Goal: Task Accomplishment & Management: Complete application form

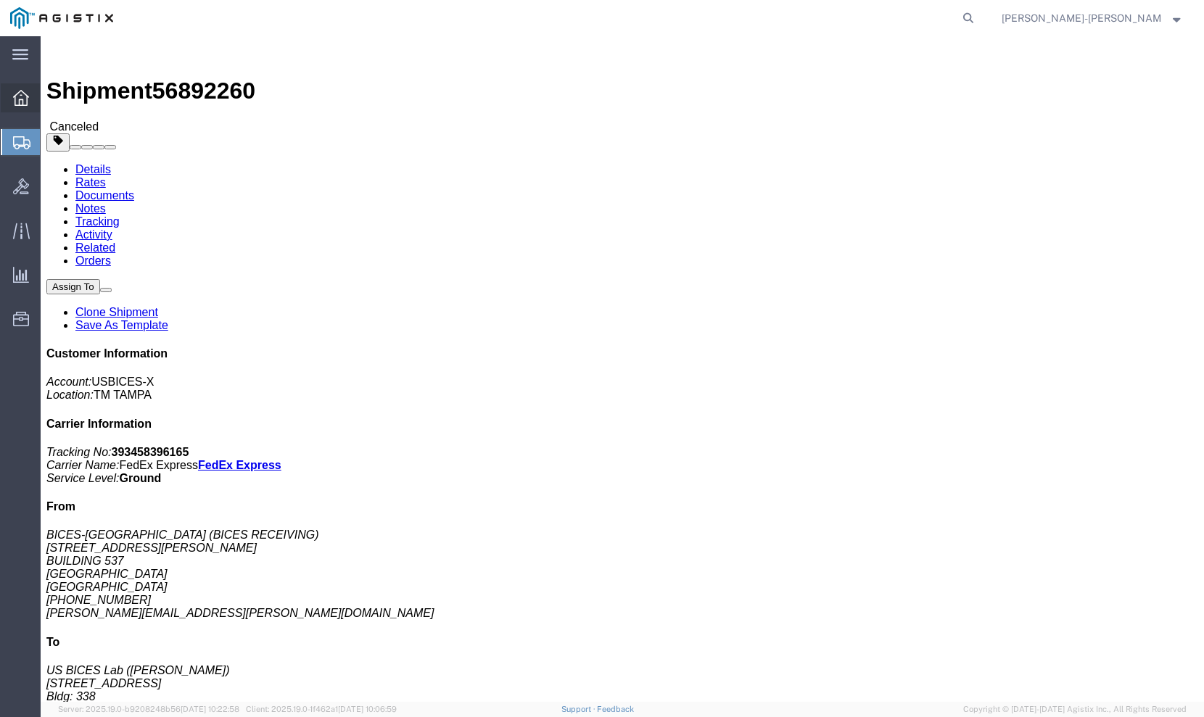
click at [19, 91] on icon at bounding box center [21, 98] width 16 height 16
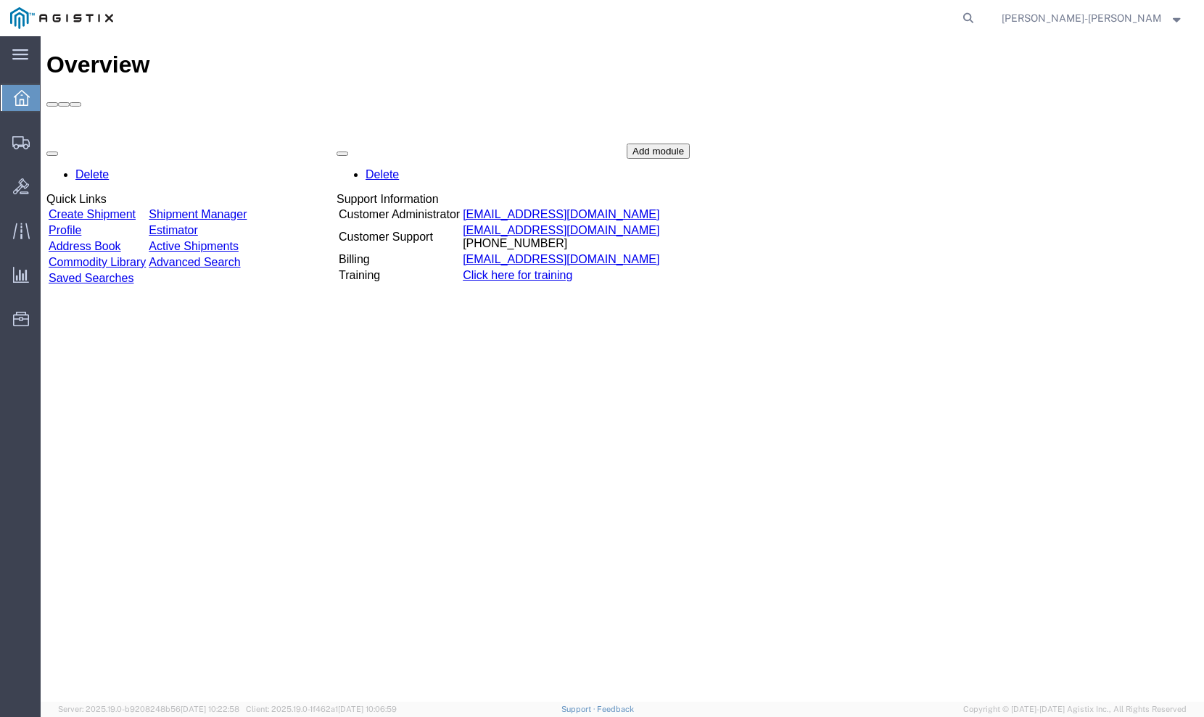
click at [136, 208] on link "Create Shipment" at bounding box center [92, 214] width 87 height 12
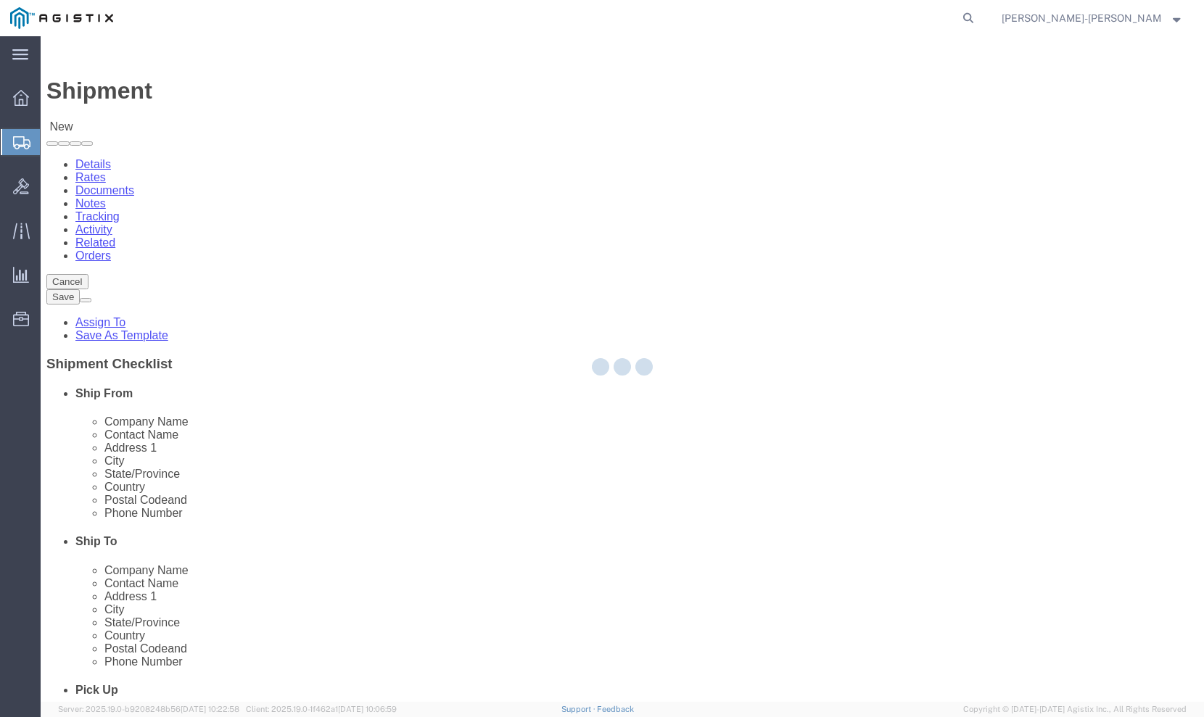
select select
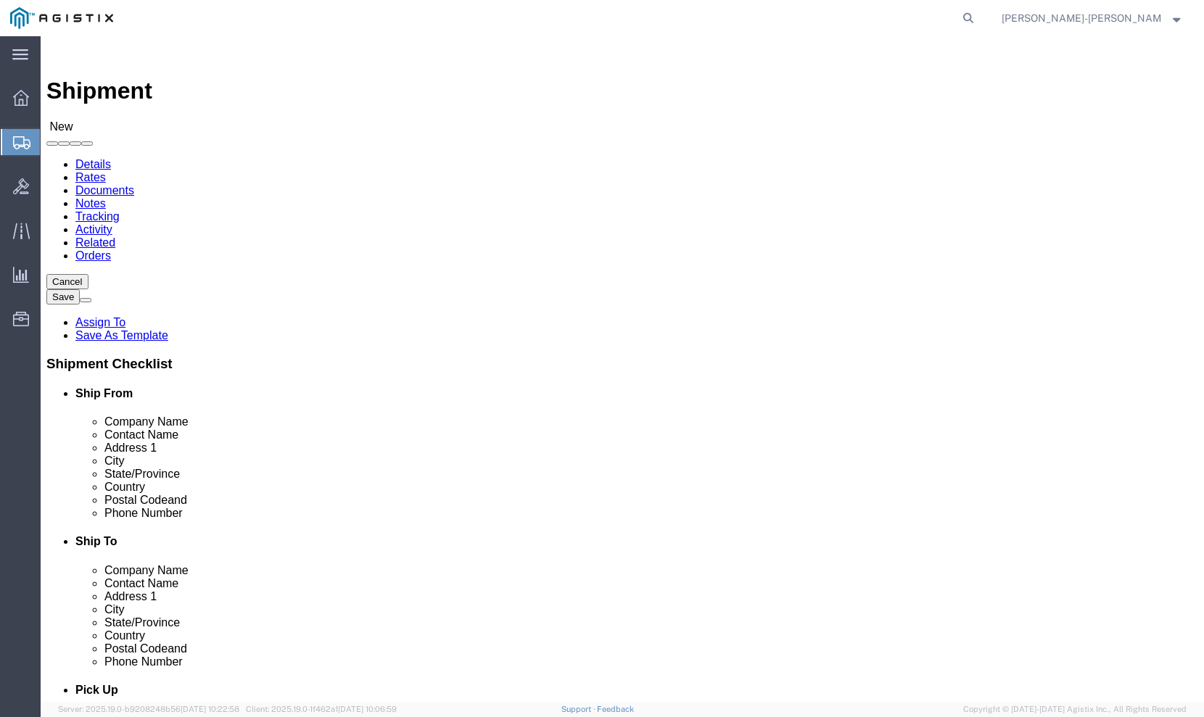
click input "text"
type input "bices"
click p "- BICES-TAMPA - (BICES RECEIVING) 2705 ZEMKE AVE, BUILDING 537, TAMPA, FL 33621…"
select select
type input "BICES-TAMPA"
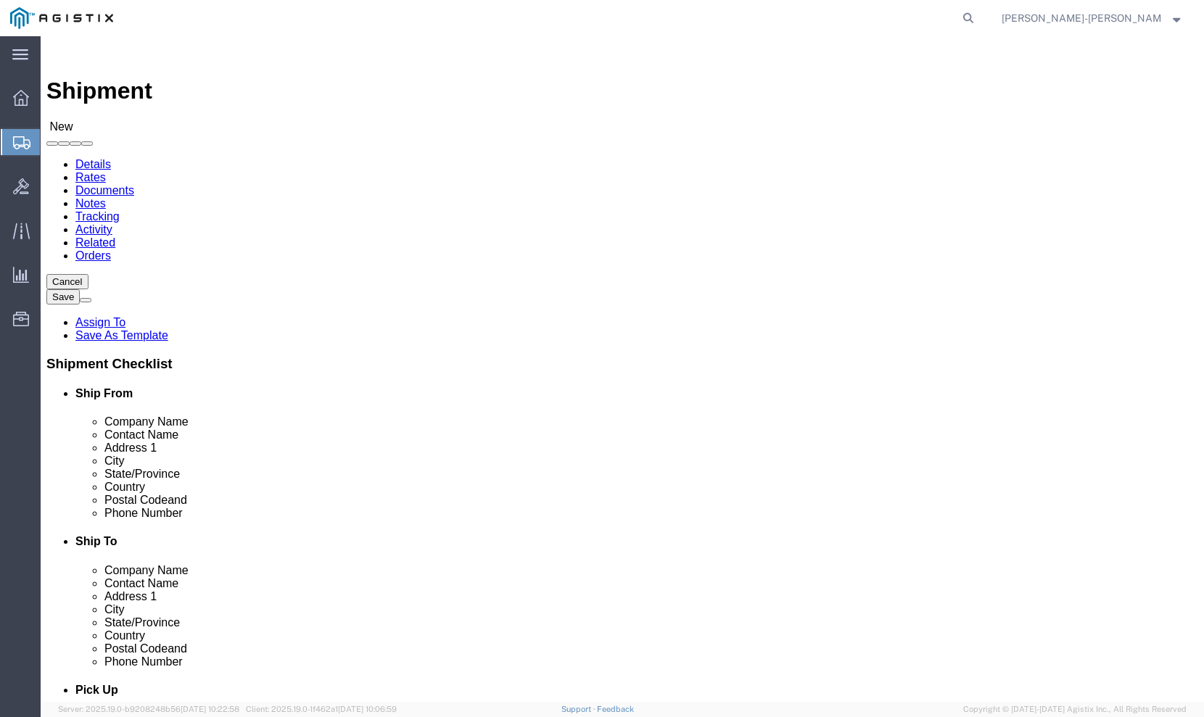
type input "BICES RECEIVING"
type input "2705 ZEMKE AVE"
type input "BUILDING 537"
type input "TAMPA"
type input "33621"
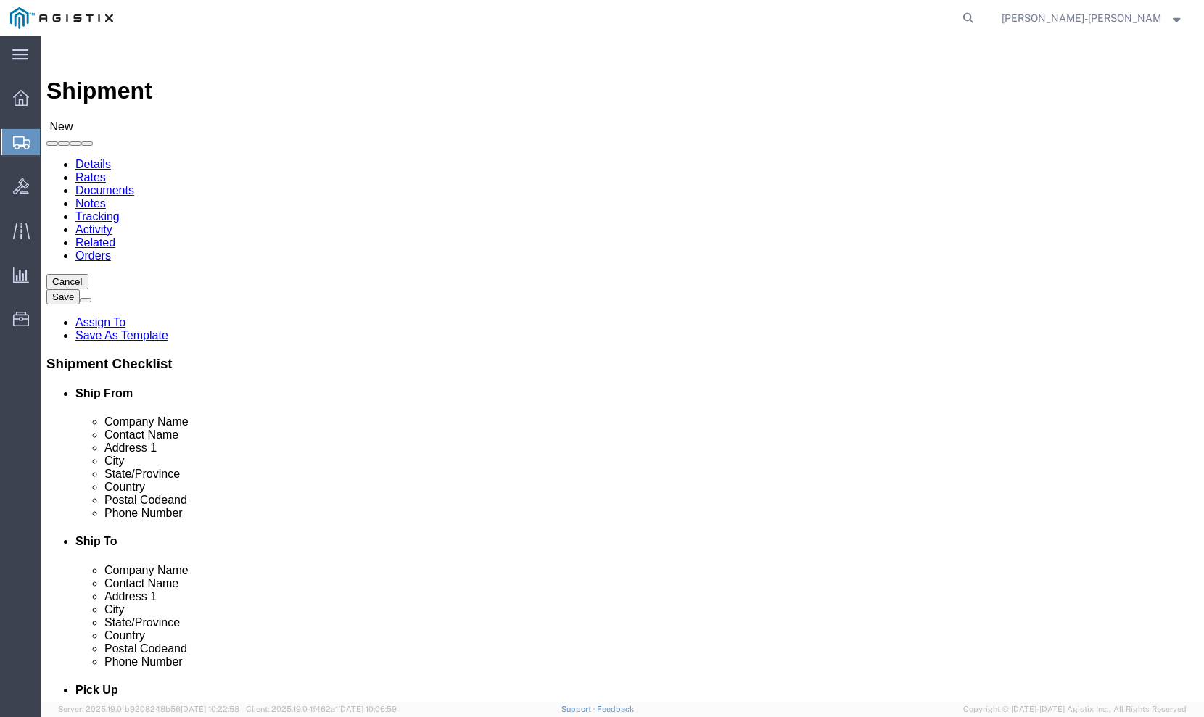
type input "813-826-2476"
select select "FL"
type input "BICES-TAMPA"
click input "text"
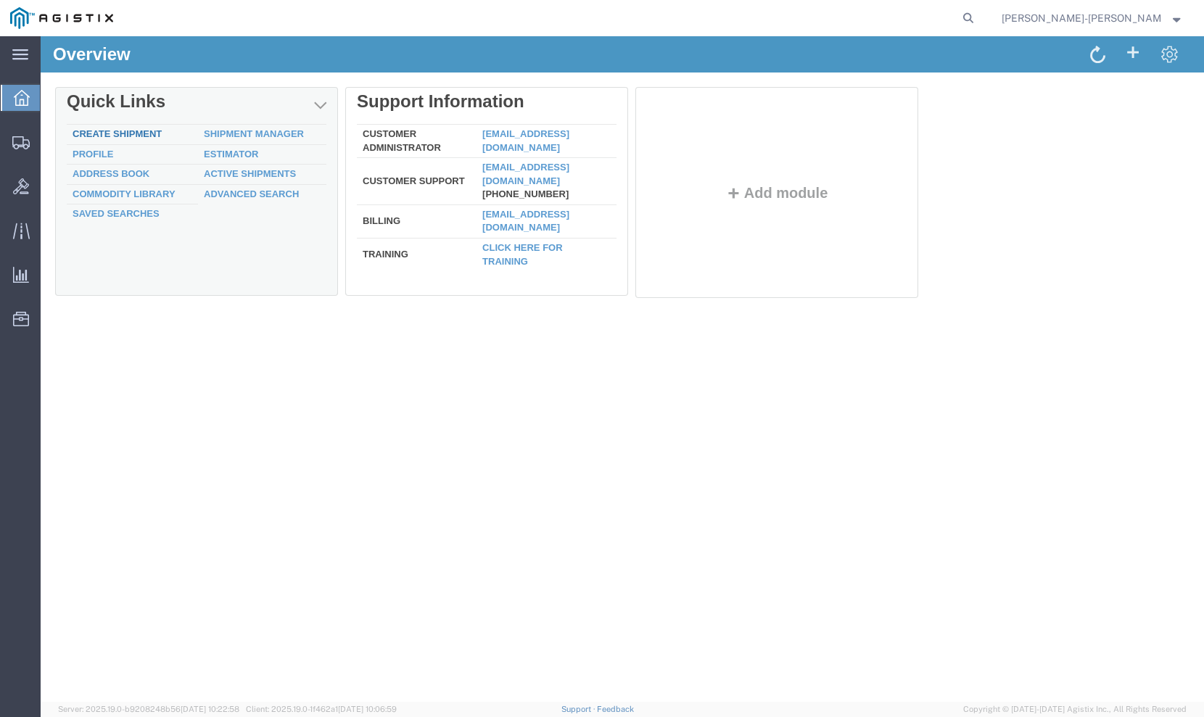
click at [145, 132] on link "Create Shipment" at bounding box center [117, 133] width 89 height 11
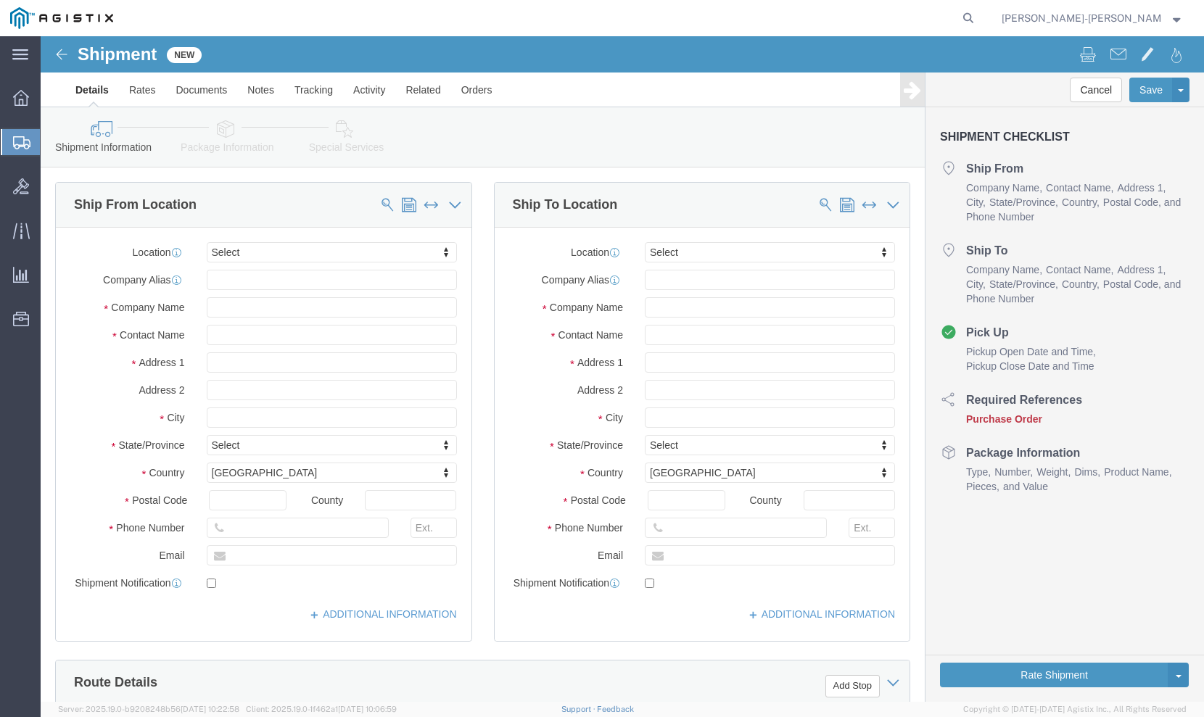
select select
click input "text"
type input "bic"
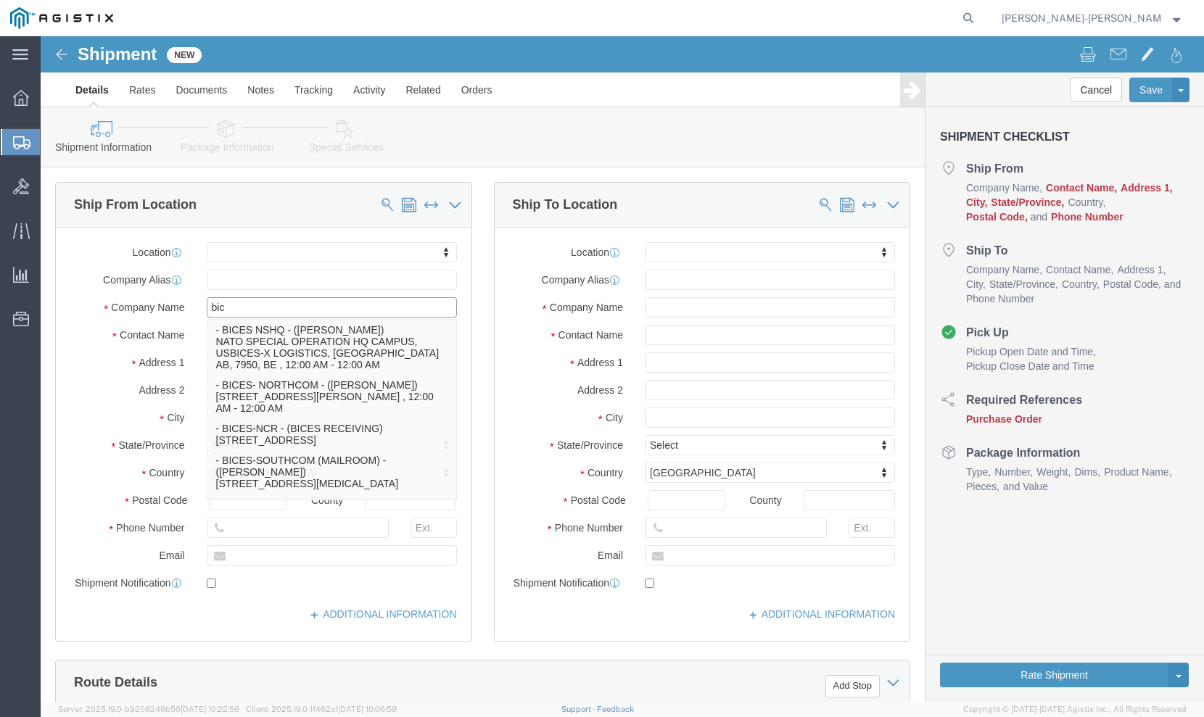
click p "- BICES-TAMPA - (BICES RECEIVING) [STREET_ADDRESS][PERSON_NAME]"
select select
type input "BICES-TAMPA"
type input "BICES RECEIVING"
type input "2705 ZEMKE AVE"
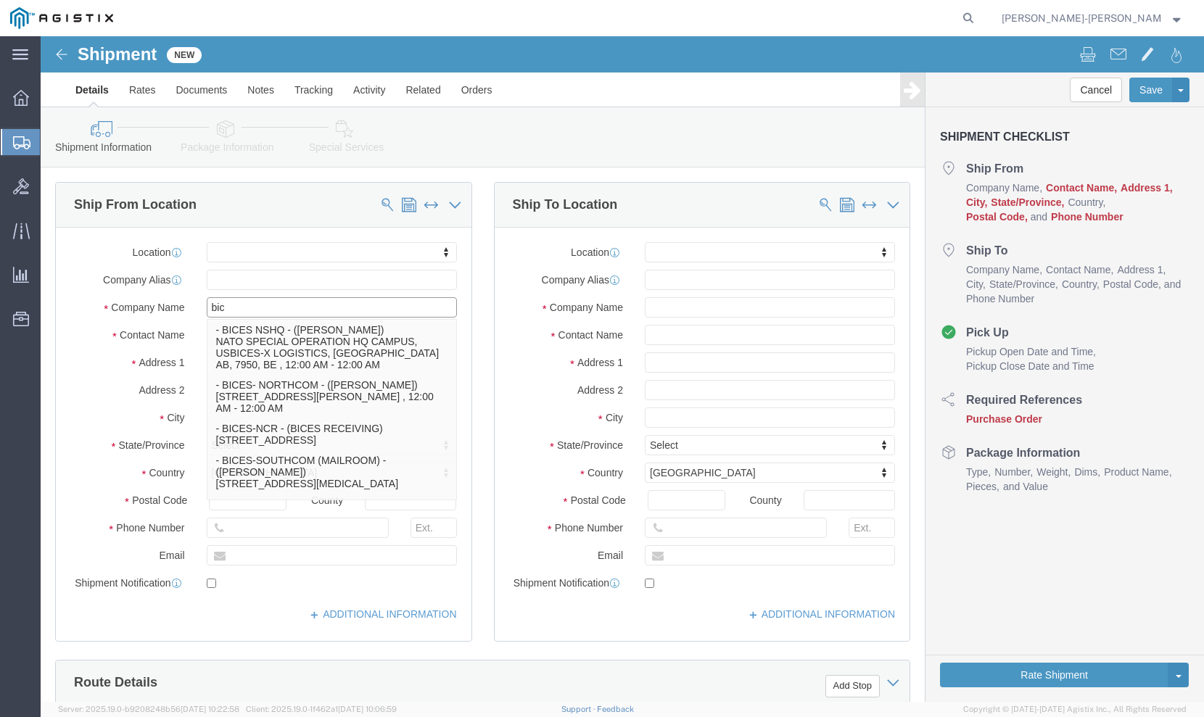
type input "BUILDING 537"
type input "TAMPA"
type input "33621"
type input "813-826-2476"
select select "FL"
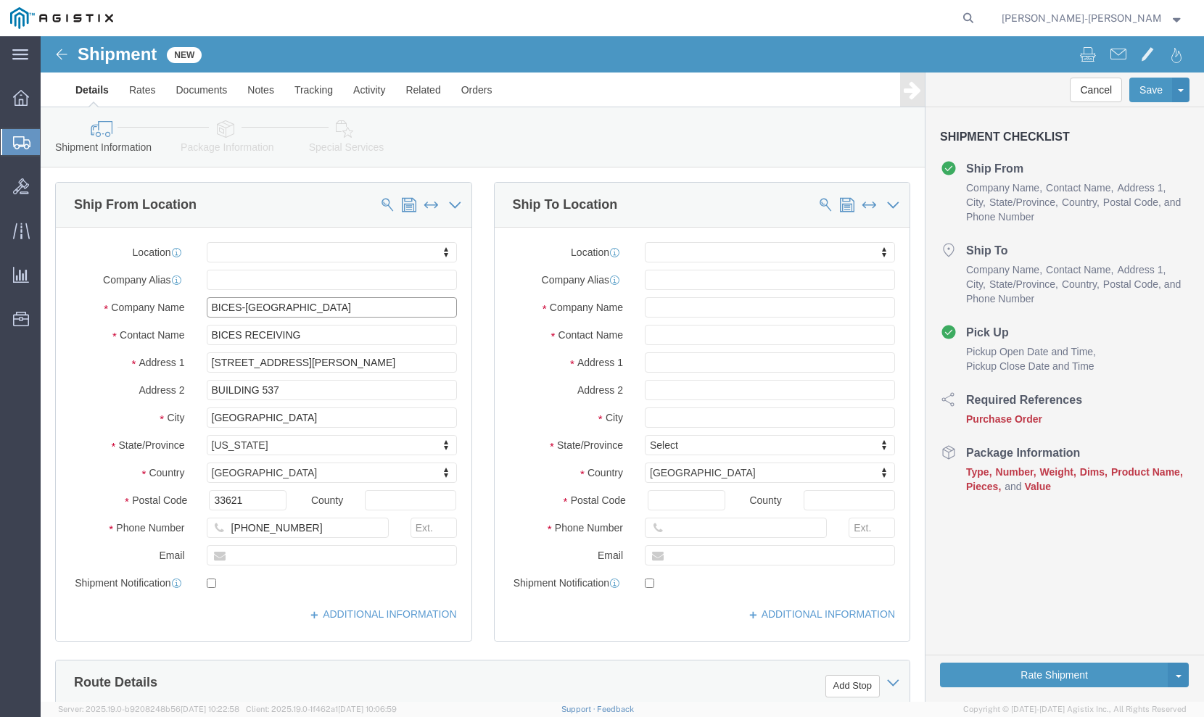
type input "BICES-TAMPA"
click input "text"
type input "james.zepko@gdit.com"
click input "text"
checkbox input "true"
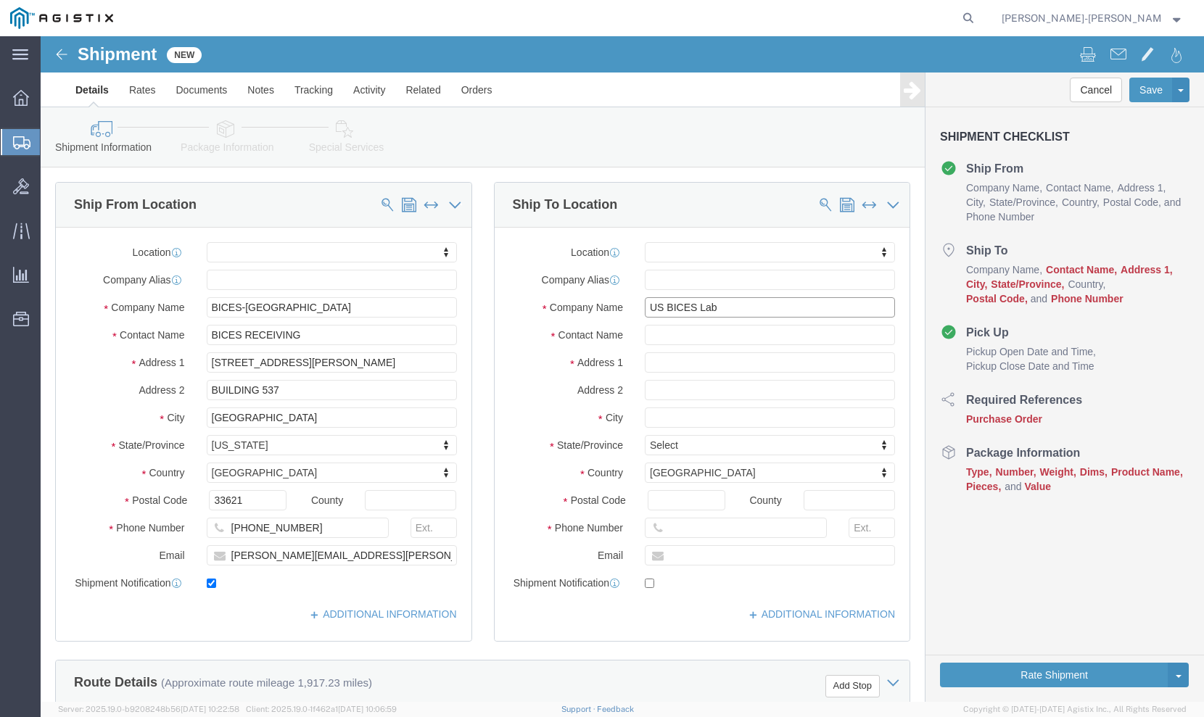
type input "US BICES Lab"
click input "text"
type input "Duane Cunningham"
click input "text"
paste input "50 West Flightline Rd."
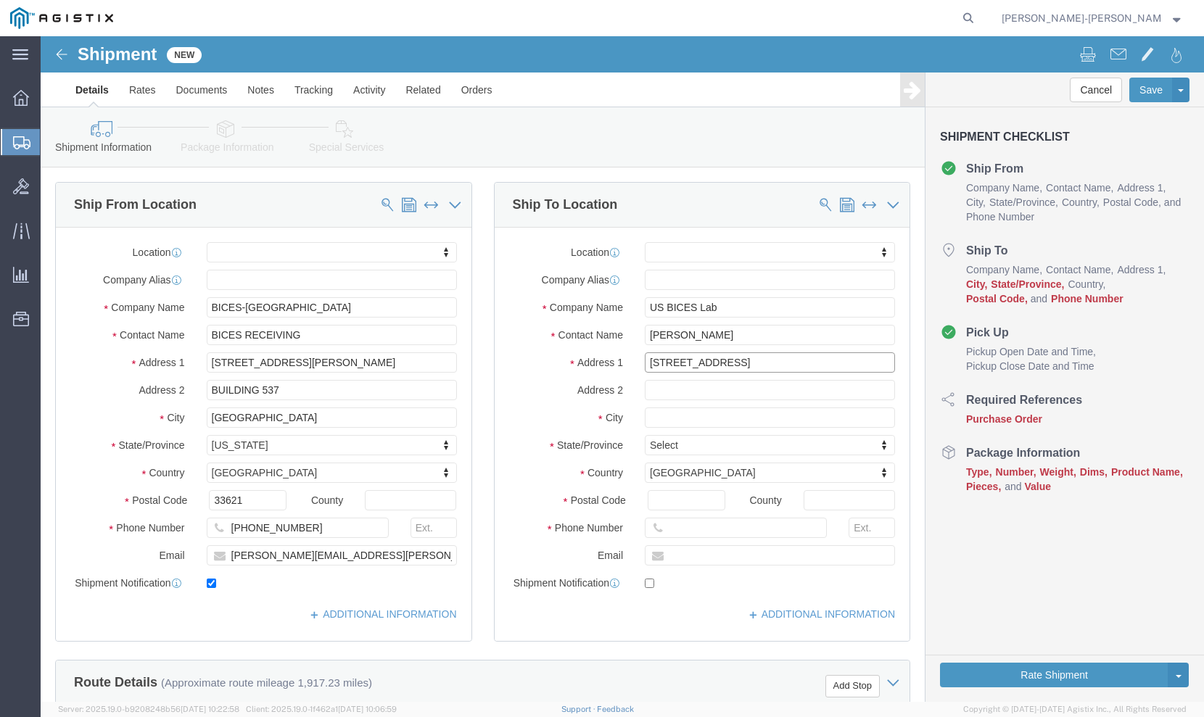
type input "50 West Flightline Rd."
click input "text"
select select
type input "Bldg: 338"
click input "text"
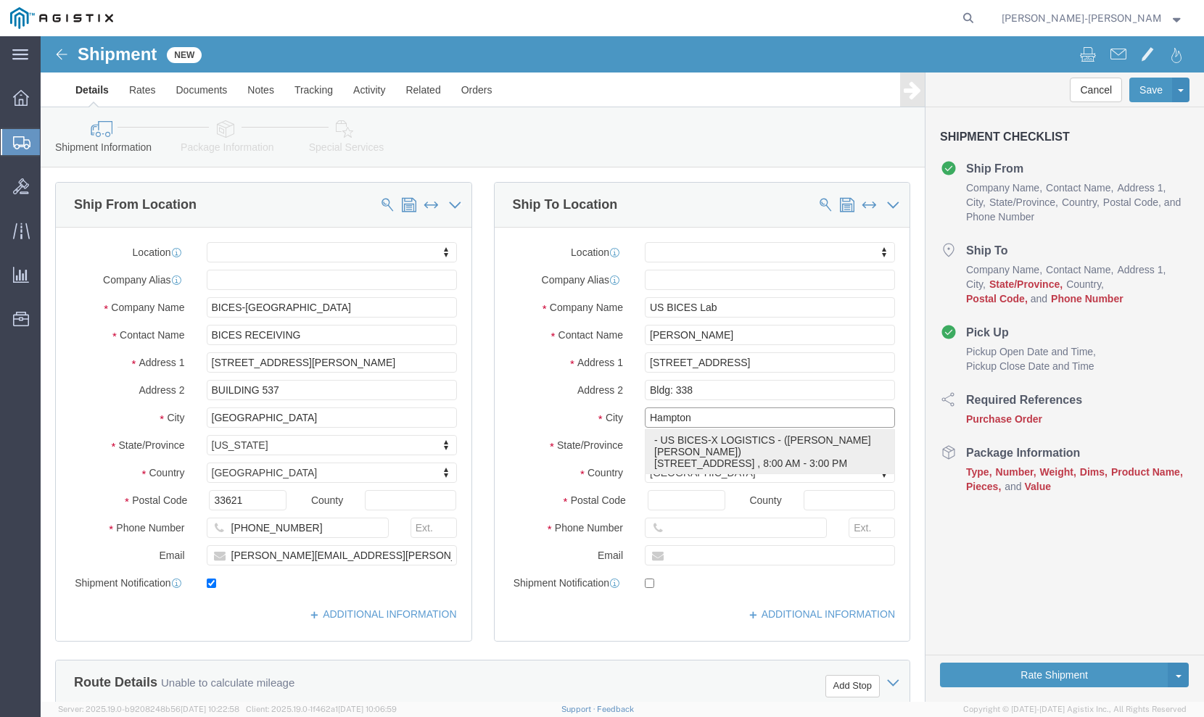
type input "Hampton"
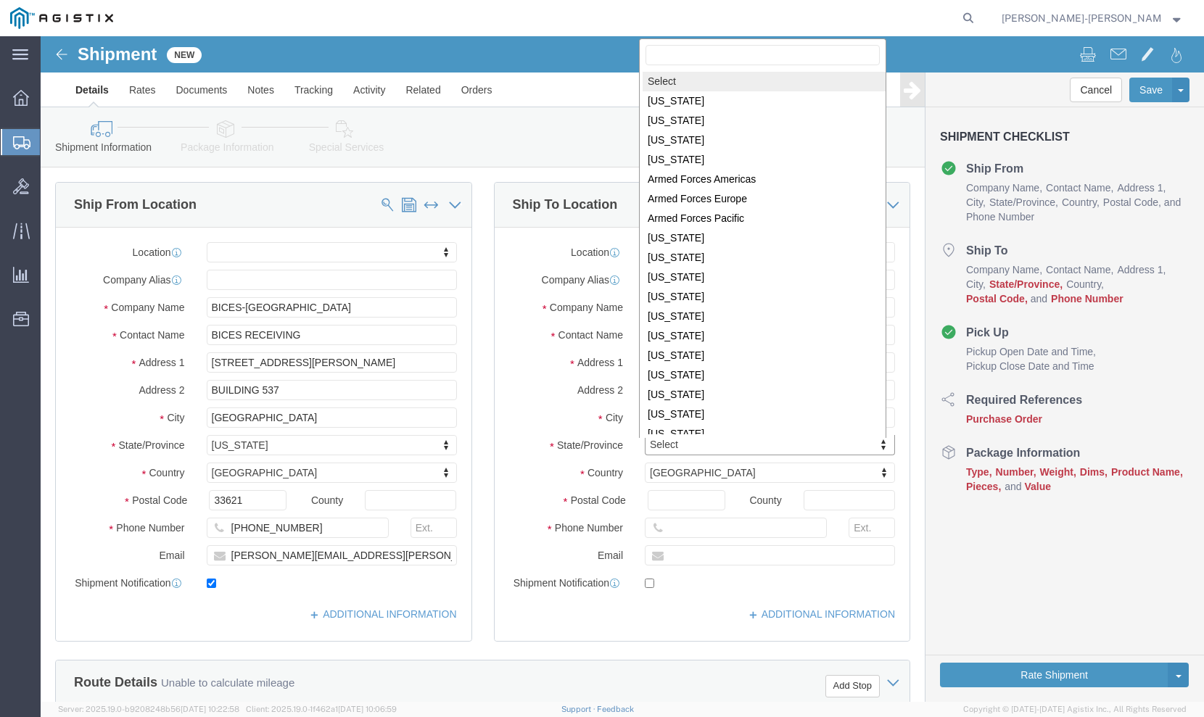
click body "Shipment New Details Rates Documents Notes Tracking Activity Related Orders Can…"
select select
select select "VA"
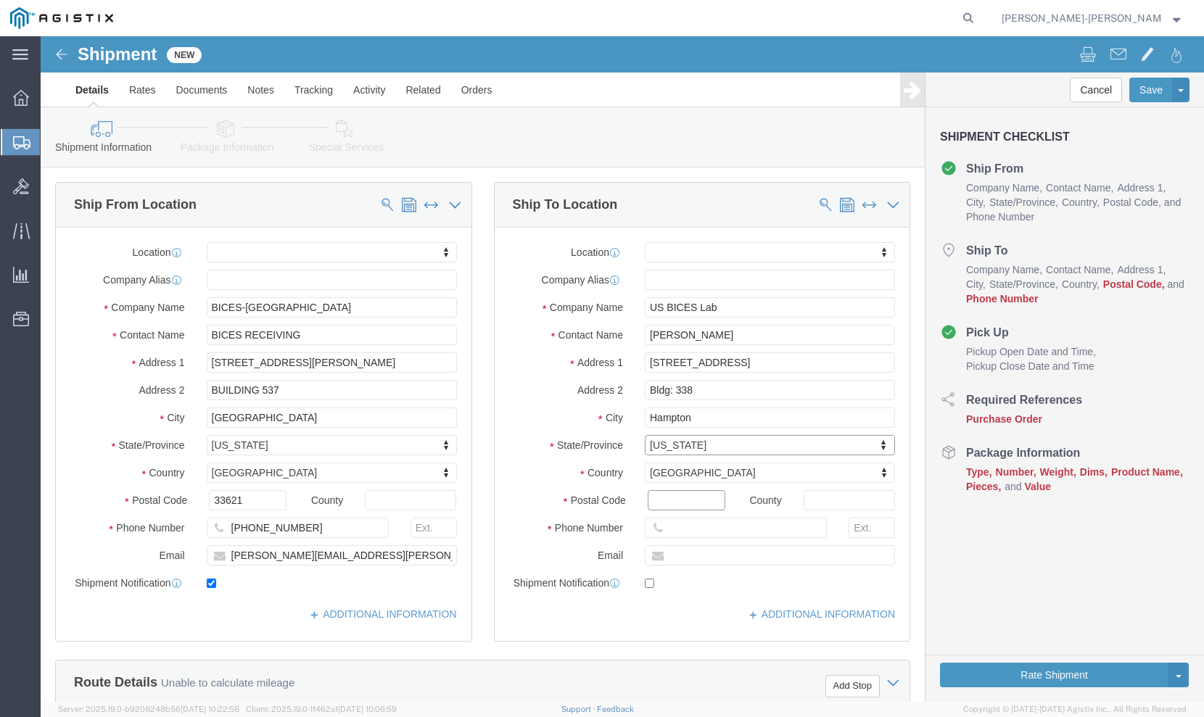
click input "Postal Code"
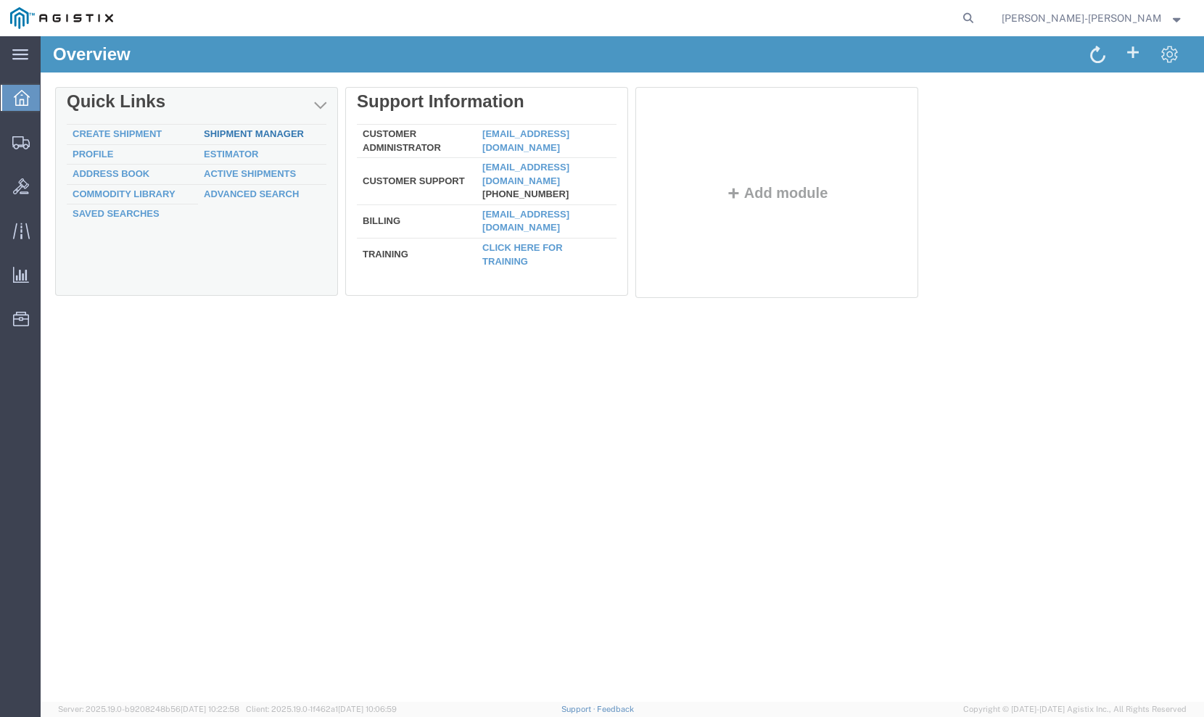
click at [268, 133] on link "Shipment Manager" at bounding box center [254, 133] width 100 height 11
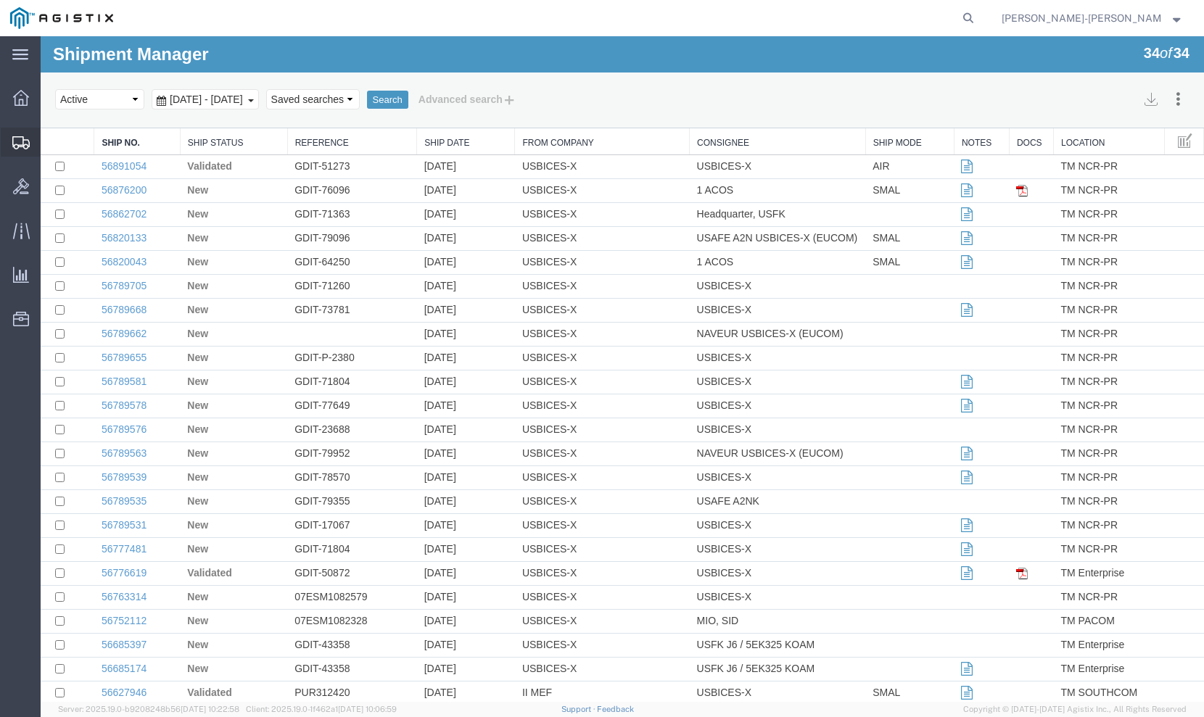
click at [0, 0] on span "Create Shipment" at bounding box center [0, 0] width 0 height 0
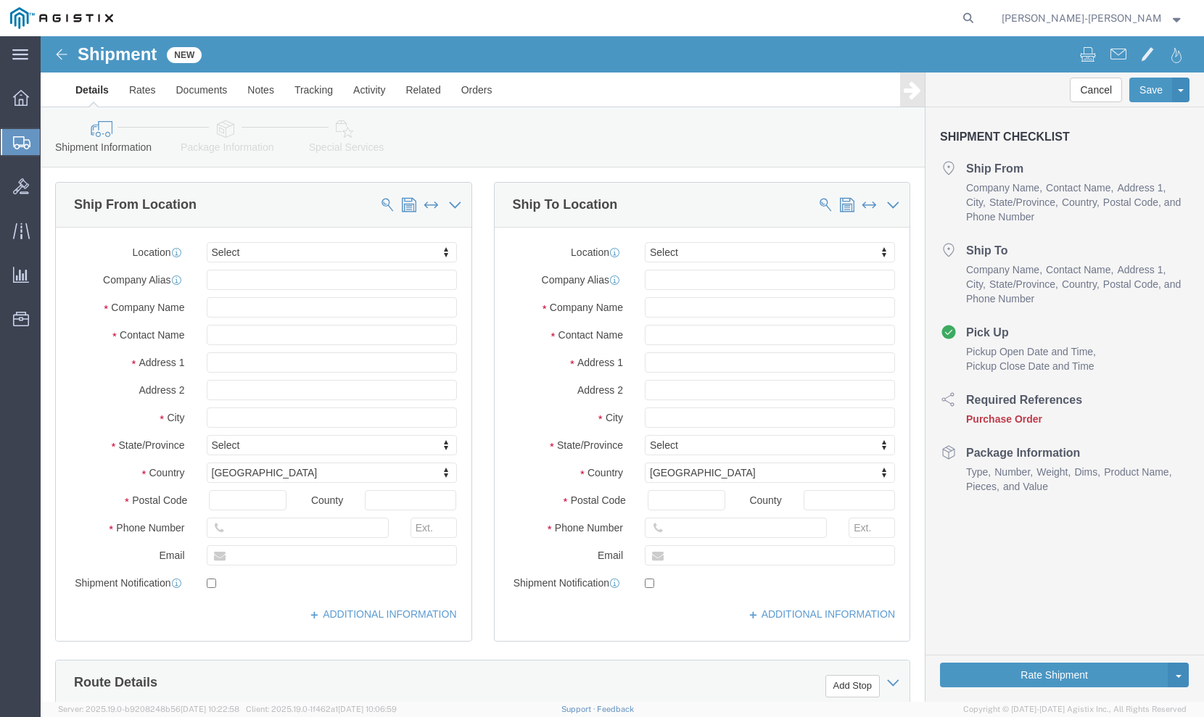
select select
click input "text"
type input "US BICES Lab"
click input "text"
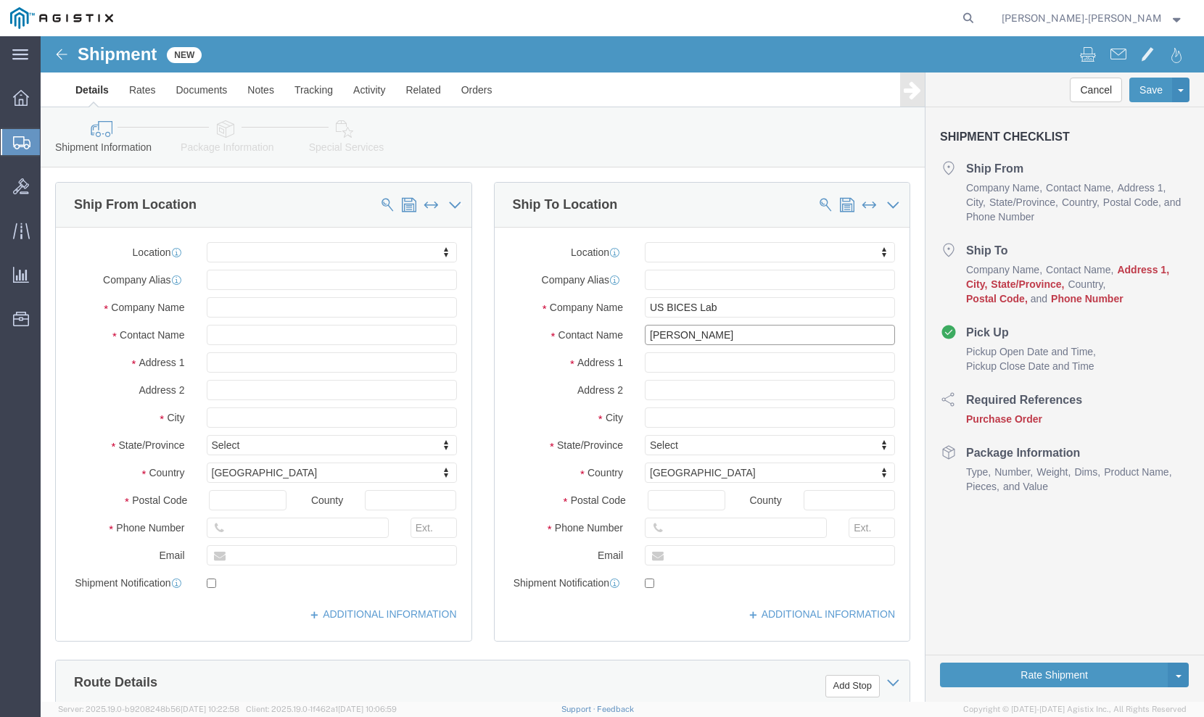
type input "Duane Cunningham"
click input "text"
type input "[PHONE_NUMBER]"
click input "Postal Code"
type input "23665"
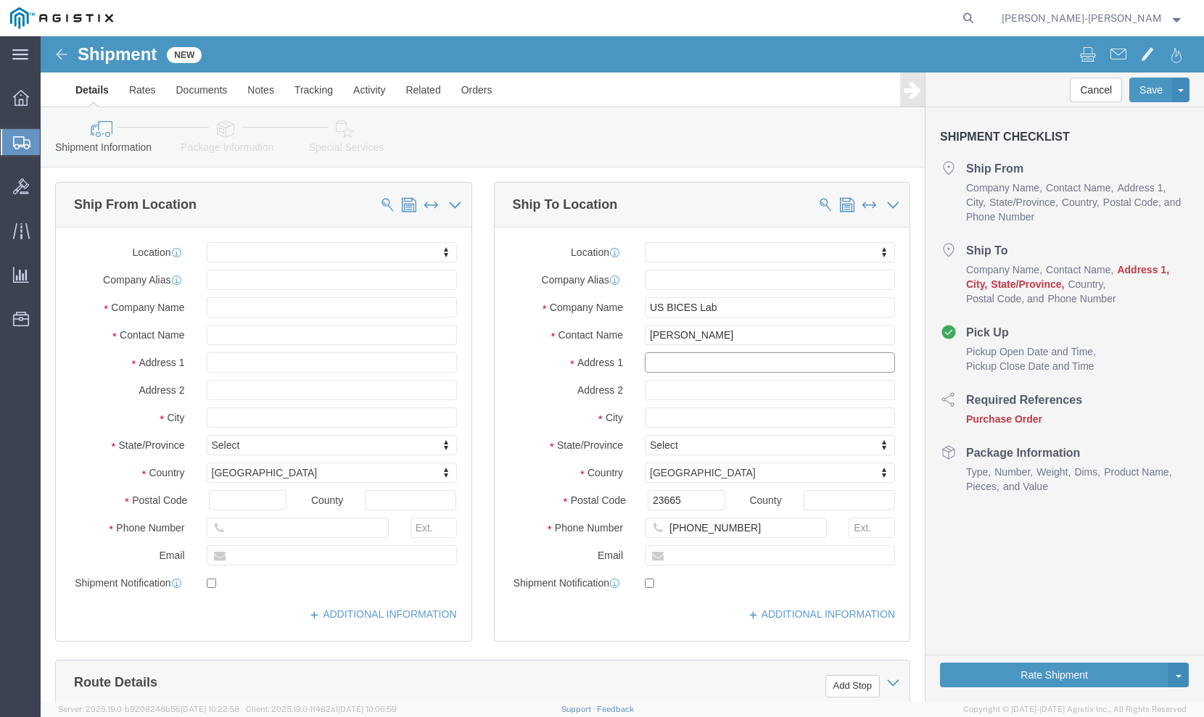
click input "text"
type input "50 West Flightline Rd."
type input "Bldg: 338"
type input "HampHa"
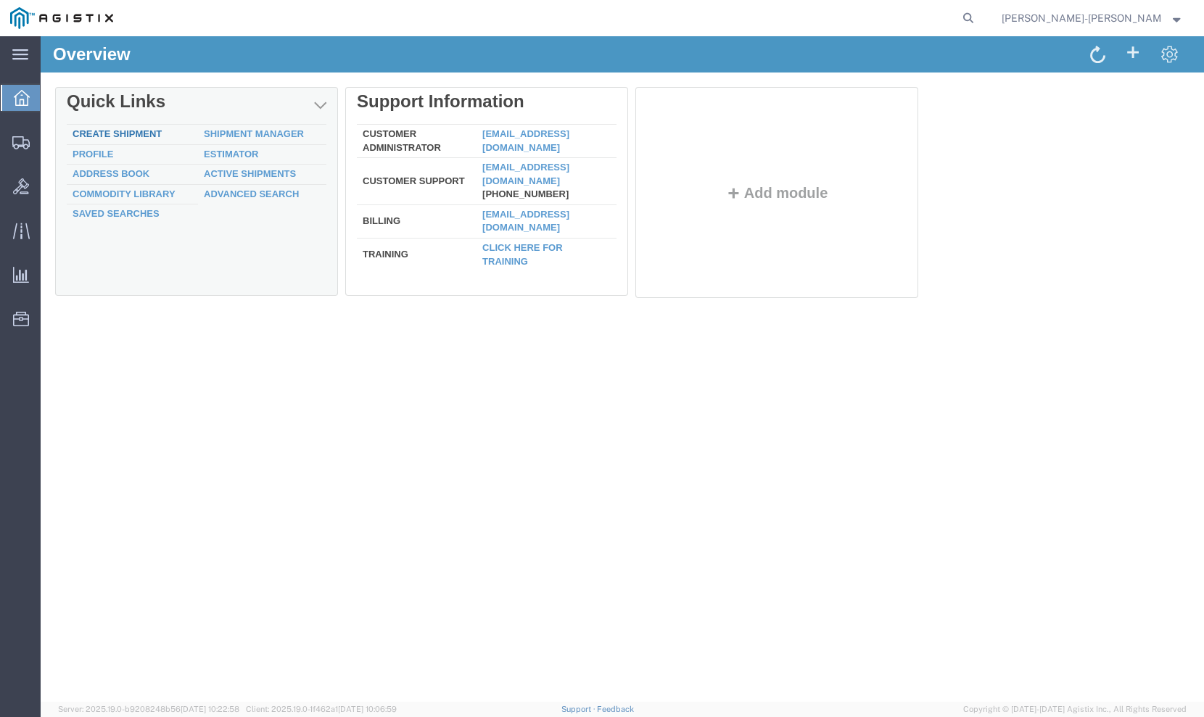
click at [124, 135] on link "Create Shipment" at bounding box center [117, 133] width 89 height 11
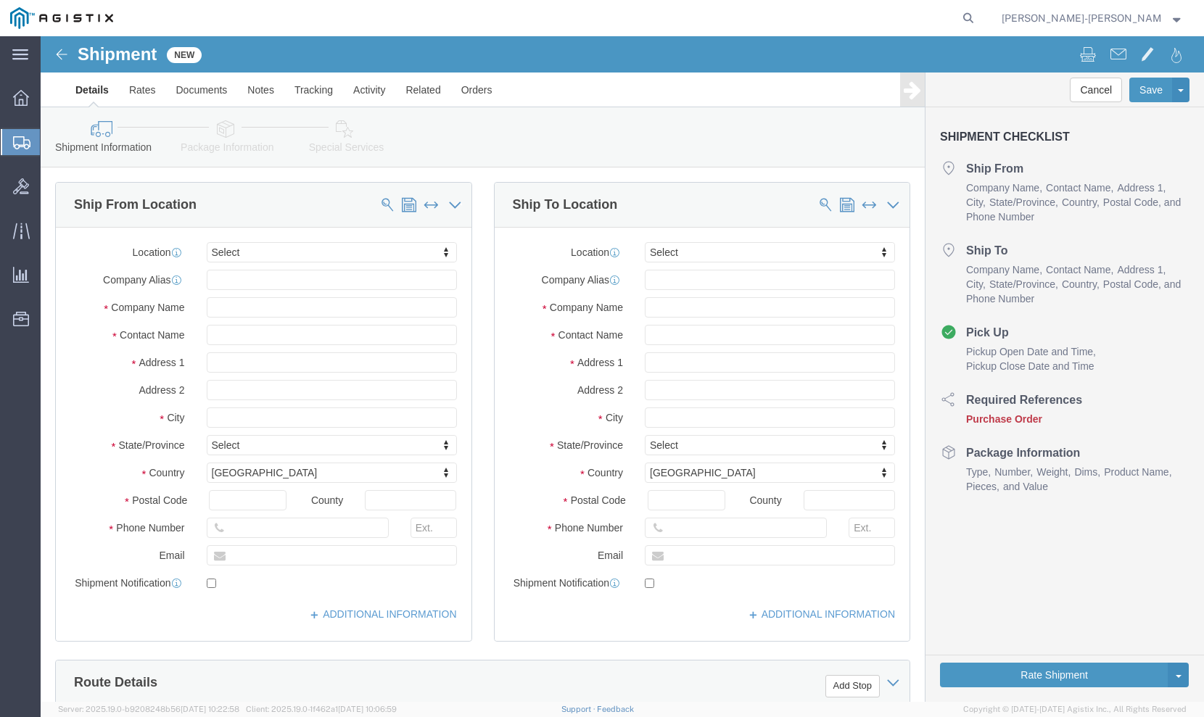
select select
click input "text"
type input "256-479-7689"
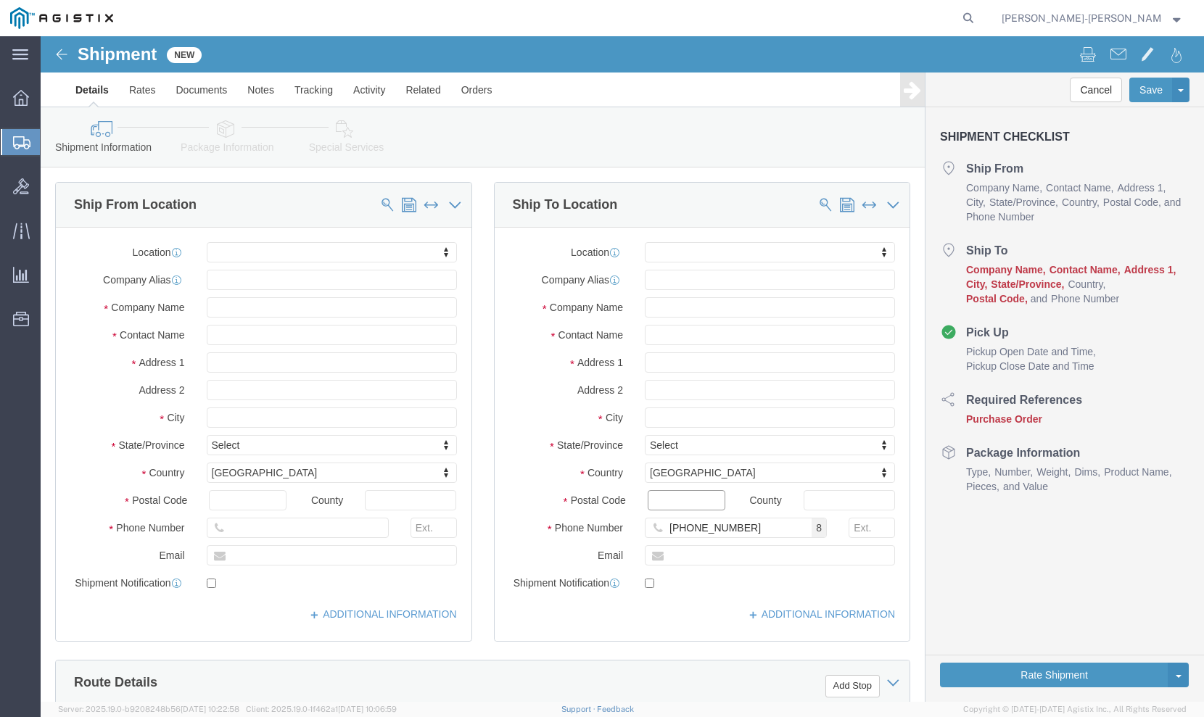
click input "Postal Code"
type input "23665"
click input "text"
select select
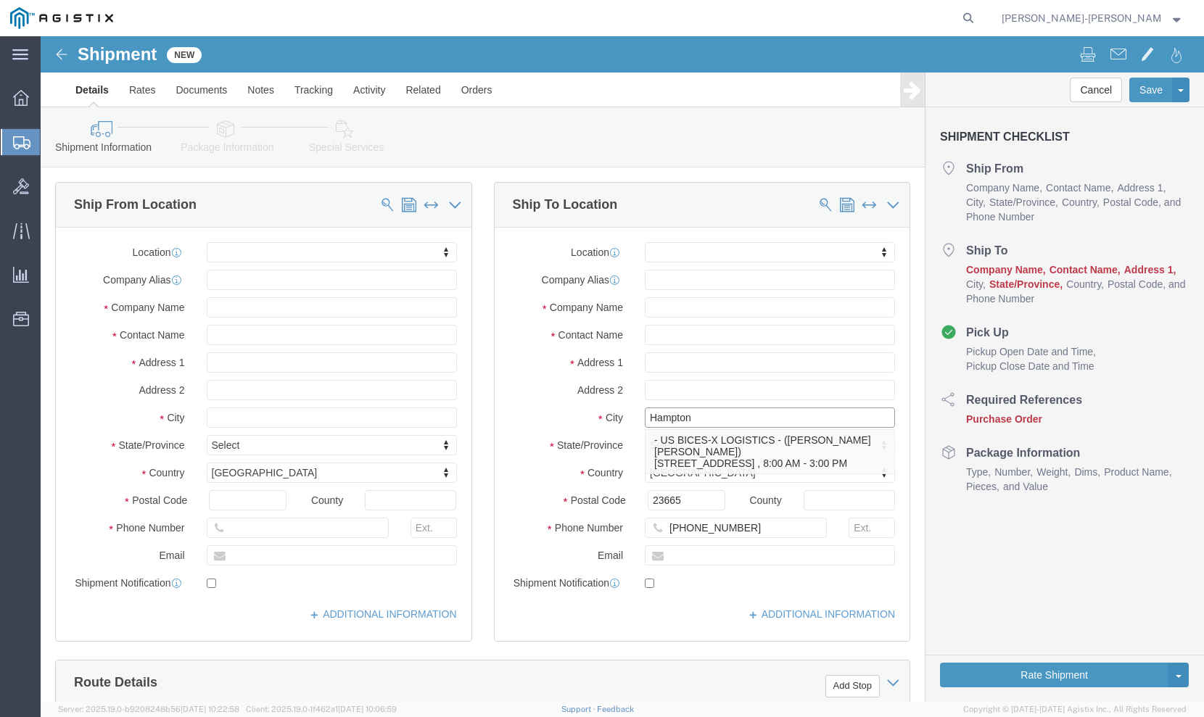
type input "Hampton"
select select
click input "text"
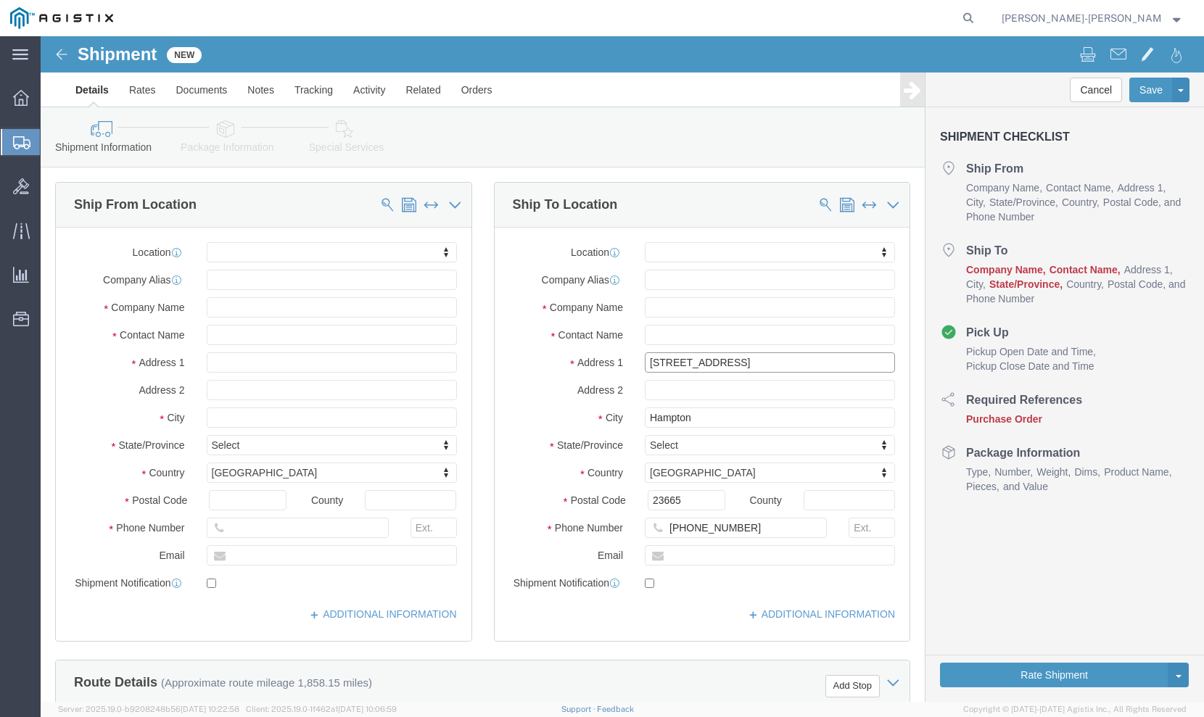
type input "50 West Flightline Rd."
select select
type input "Bldg: 338"
click input "text"
type input "duane.cunningham@gd-ma.com"
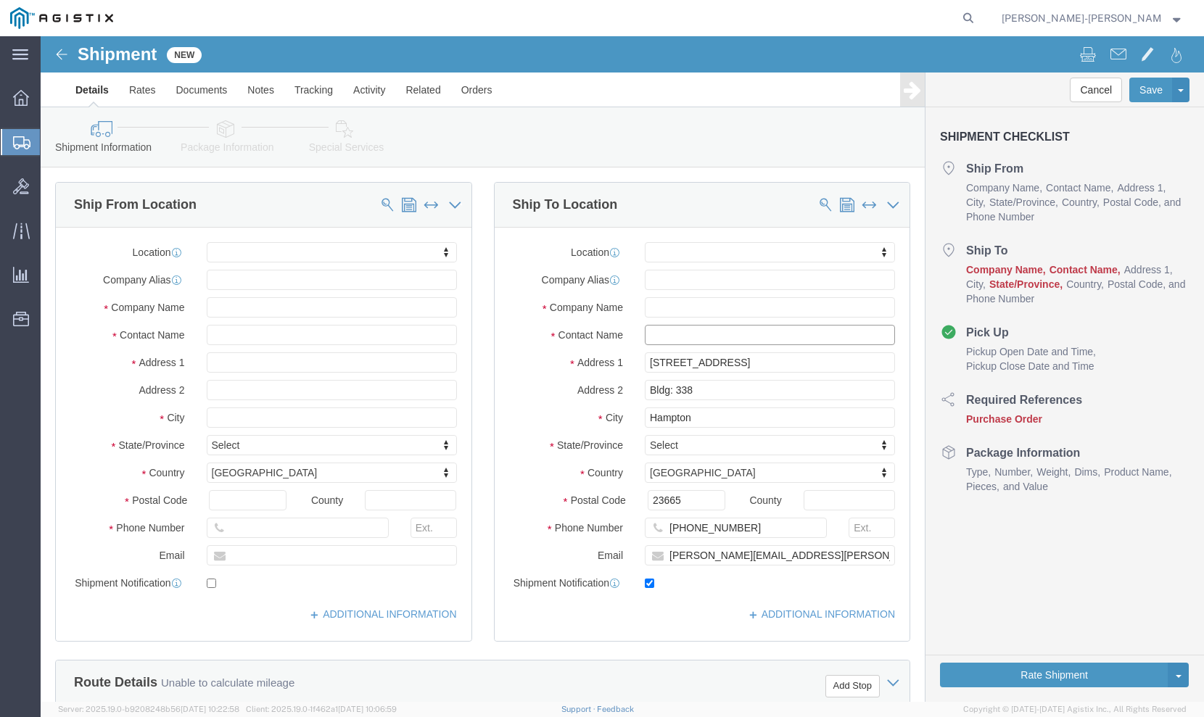
checkbox input "true"
click input "text"
type input "d"
type input "Duane Cunningham"
click input "text"
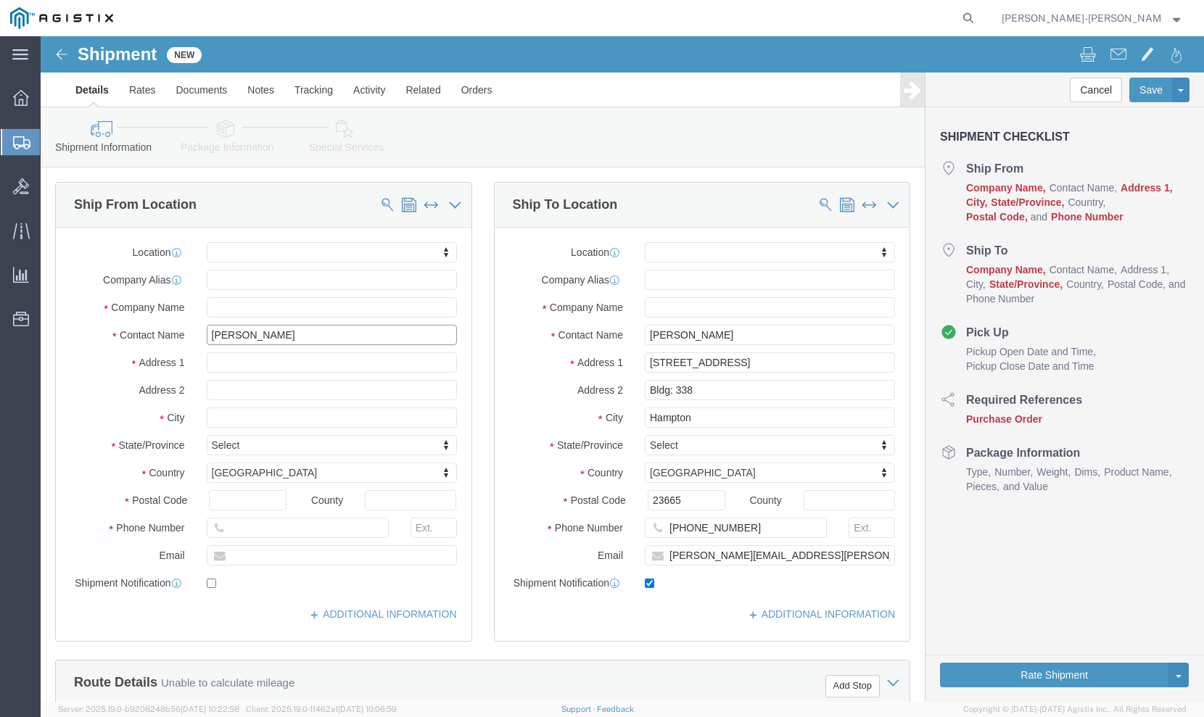
type input "bices"
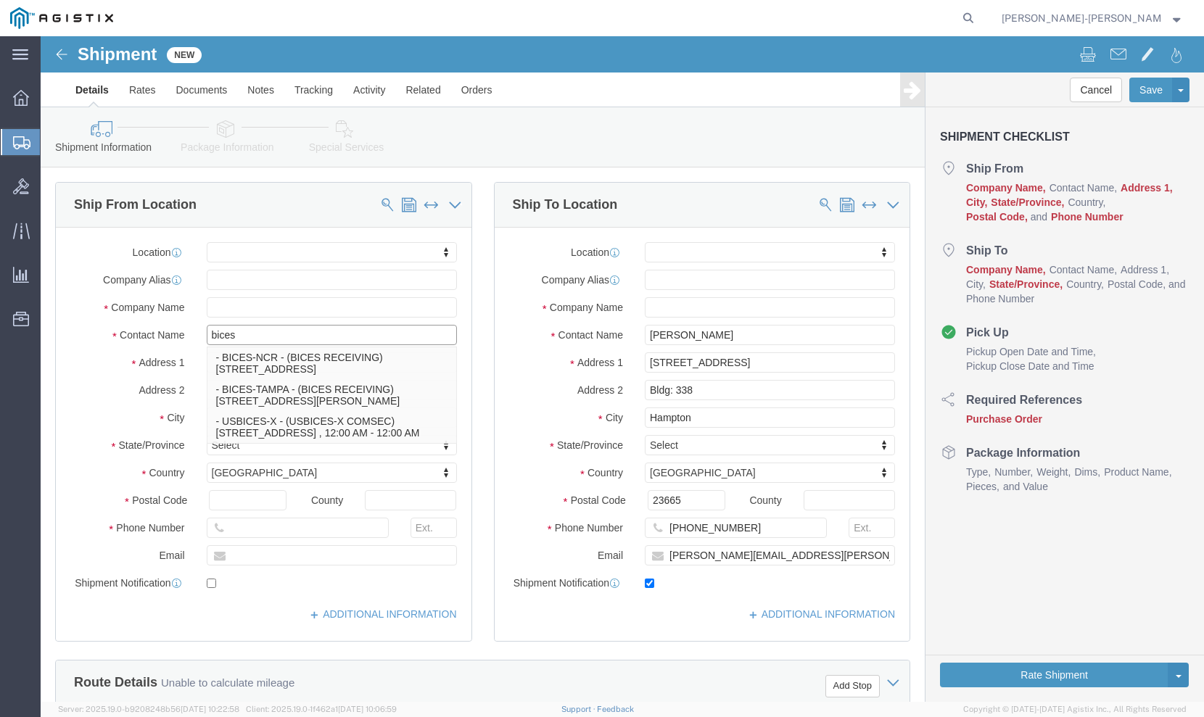
click input "bices"
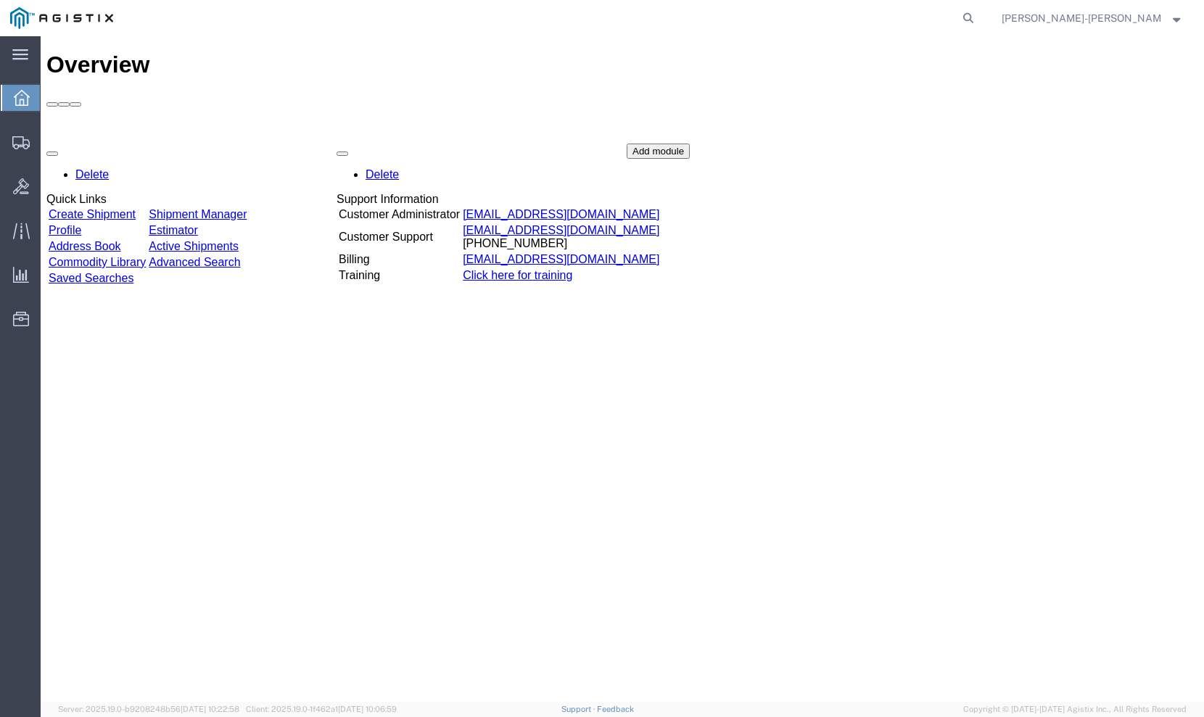
click at [247, 208] on link "Shipment Manager" at bounding box center [198, 214] width 98 height 12
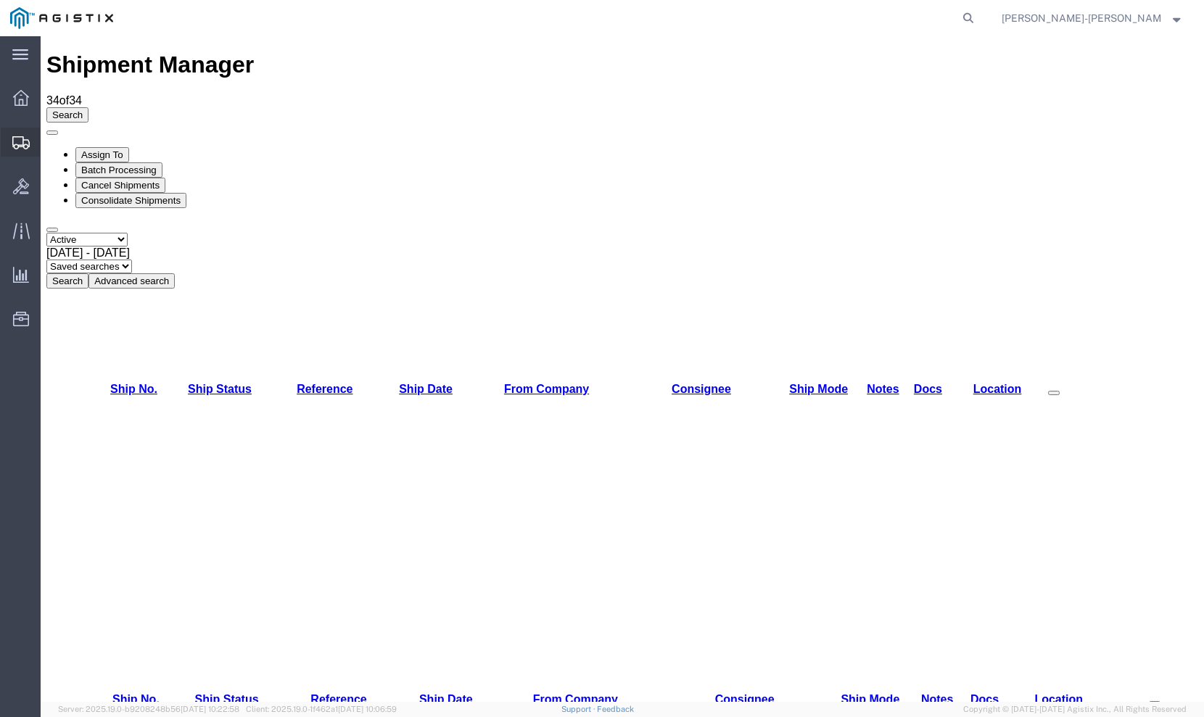
click at [0, 0] on span "Create Shipment" at bounding box center [0, 0] width 0 height 0
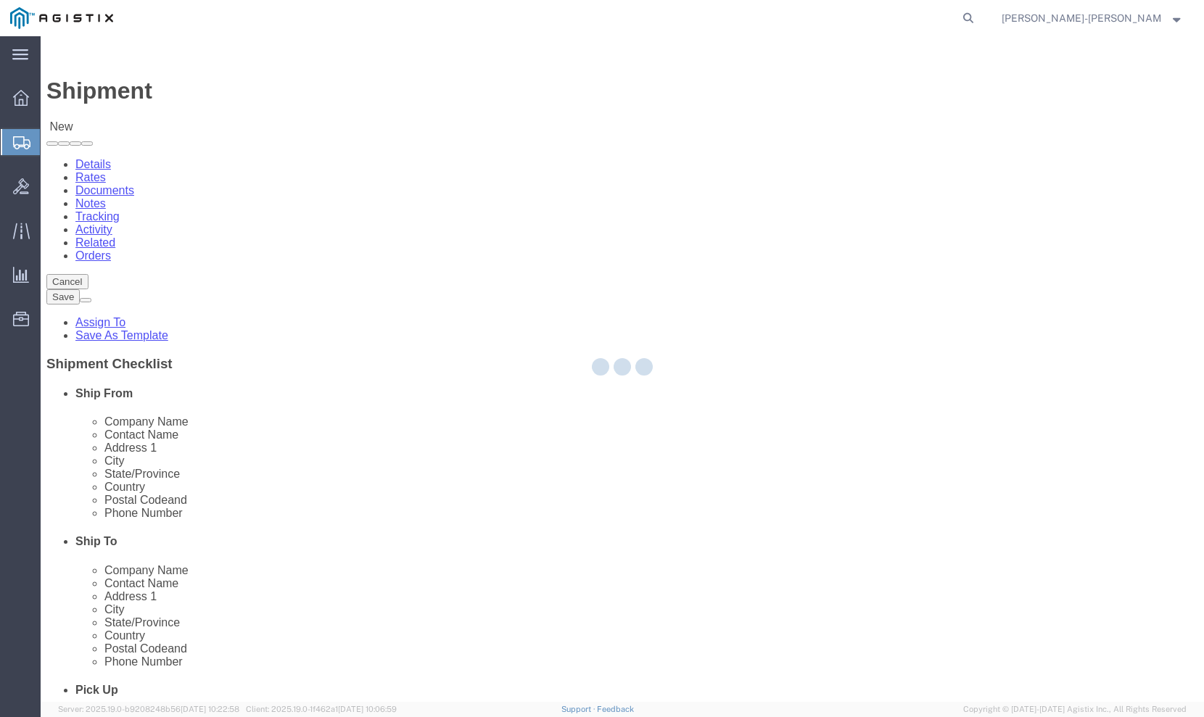
select select
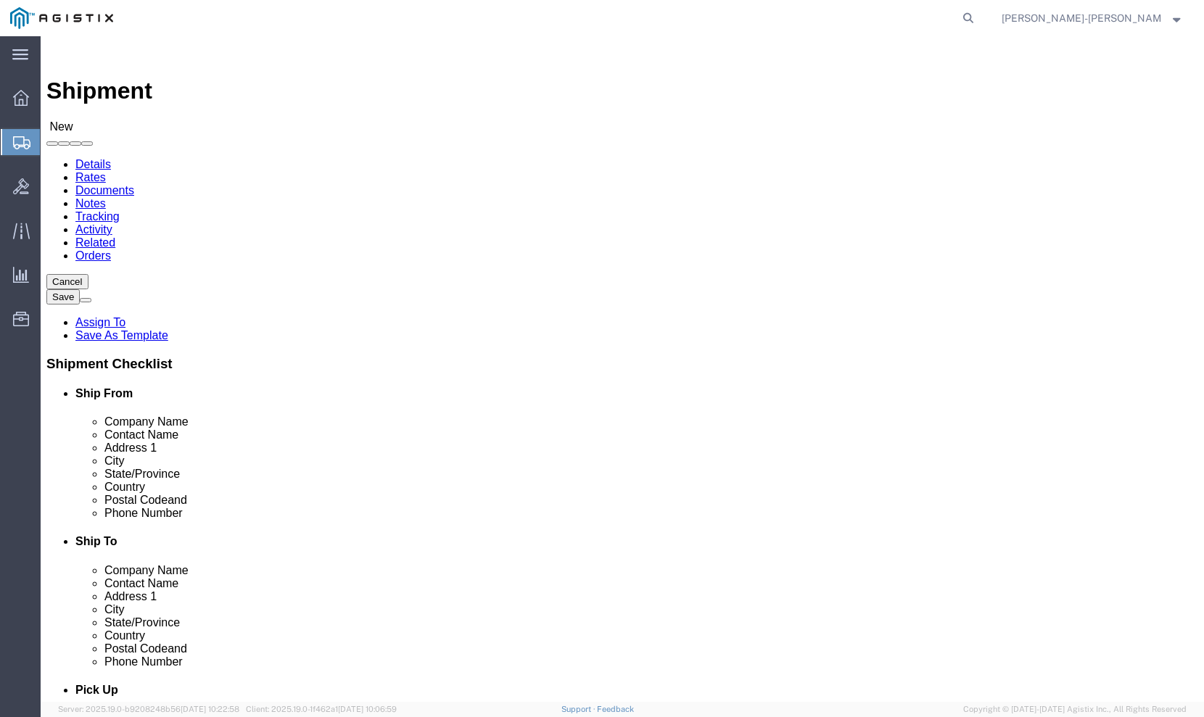
click input "text"
type input "[PHONE_NUMBER]"
click input "text"
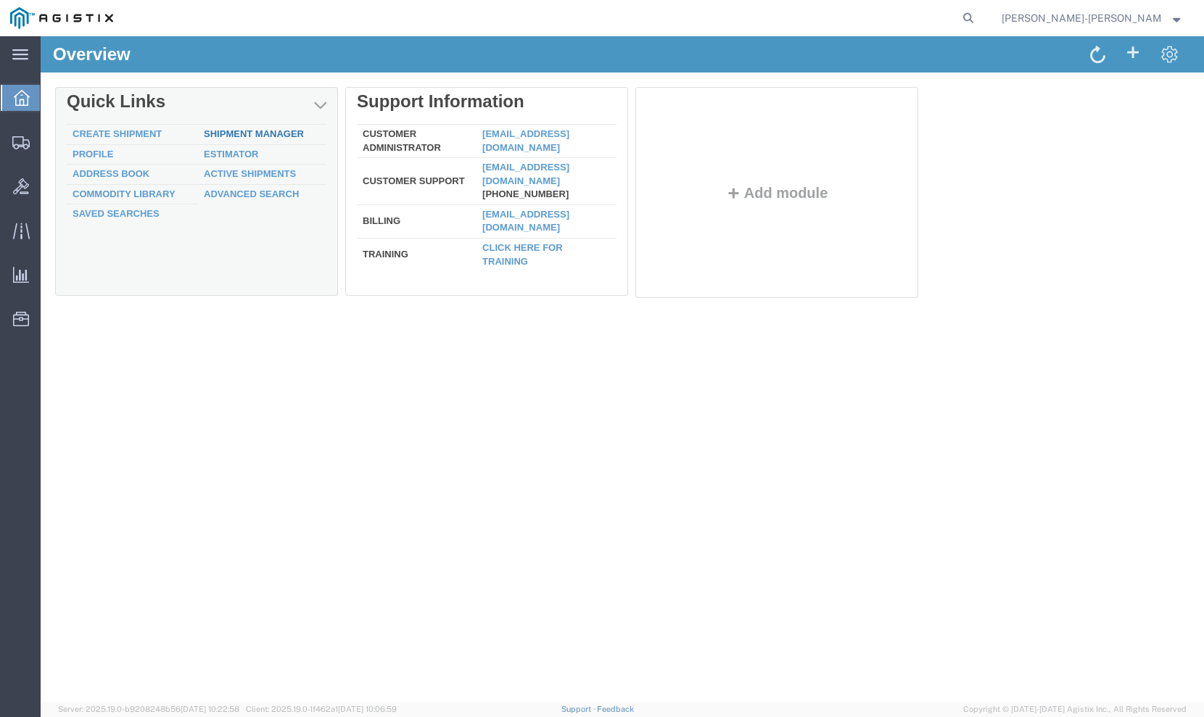
click at [229, 133] on link "Shipment Manager" at bounding box center [254, 133] width 100 height 11
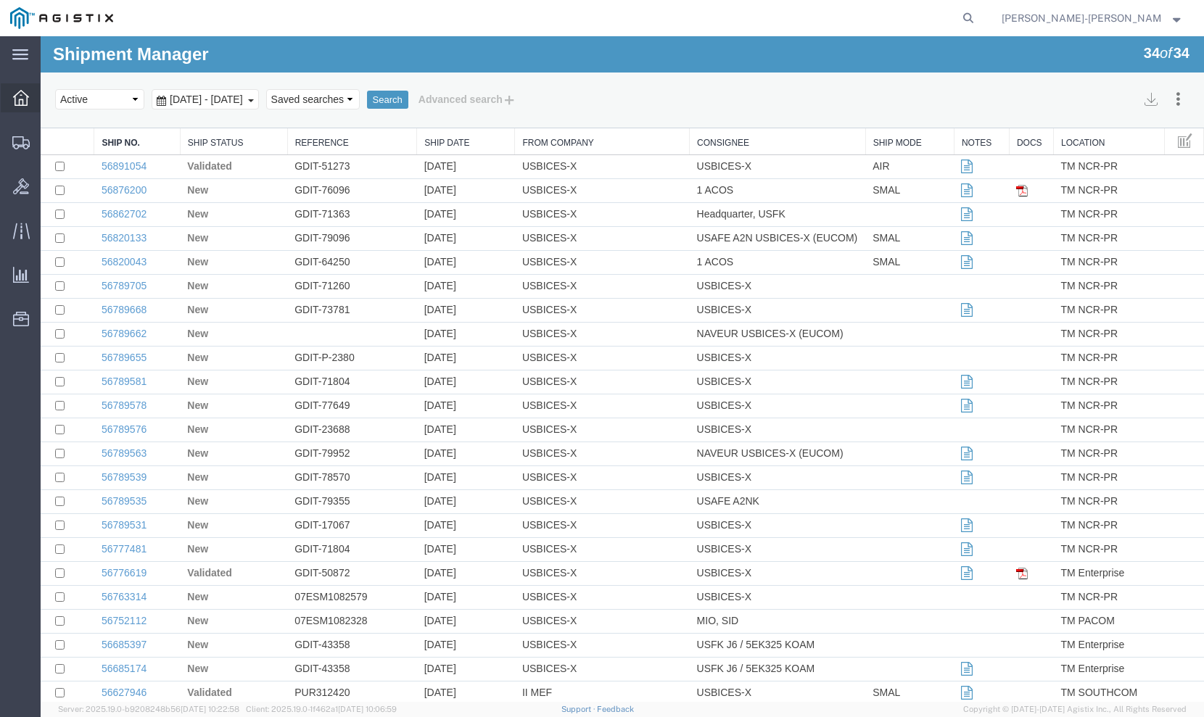
click at [20, 104] on icon at bounding box center [21, 98] width 16 height 16
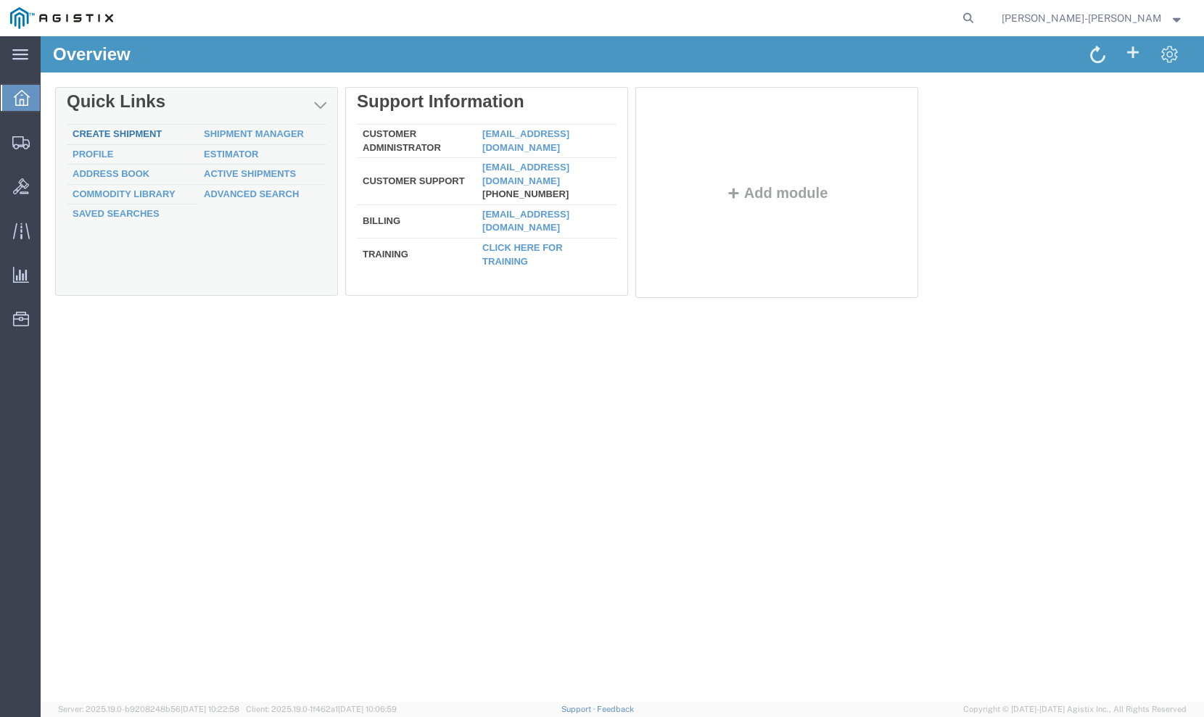
click at [137, 134] on link "Create Shipment" at bounding box center [117, 133] width 89 height 11
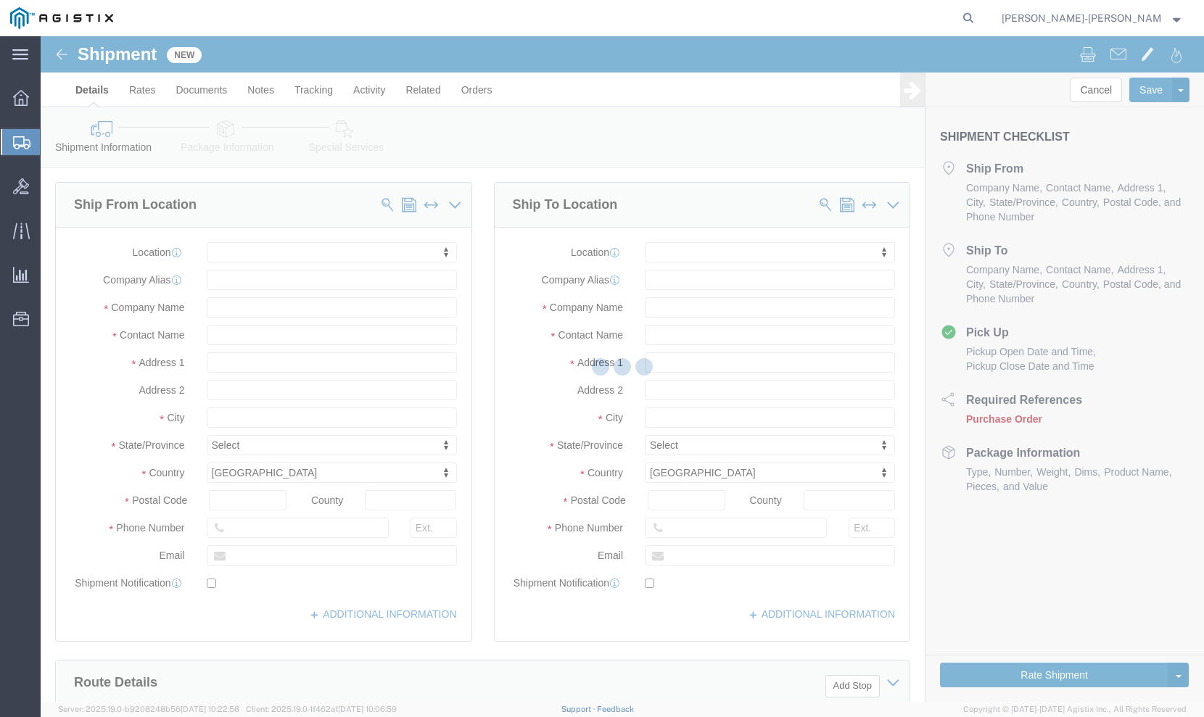
select select
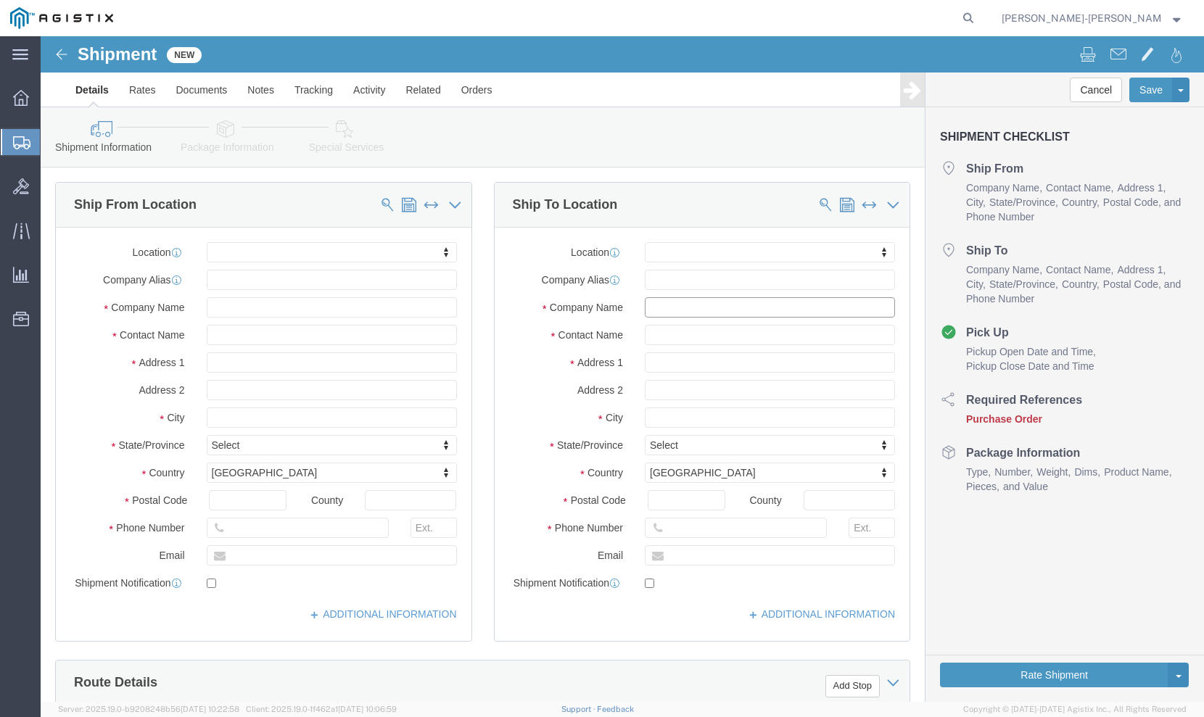
click input "text"
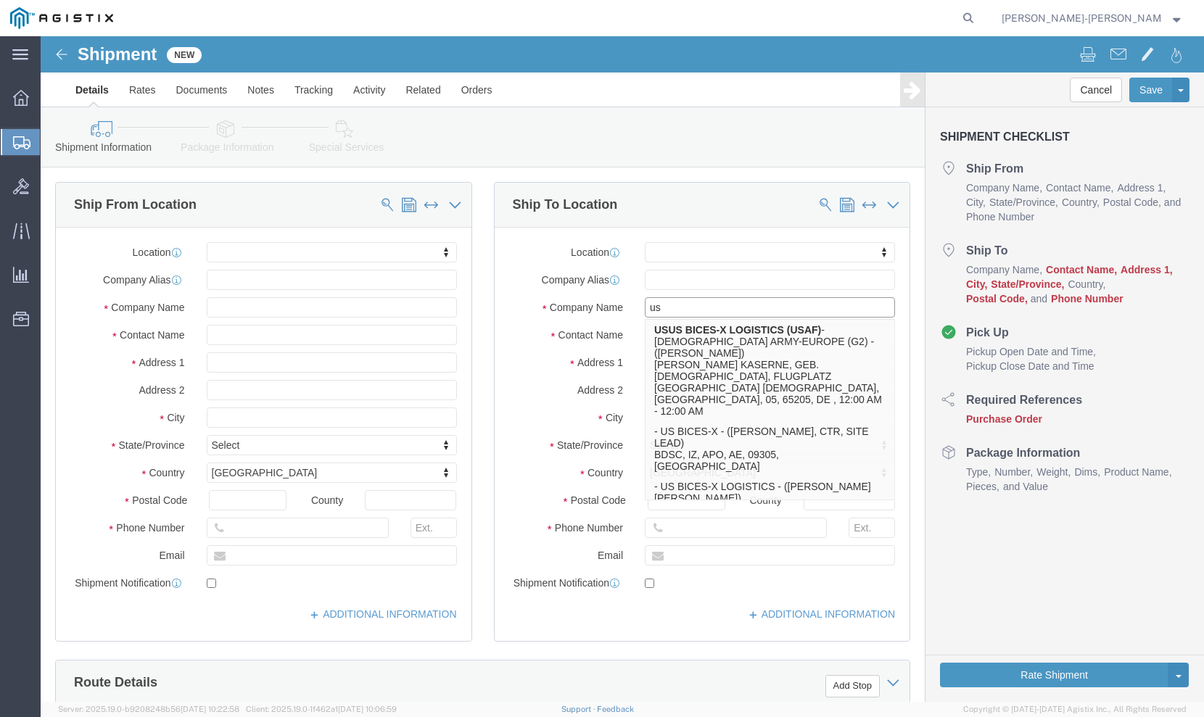
type input "u"
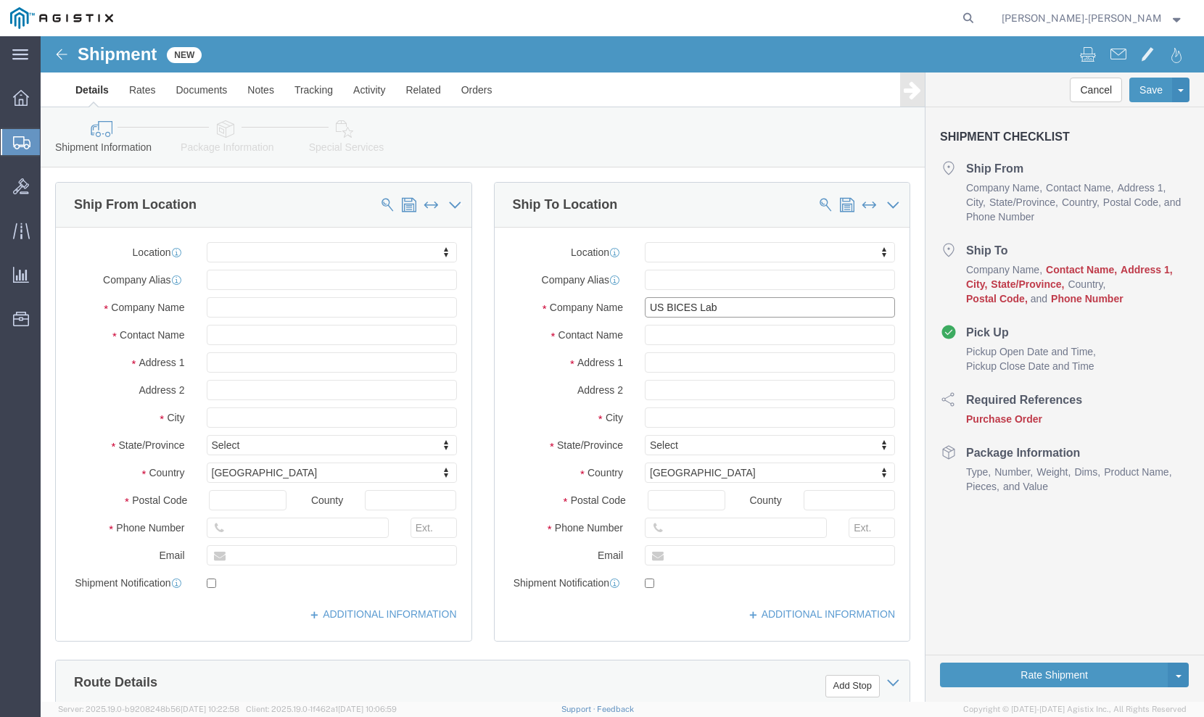
type input "US BICES Lab"
click input "text"
type input "Duane Cunningham"
type input "50 West Flightline Rd."
select select
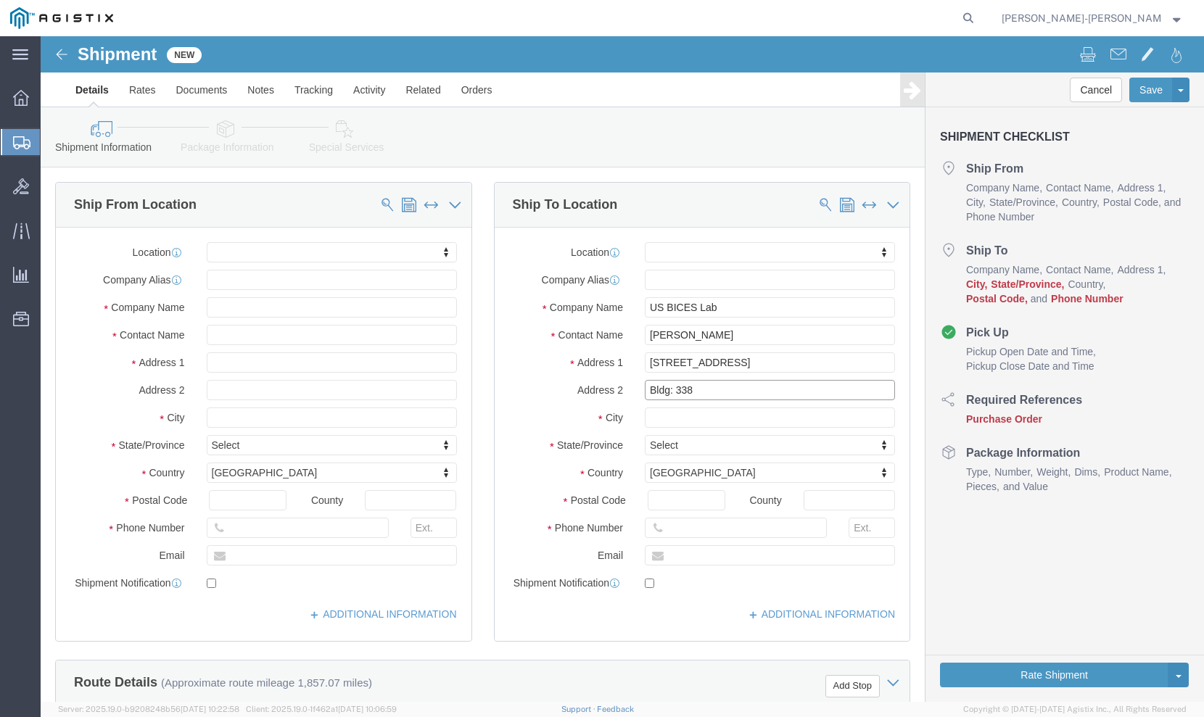
type input "Bldg: 338"
click input "Hampton"
type input "Hampton"
click div "Location My Profile Location Master Location San Antonio TM AFGHANISTAN TM AFRI…"
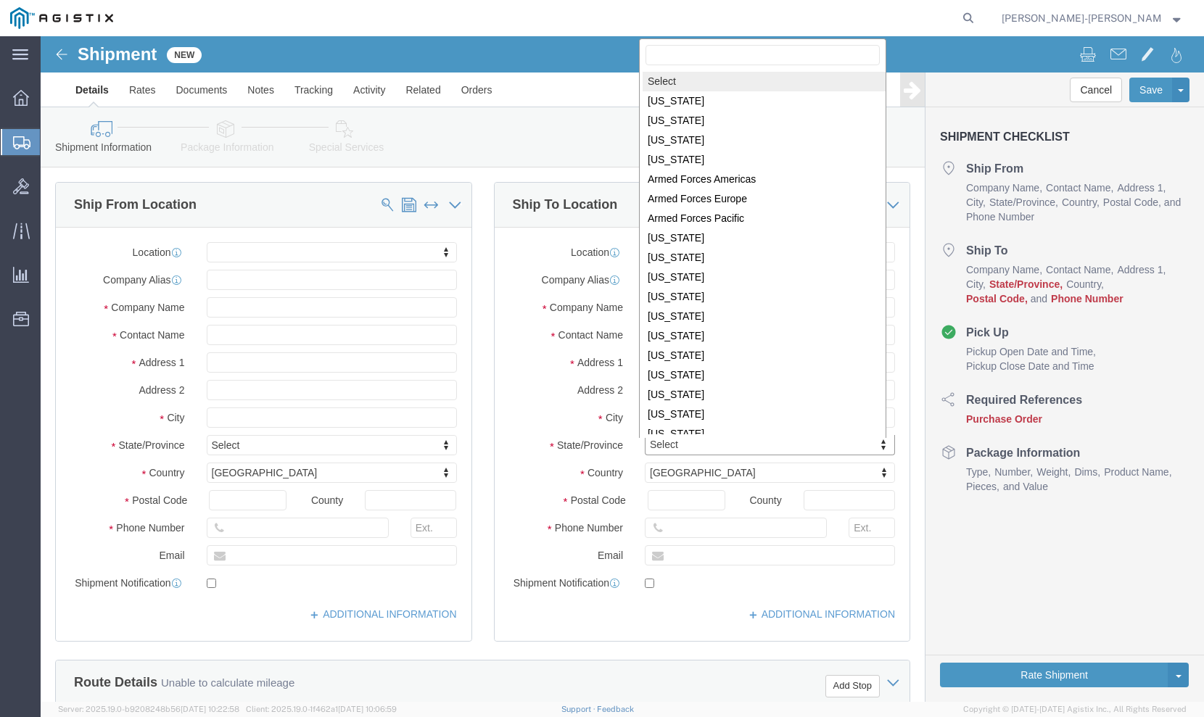
click body "Shipment New Details Rates Documents Notes Tracking Activity Related Orders Can…"
select select
select select "VA"
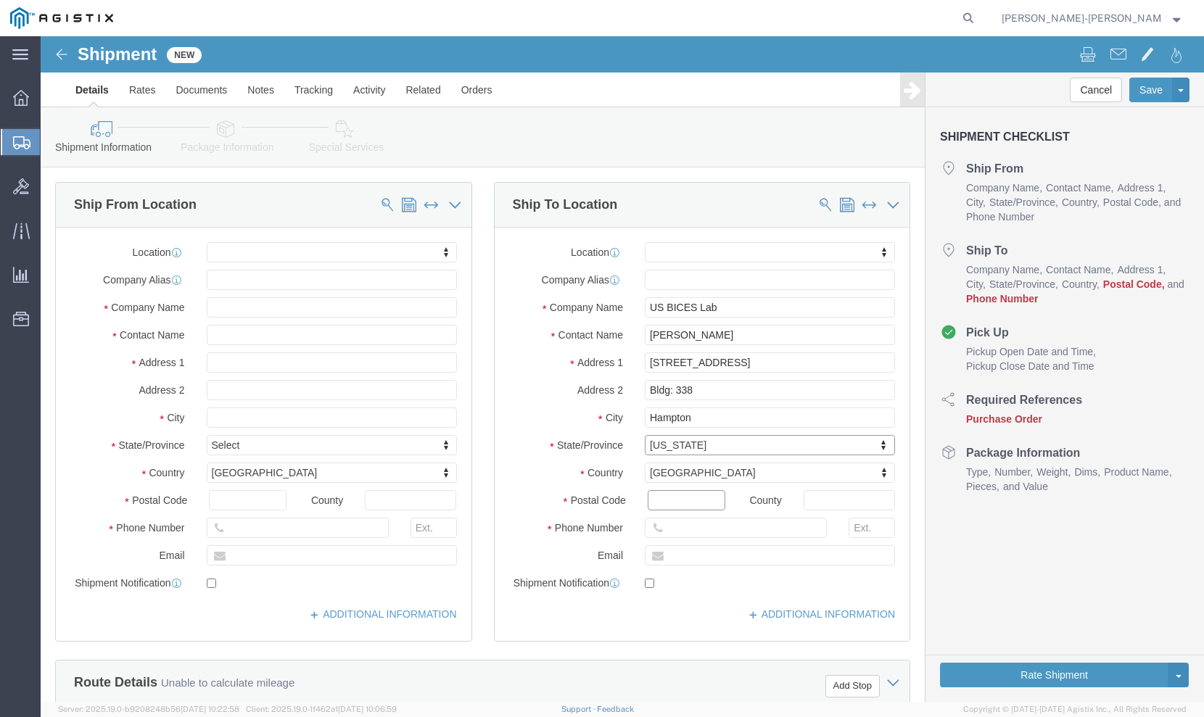
click input "Postal Code"
type input "236"
click input "text"
select select
paste input "256-479-7689"
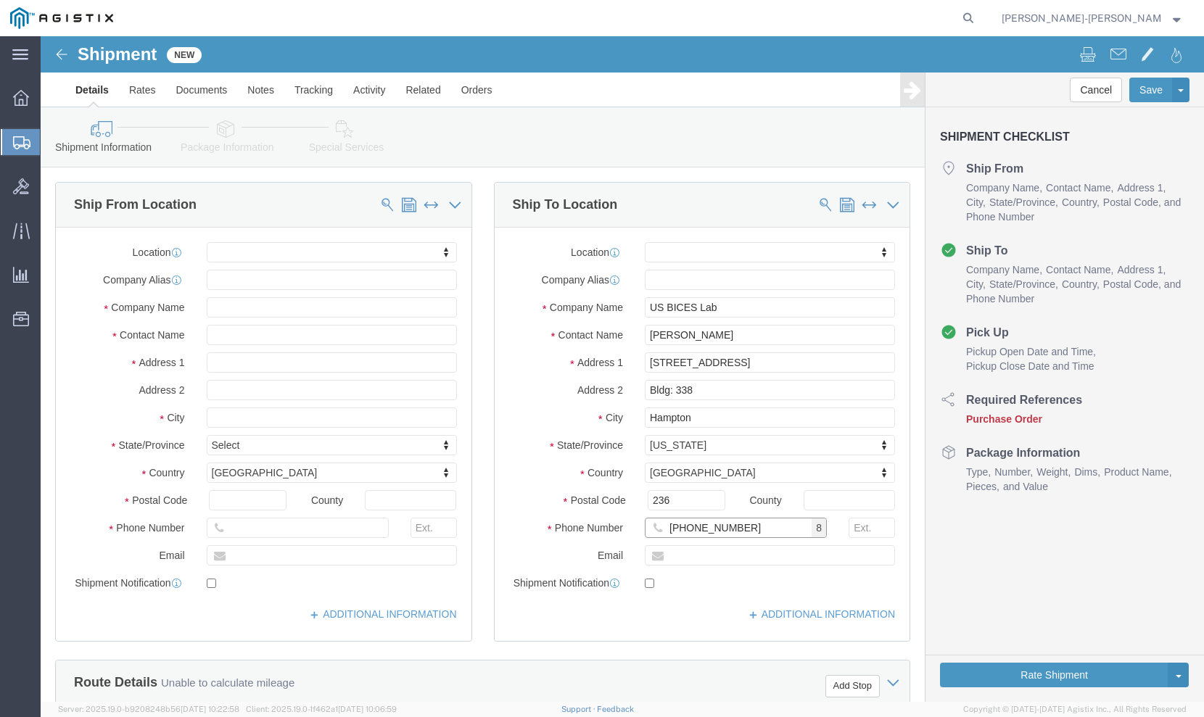
type input "256-479-7689"
click input "text"
paste input "duane.cunningham@gd-ms.com"
type input "duane.cunningham@gd-ms.com"
click input "236"
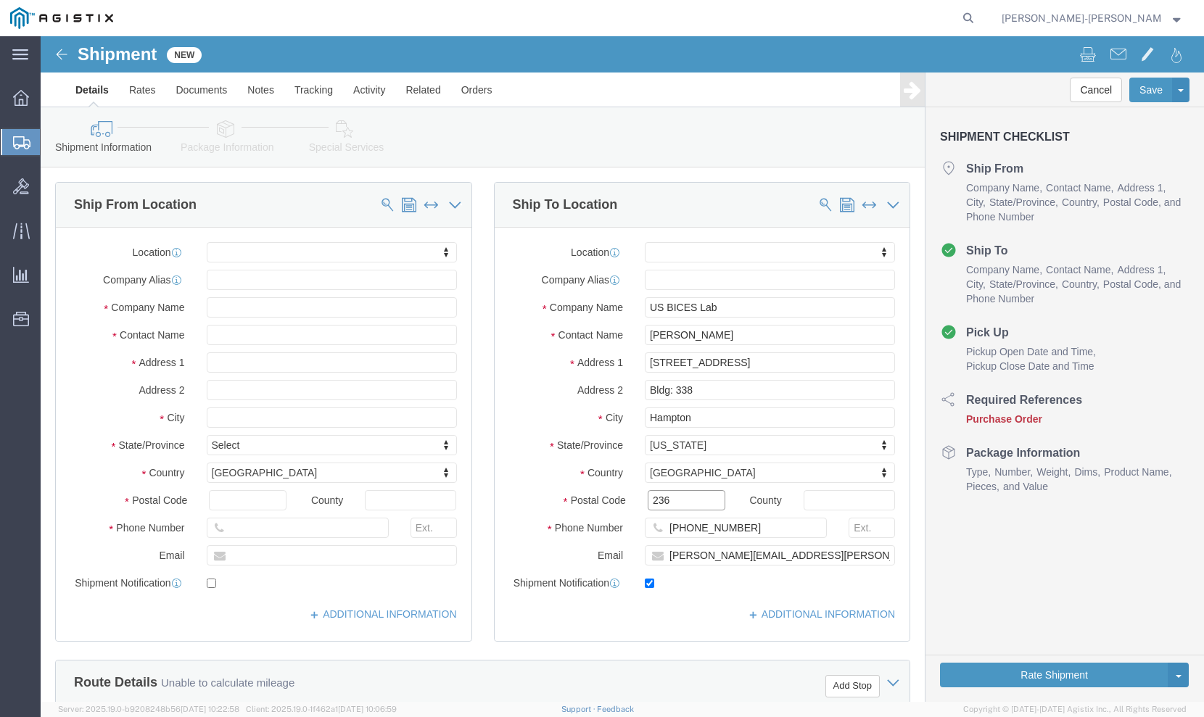
checkbox input "true"
type input "23665"
click input "text"
select select
type input "bices"
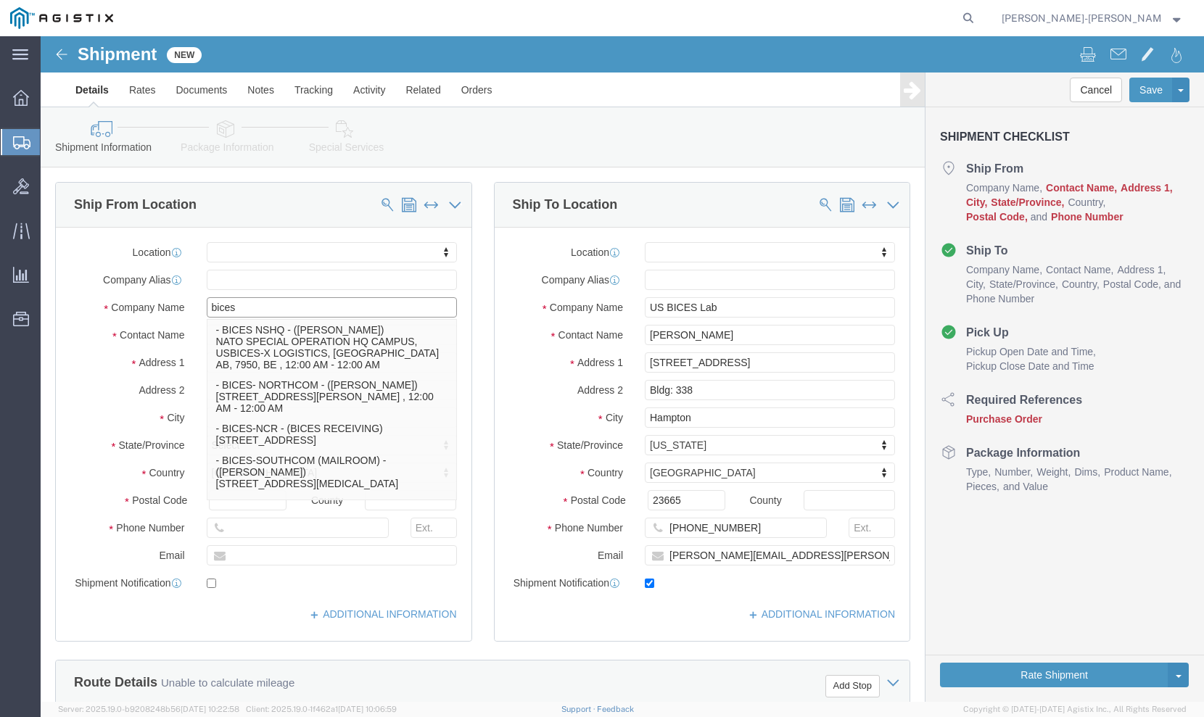
click p "- BICES-TAMPA - (BICES RECEIVING) [STREET_ADDRESS][PERSON_NAME]"
select select
type input "BICES-[GEOGRAPHIC_DATA]"
type input "BICES RECEIVING"
type input "[STREET_ADDRESS][PERSON_NAME]"
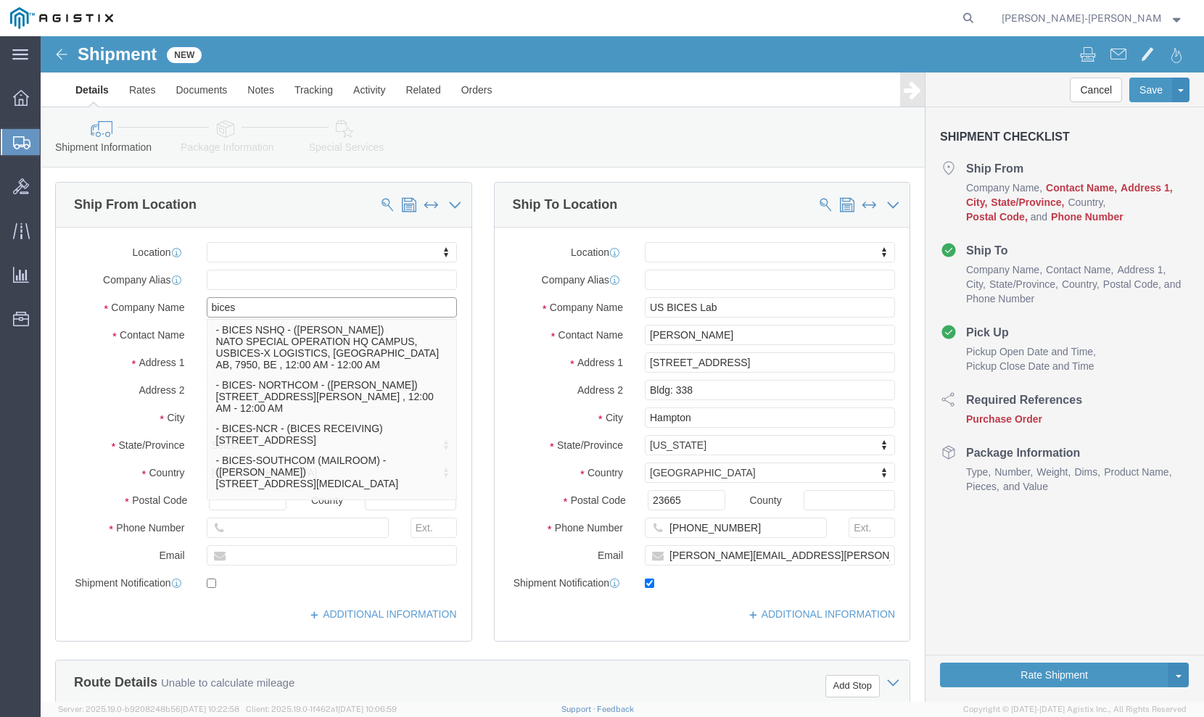
type input "BUILDING 537"
type input "TAMPA"
type input "33621"
type input "[PHONE_NUMBER]"
select select "FL"
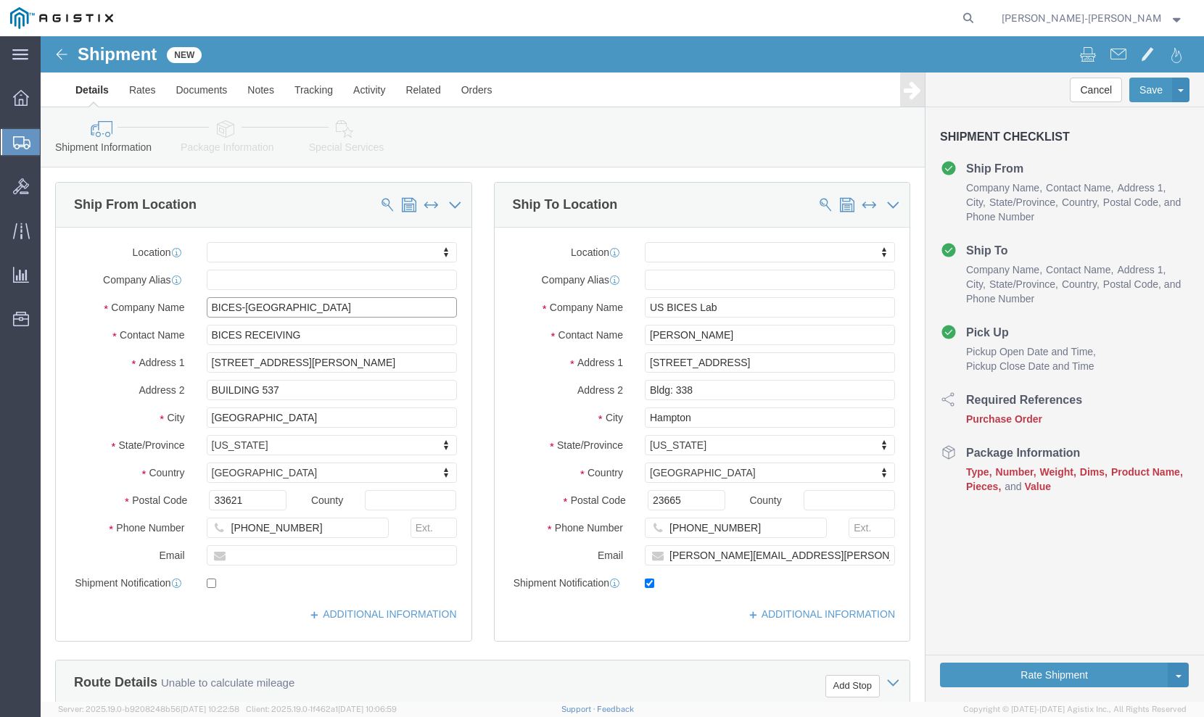
type input "BICES-[GEOGRAPHIC_DATA]"
click input "text"
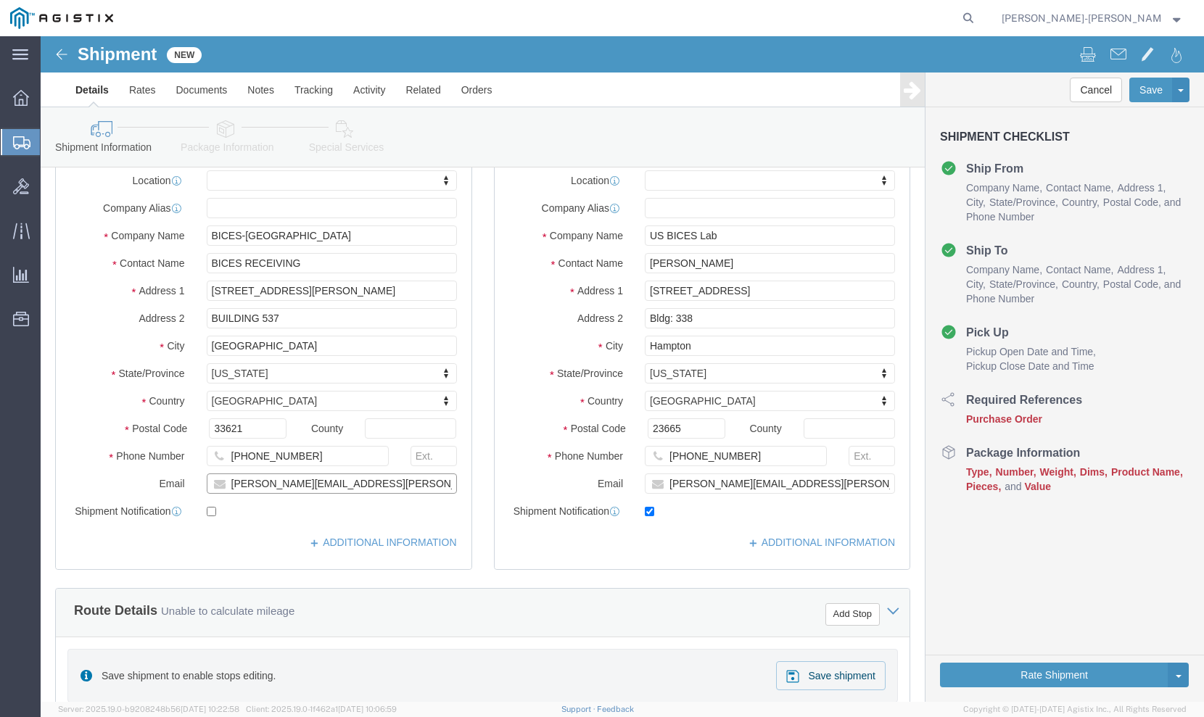
type input "[PERSON_NAME][EMAIL_ADDRESS][PERSON_NAME][DOMAIN_NAME]"
click input "checkbox"
checkbox input "true"
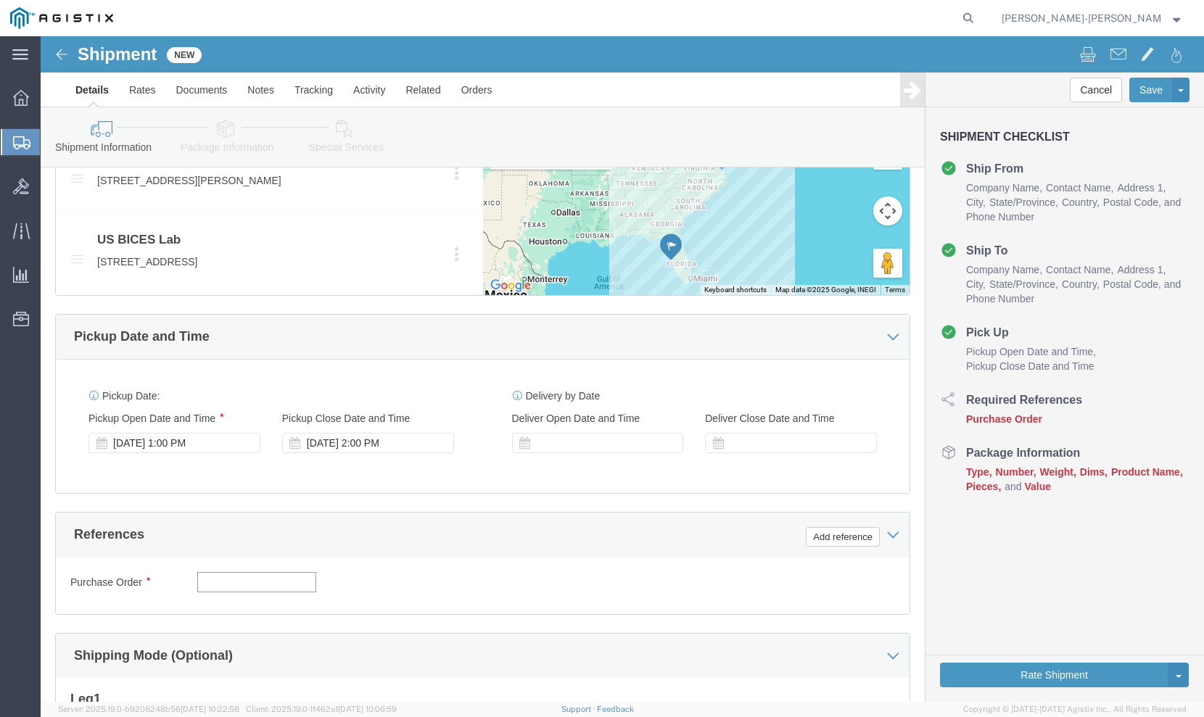
click input "text"
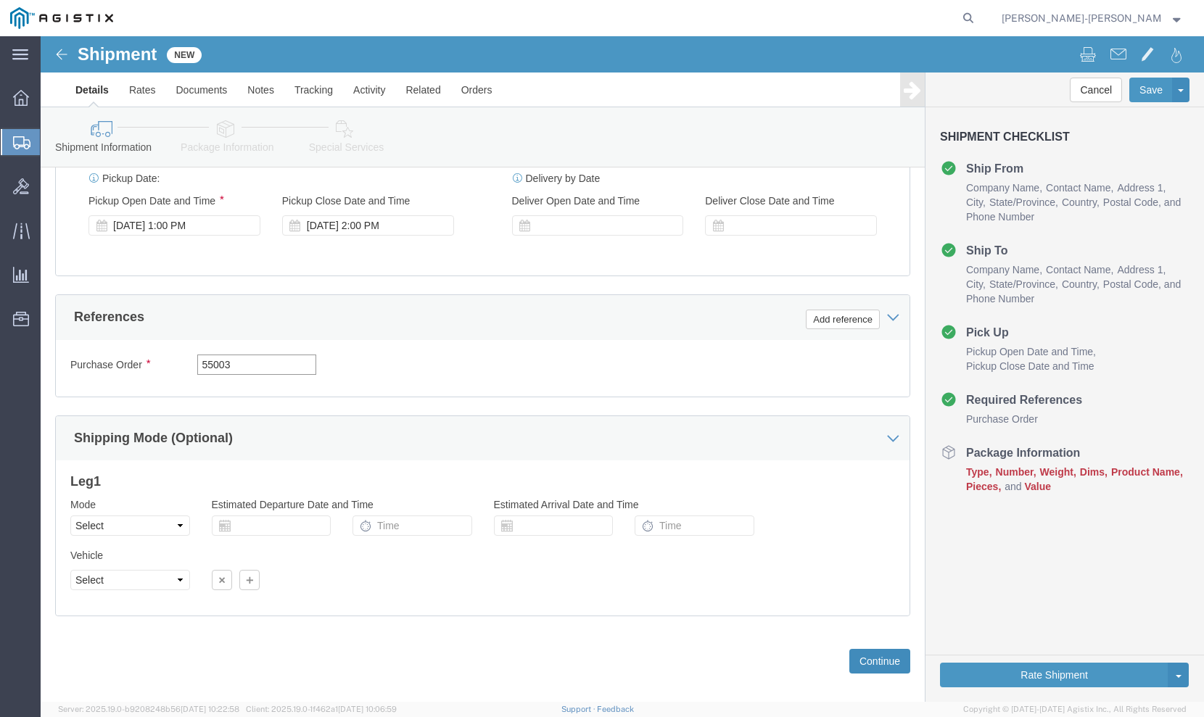
type input "55003"
click button "Continue"
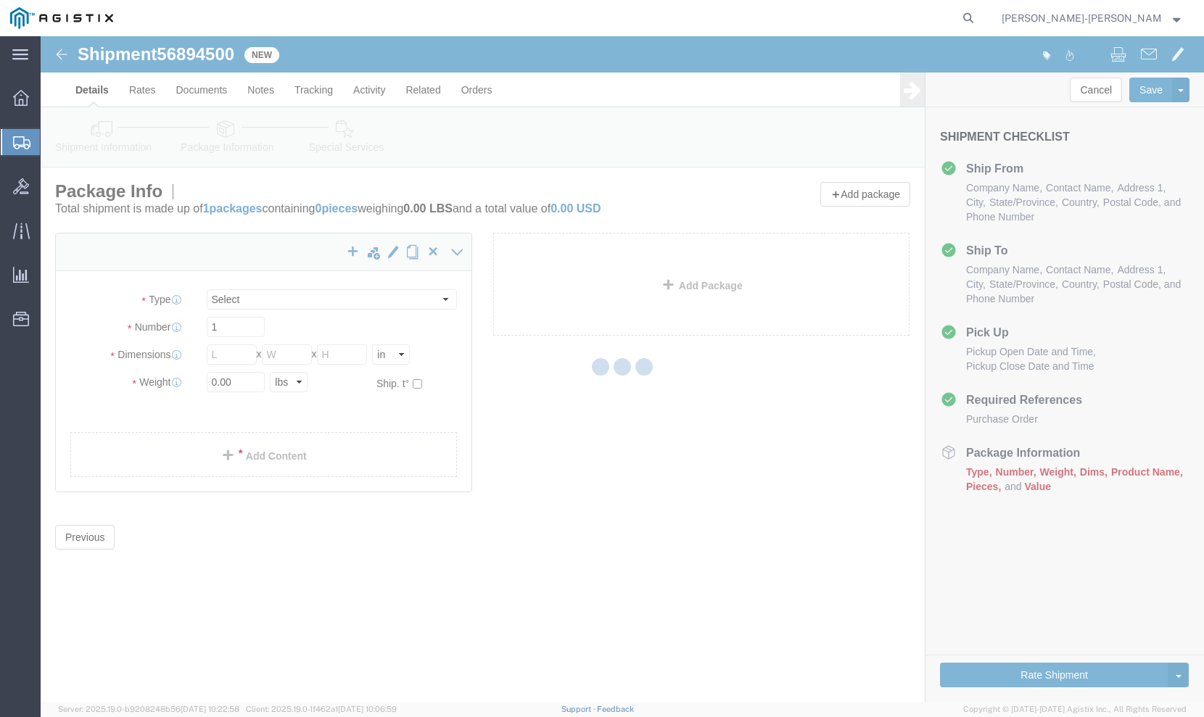
select select "CBOX"
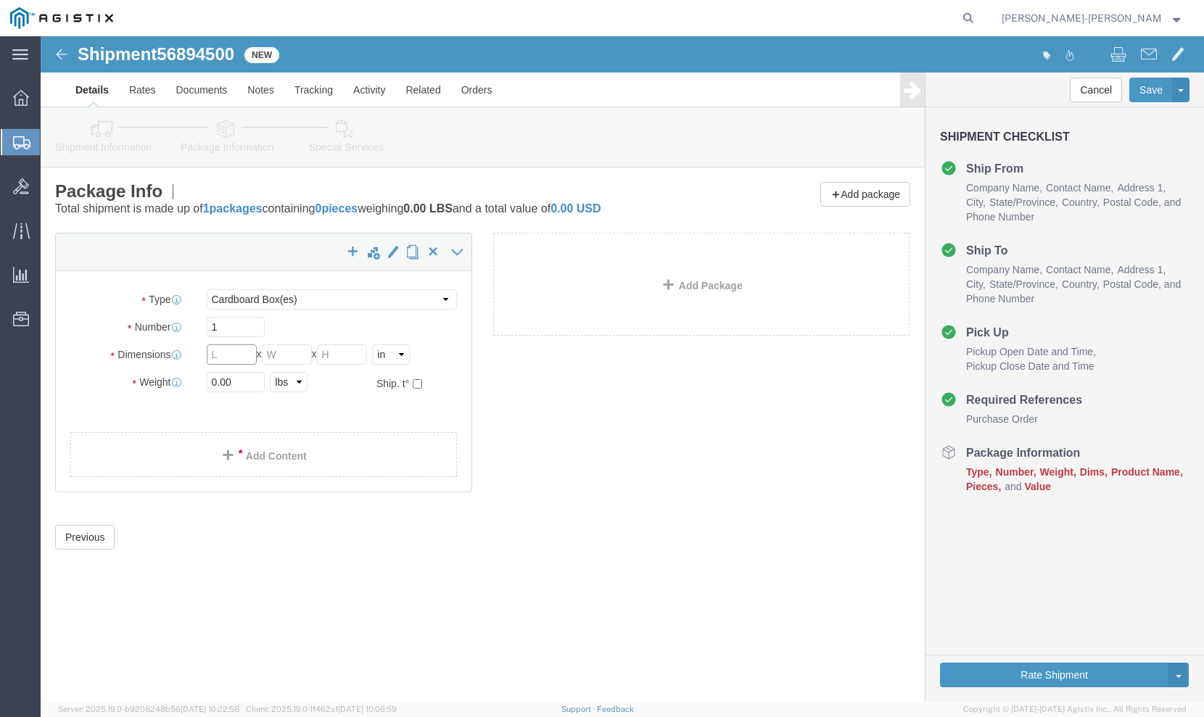
click input "text"
type input "36"
click input "text"
type input "22"
click input "text"
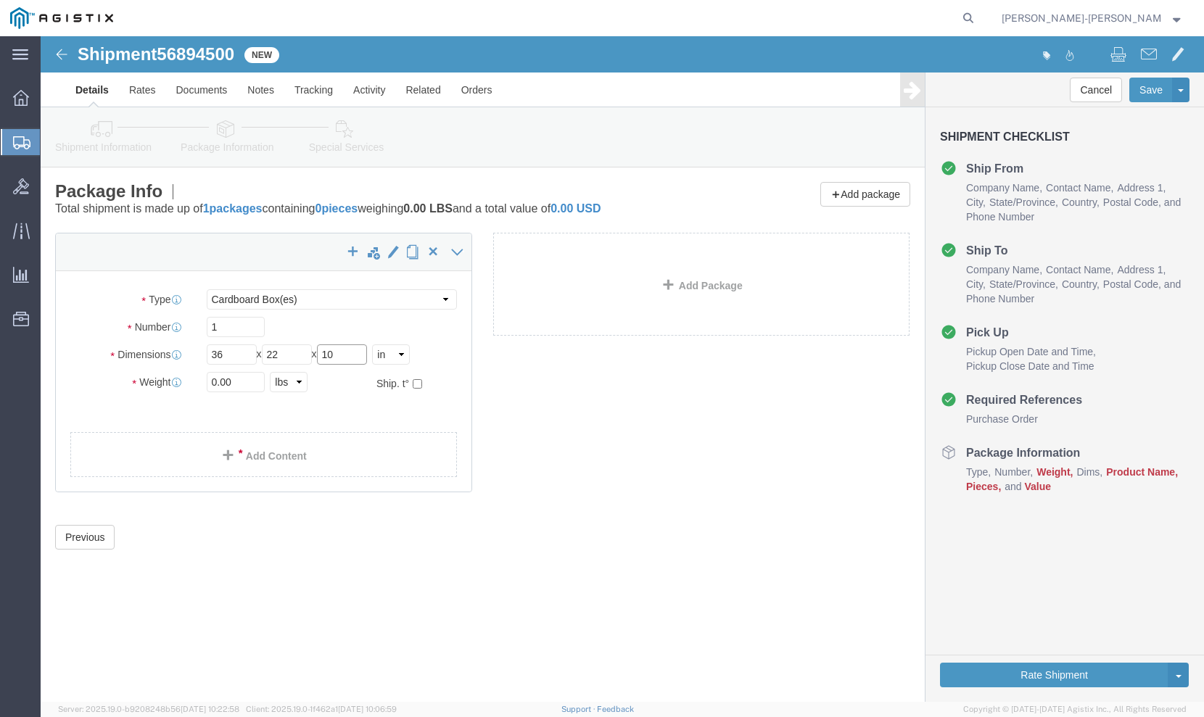
type input "10"
click input "0.00"
type input "49.00"
click span
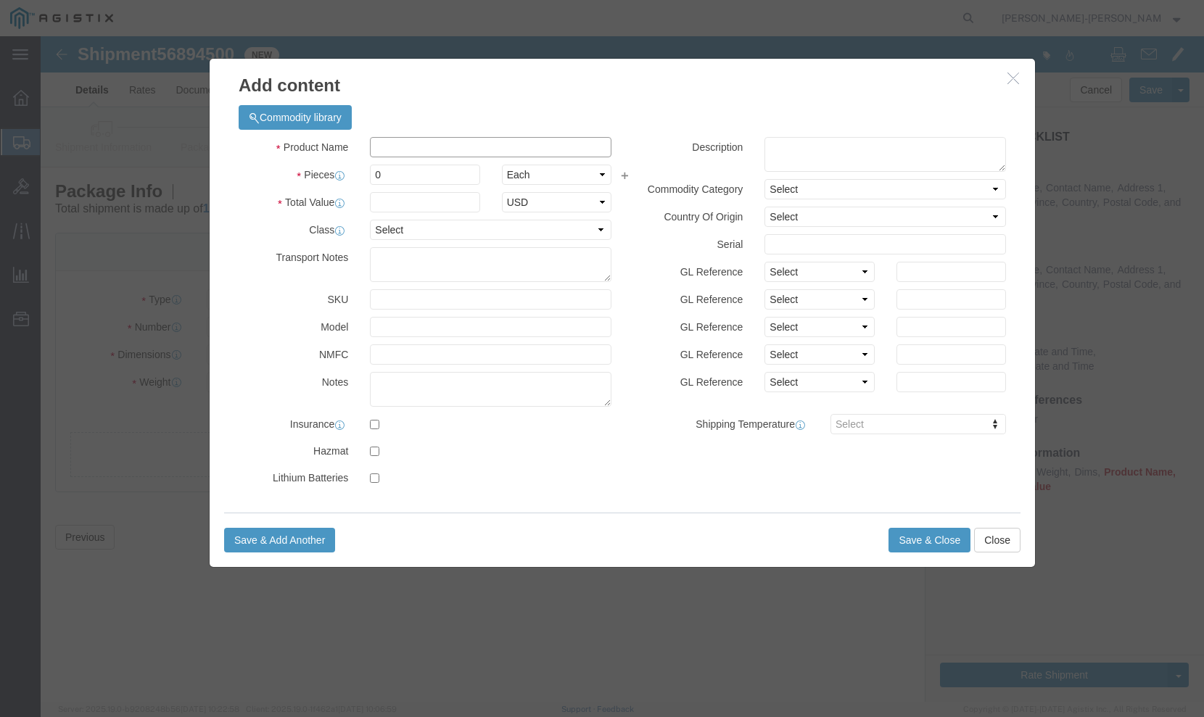
click input "text"
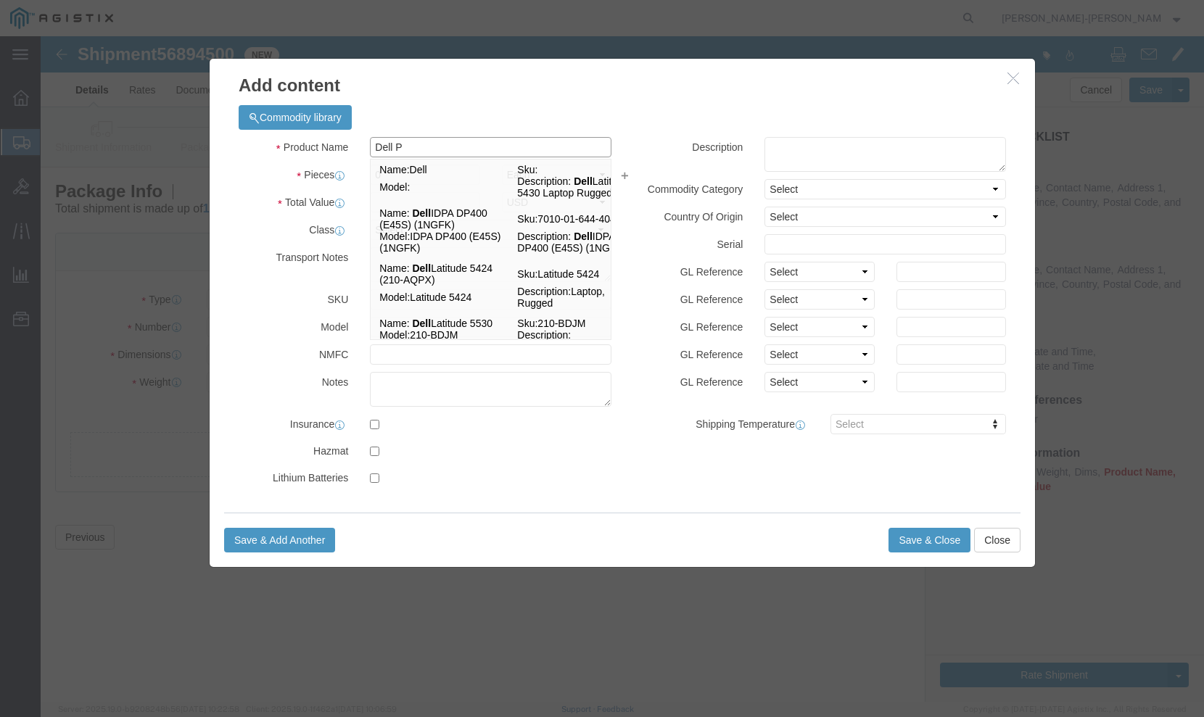
type input "Dell Po"
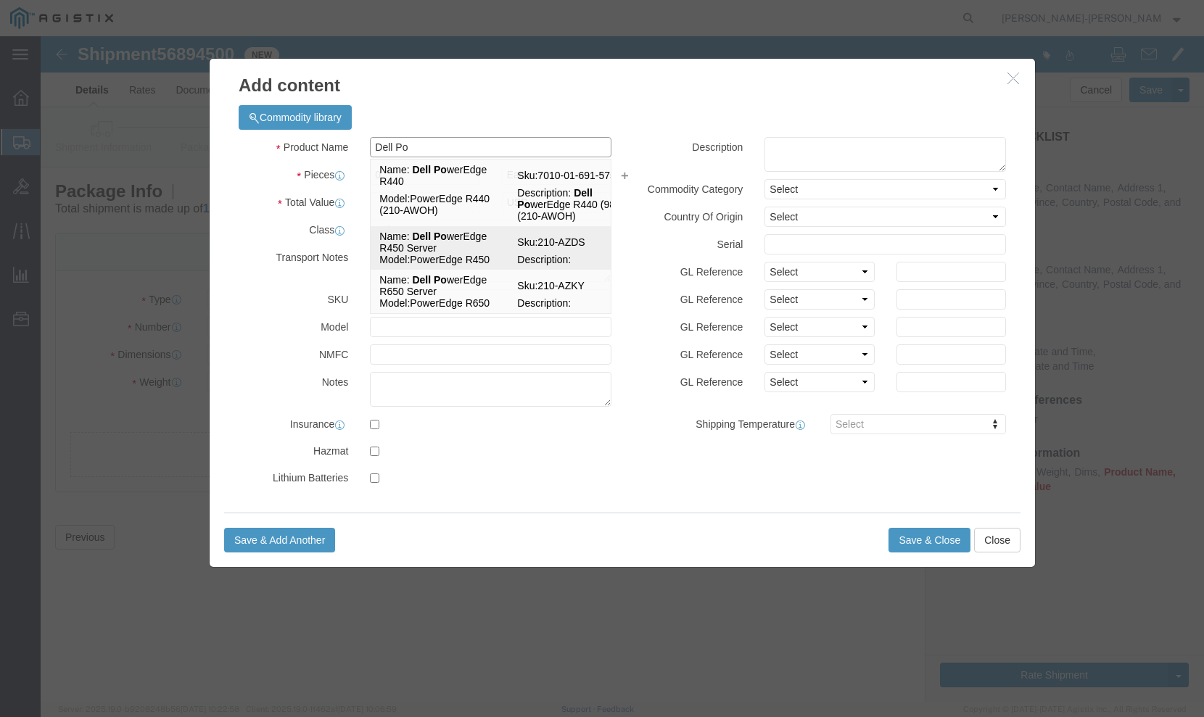
click td "Name: Dell Po werEdge R450 Server"
type input "1"
select select "USD"
select select "92.5"
type textarea "Asset Tag:"
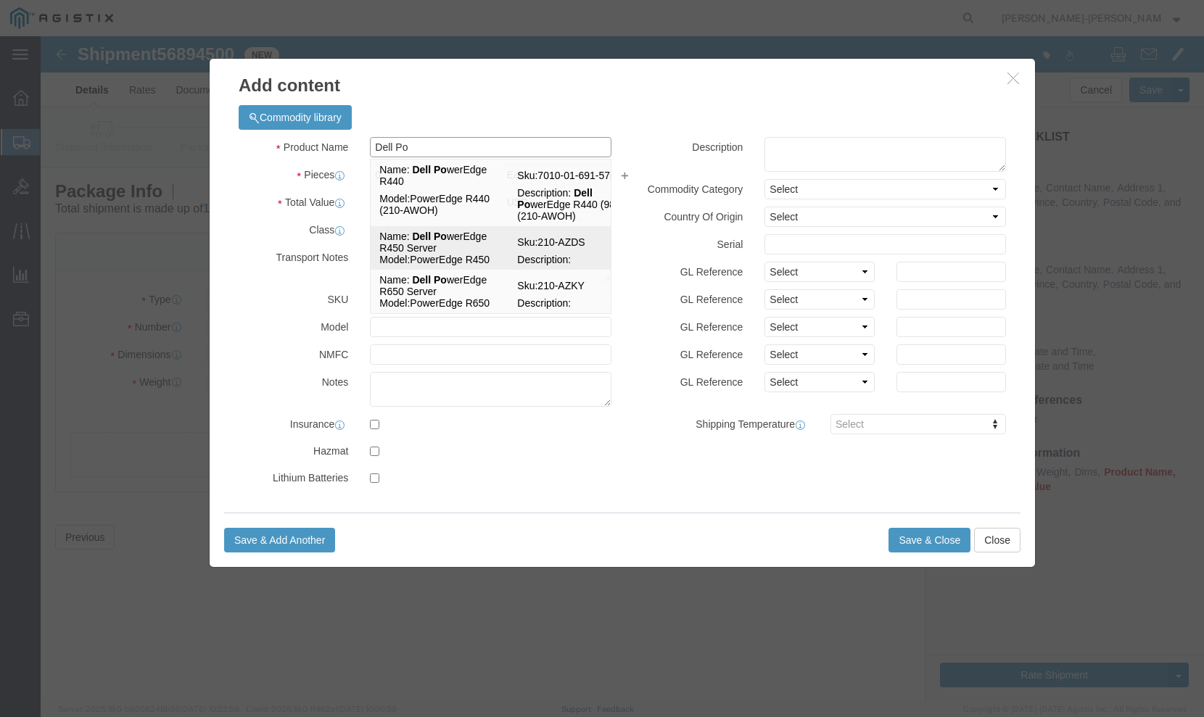
select select "US"
type input "Dell PowerEdge R450 Server"
type input "210-AZDS"
type input "PowerEdge R450"
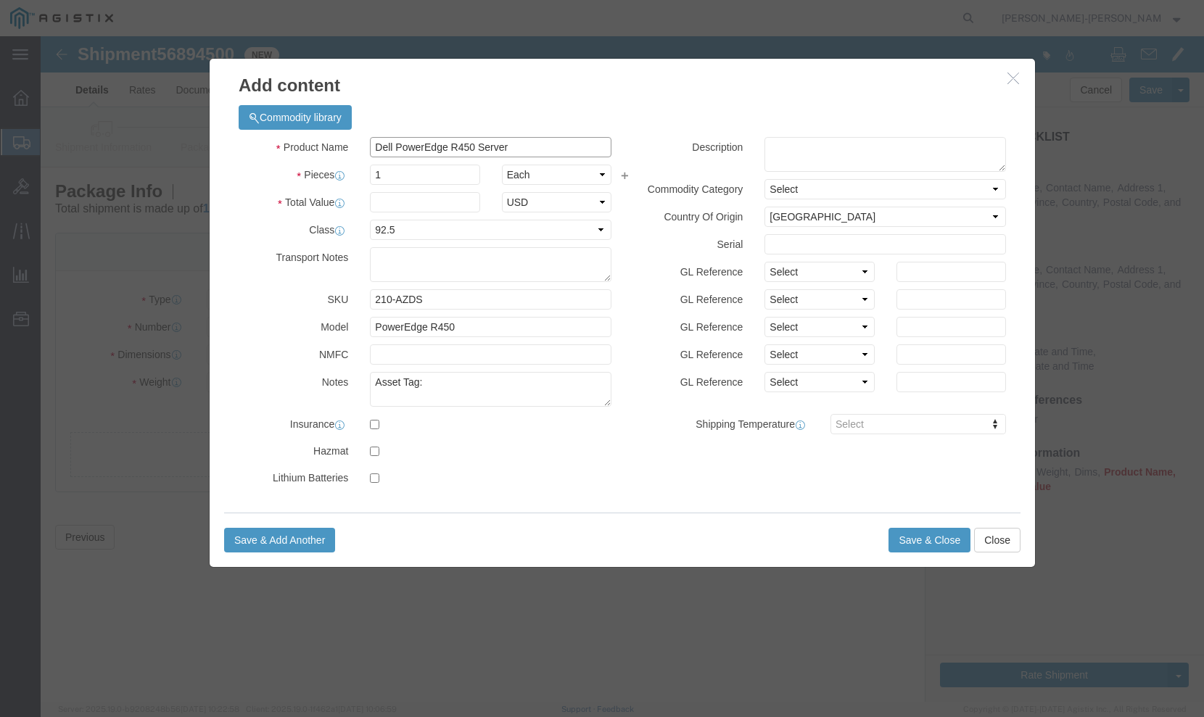
type input "Dell PowerEdge R450 Server"
click textarea "Asset Tag:"
type textarea "Asset Tag: 101015"
click textarea
drag, startPoint x: 406, startPoint y: 223, endPoint x: 355, endPoint y: 223, distance: 50.8
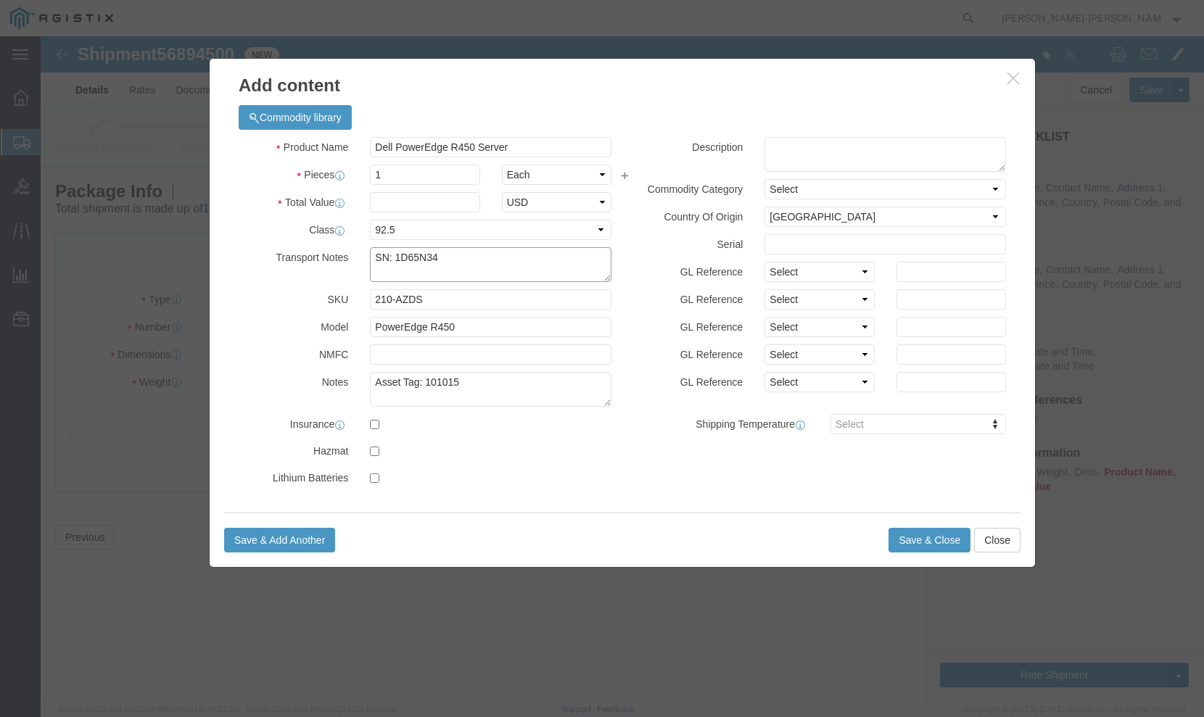
click textarea "SN: 1D65N34"
type textarea "SN: 1D65N34"
click input "text"
paste input "1D65N34"
type input "1D65N34"
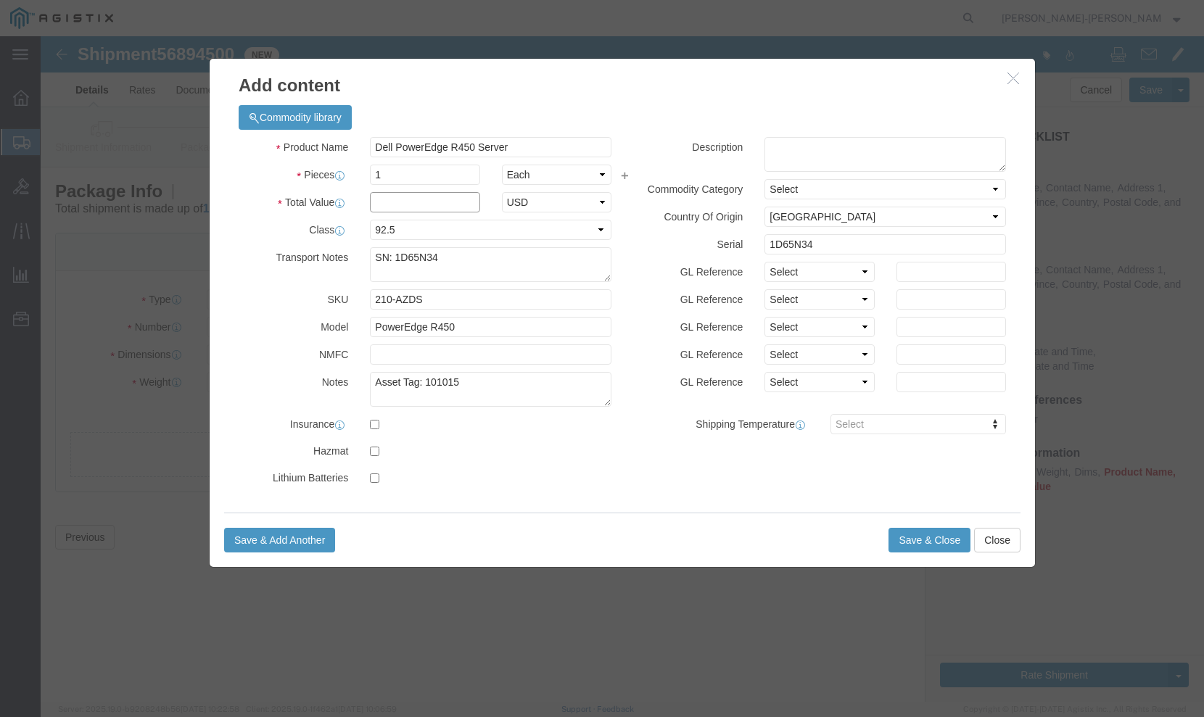
click input "text"
type input "38000"
click button "Save & Close"
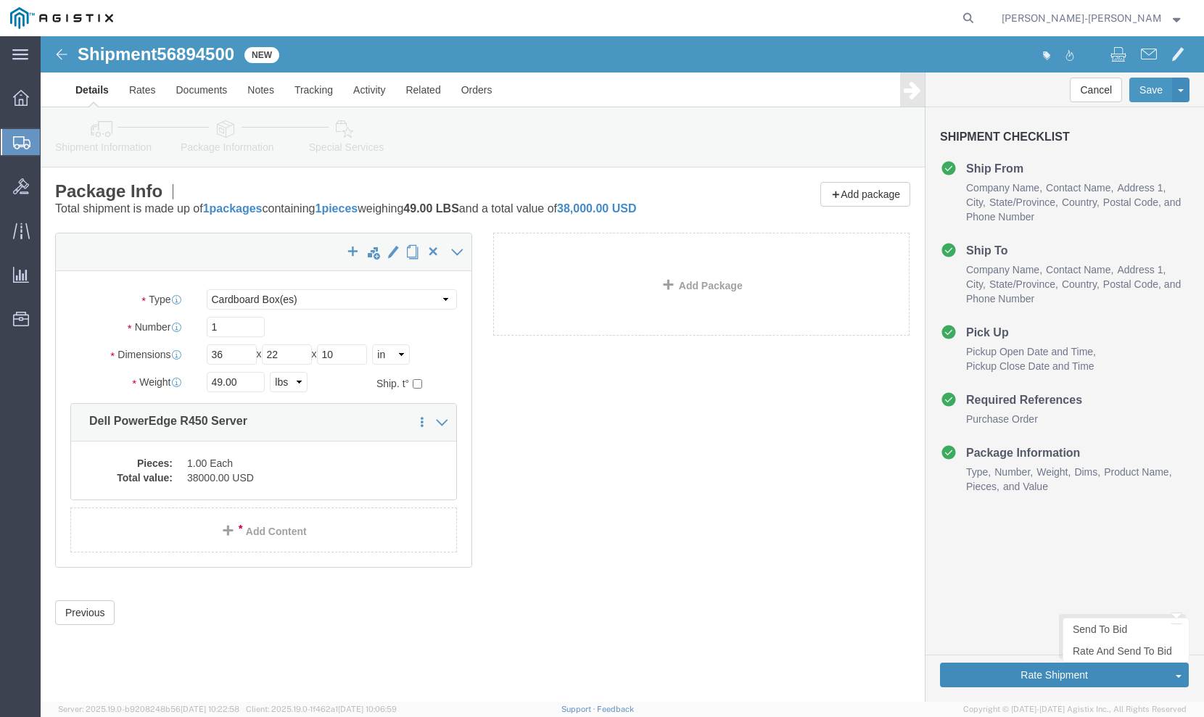
click button "Rate Shipment"
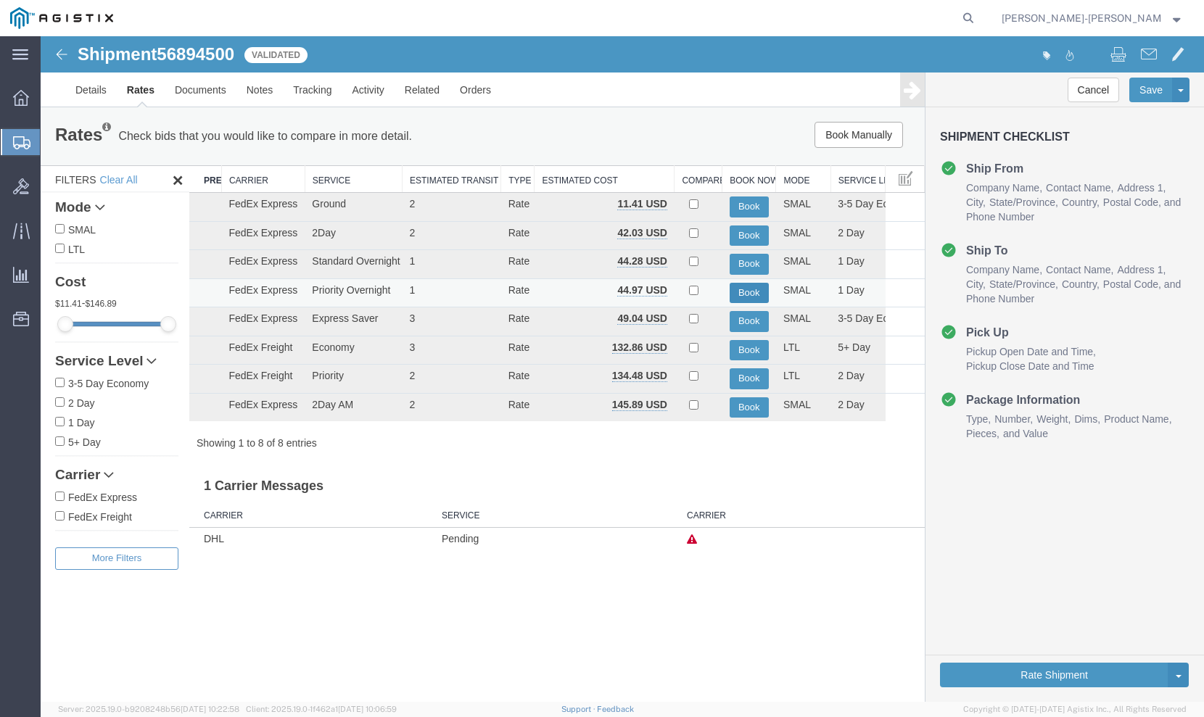
click at [749, 292] on button "Book" at bounding box center [749, 293] width 39 height 21
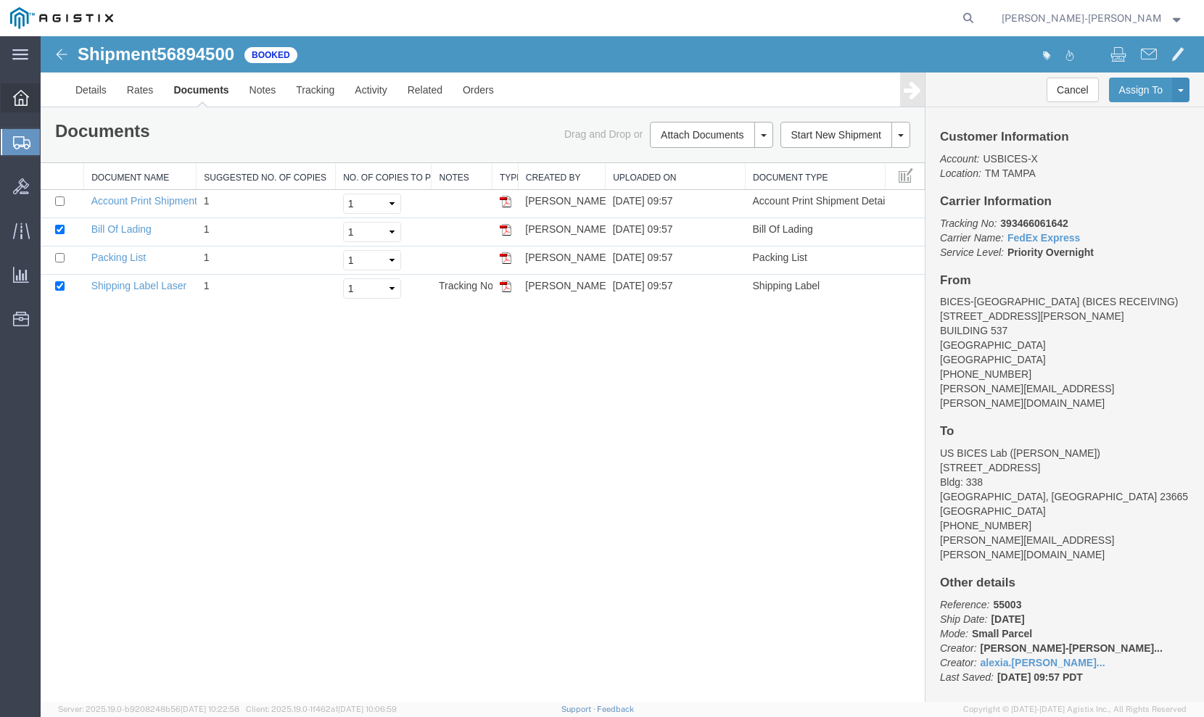
click at [21, 98] on icon at bounding box center [21, 98] width 16 height 16
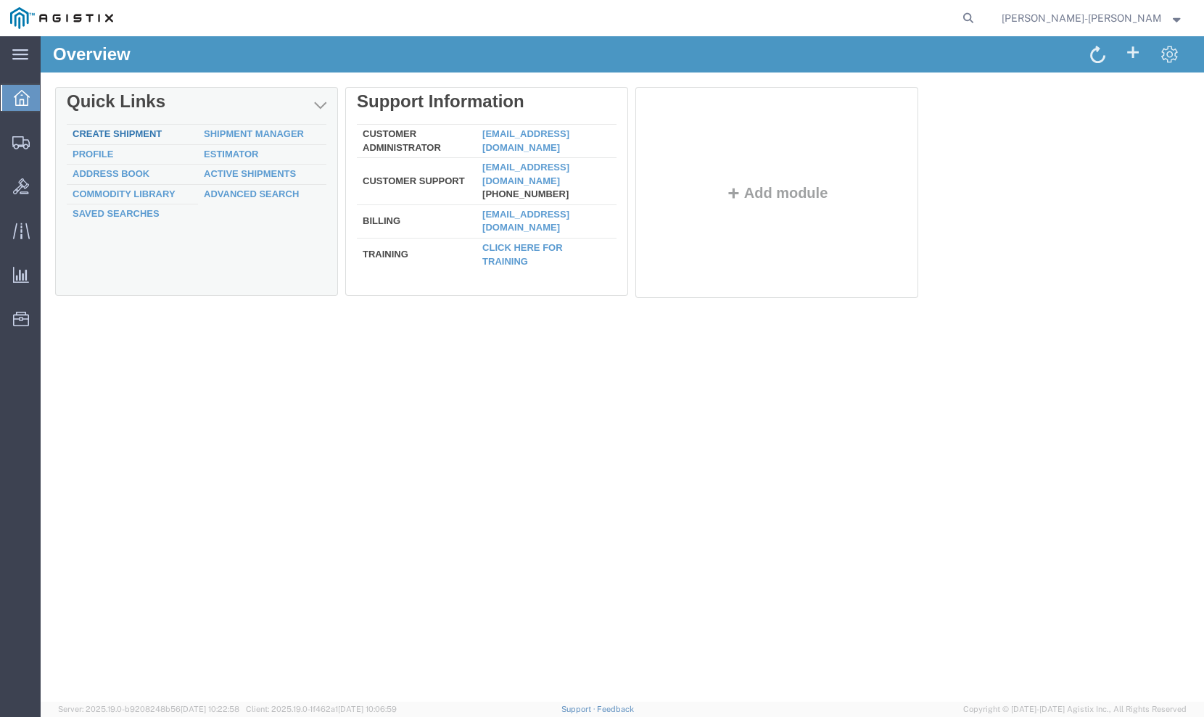
click at [141, 135] on link "Create Shipment" at bounding box center [117, 133] width 89 height 11
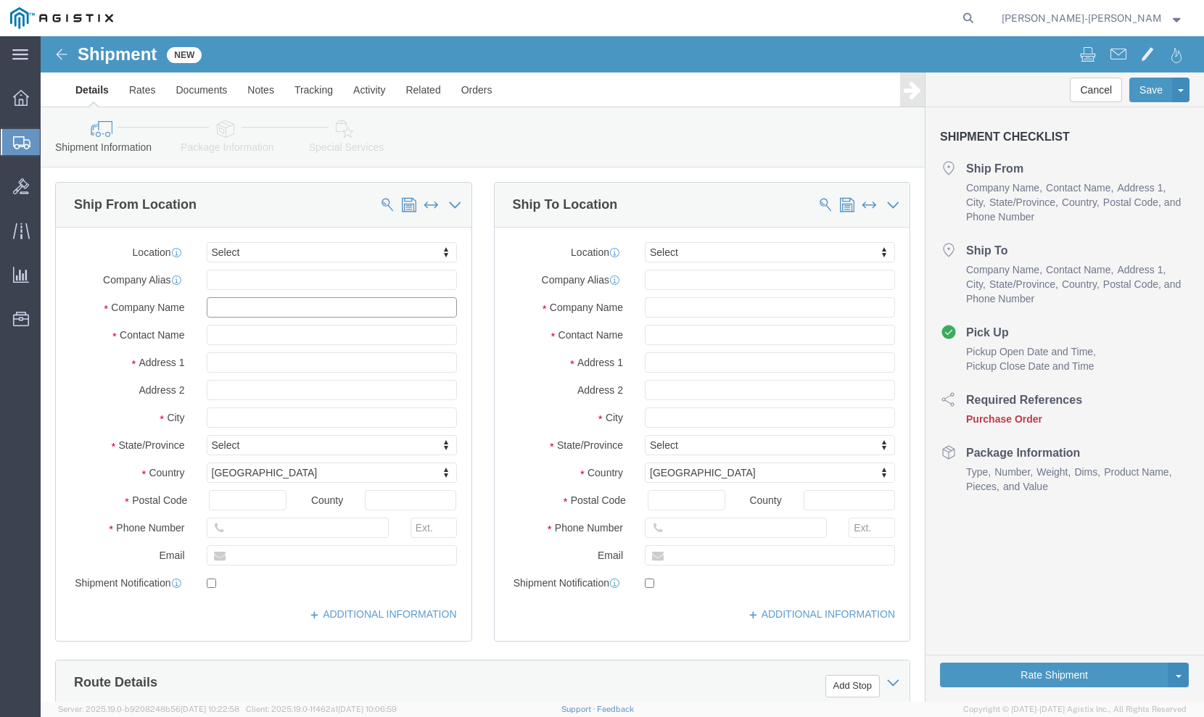
click input "text"
paste input "Cody Andrews/Dorothy Wagner"
type input "Cody Andrews/Dorothy Wagner"
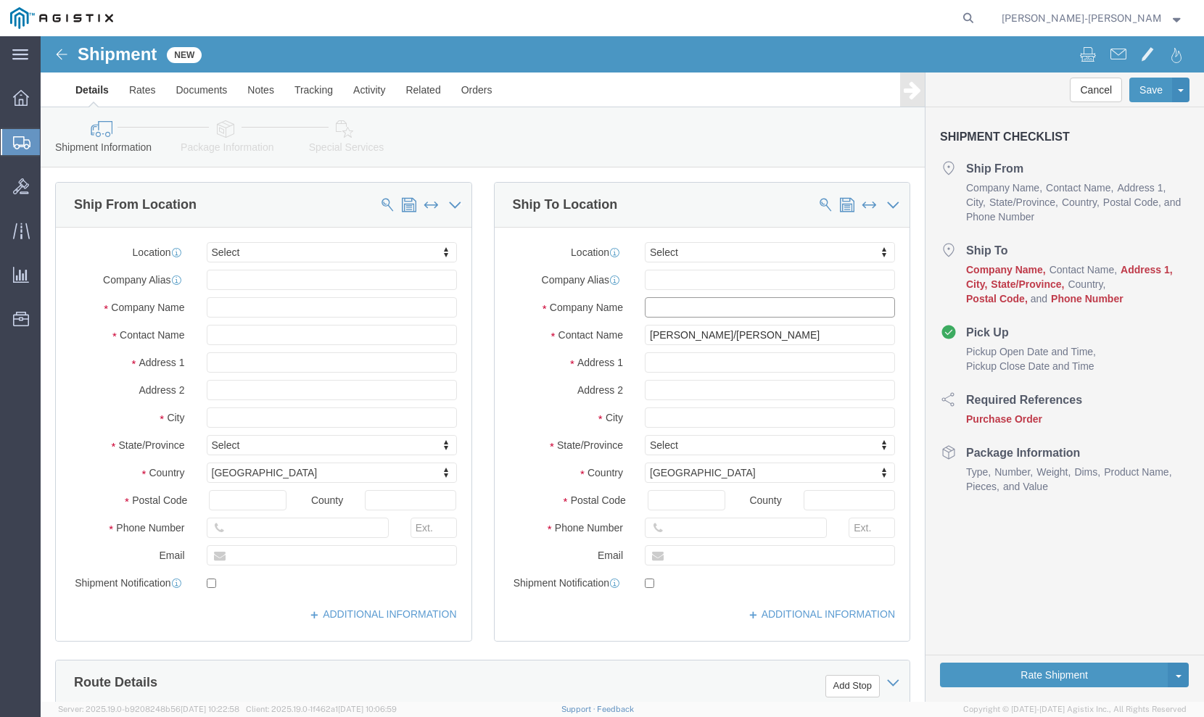
click input "text"
paste input "J26 USBICES-X APIIN"
type input "J26 USBICES-X APIIN"
click input "text"
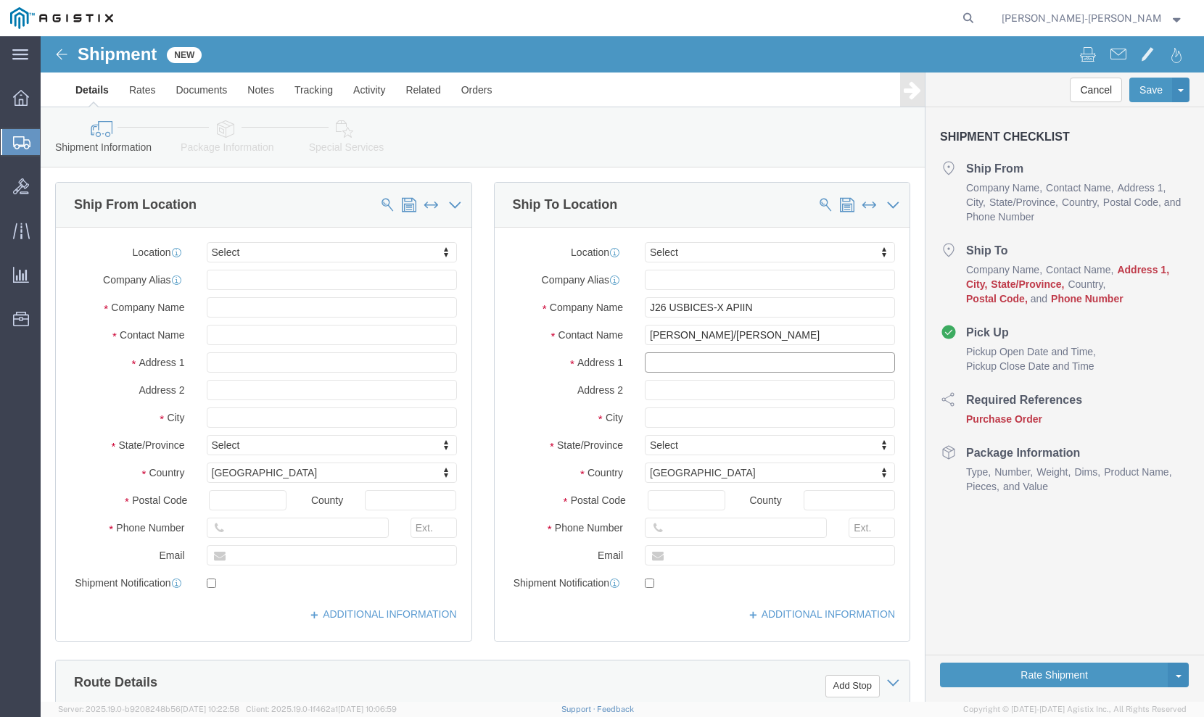
click input "text"
paste input "B700, Elrod Road – RM 131"
type input "B700, Elrod Road – RM 131"
click input "text"
type input "Room 131"
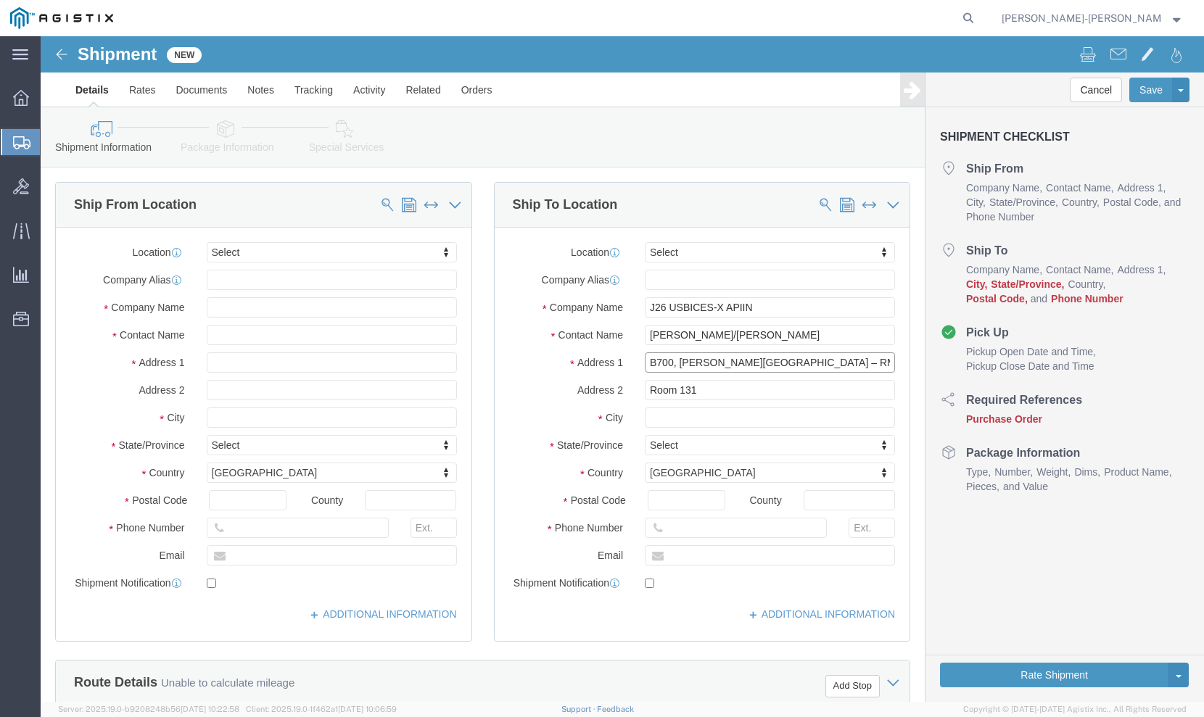
click input "B700, Elrod Road – RM 131"
click input "B700, Elrod Road"
type input "[GEOGRAPHIC_DATA][PERSON_NAME]"
click input "text"
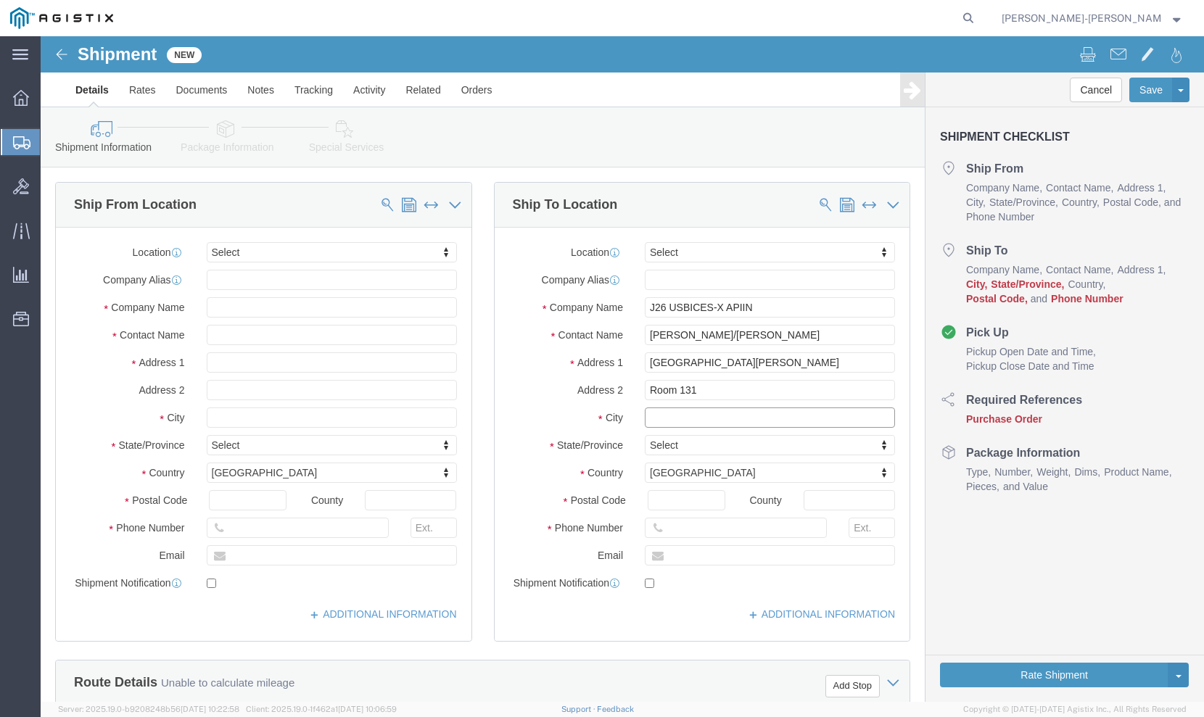
paste input "Camp [PERSON_NAME]"
type input "Camp [PERSON_NAME]"
click body "Shipment New Details Rates Documents Notes Tracking Activity Related Orders Can…"
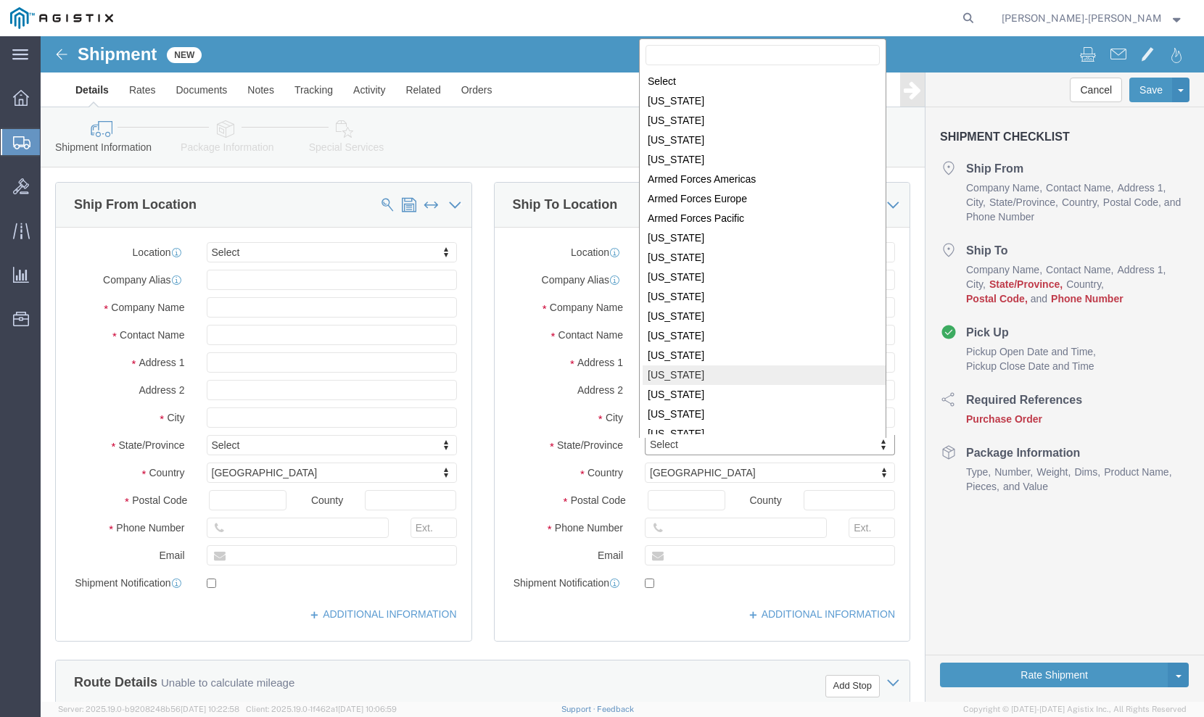
select select "HI"
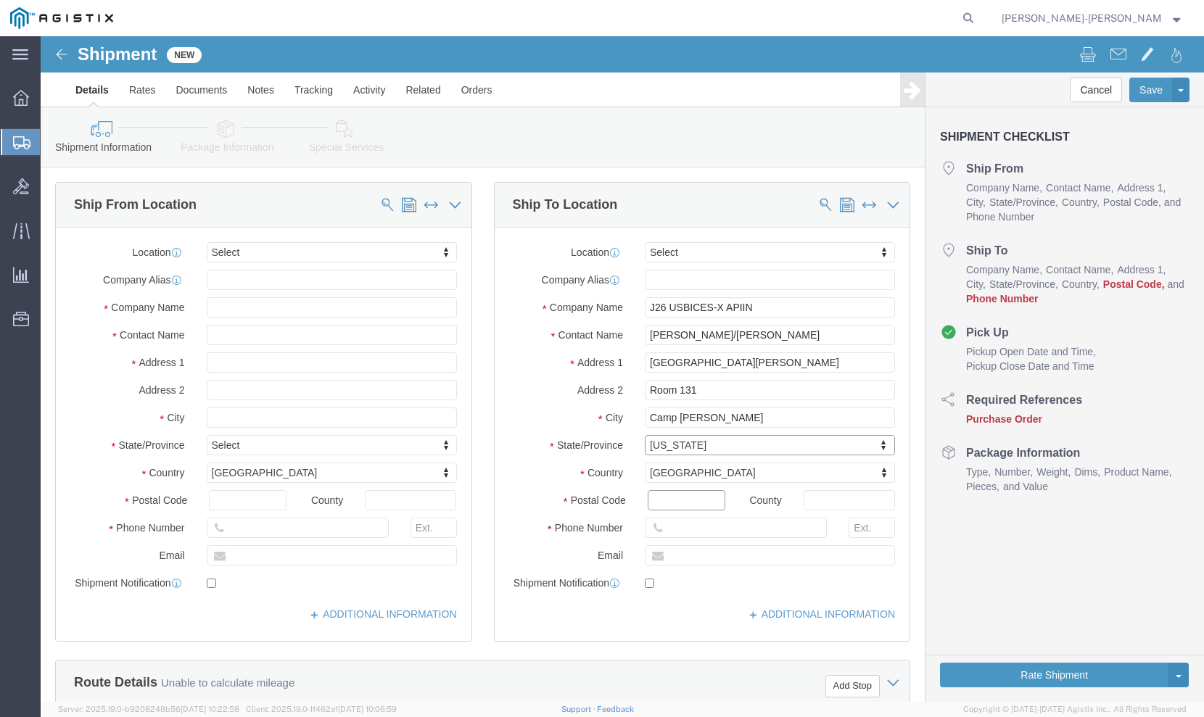
click input "Postal Code"
paste input "96861"
type input "96861"
click input "text"
paste input "[PHONE_NUMBER]"
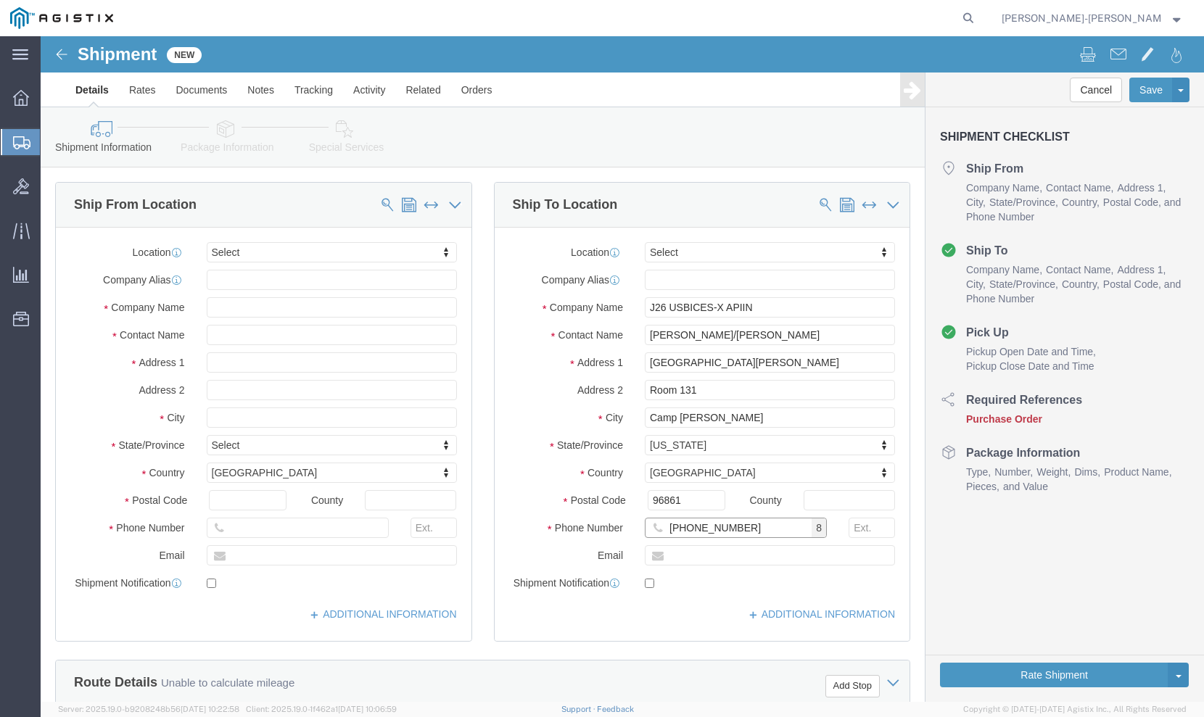
type input "[PHONE_NUMBER]"
click input "text"
type input "[PERSON_NAME][EMAIL_ADDRESS][PERSON_NAME][DOMAIN_NAME]"
click input "checkbox"
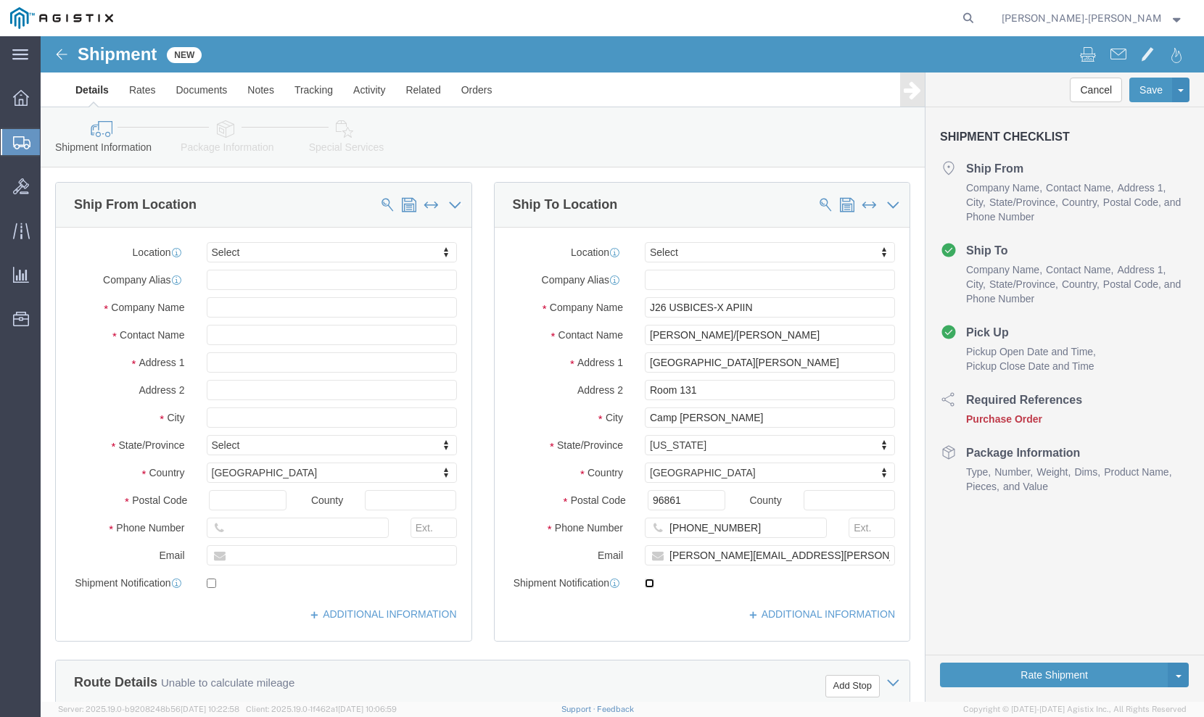
checkbox input "true"
click input "Cody Andrews/Dorothy Wagner"
type input "[PERSON_NAME]"
click button "Save"
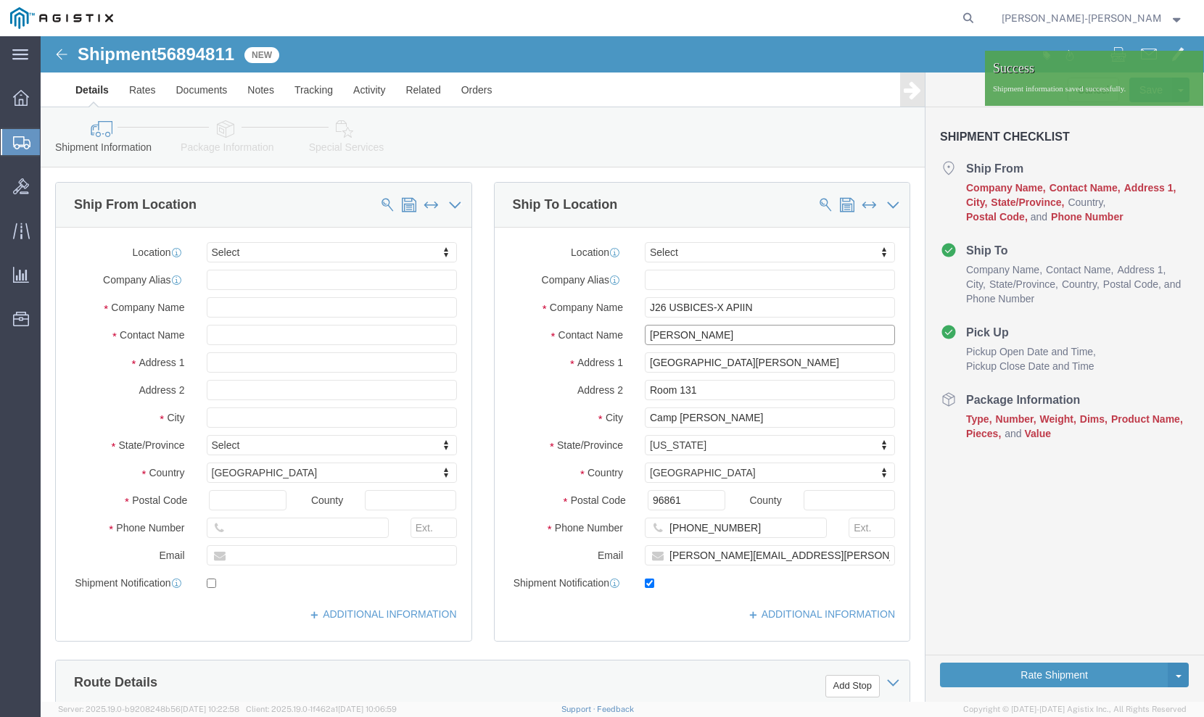
click input "[PERSON_NAME]"
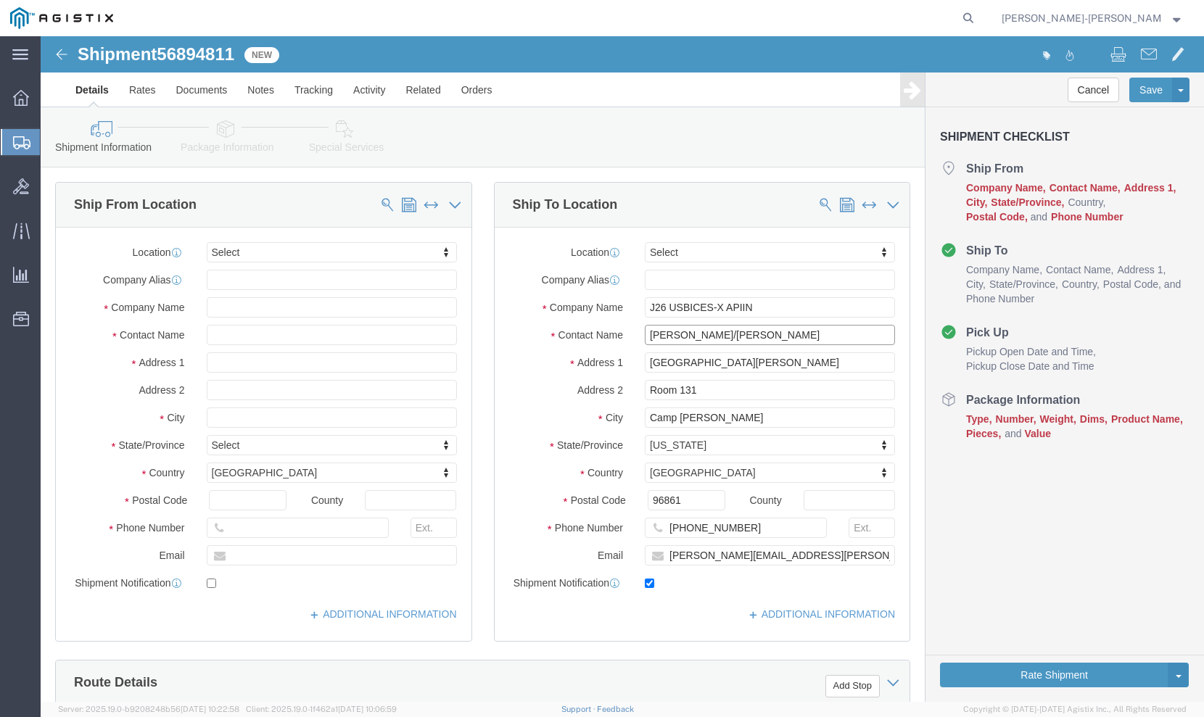
type input "Nicholas Blandy/Cody Andrews"
click input "text"
type input "bicesi88"
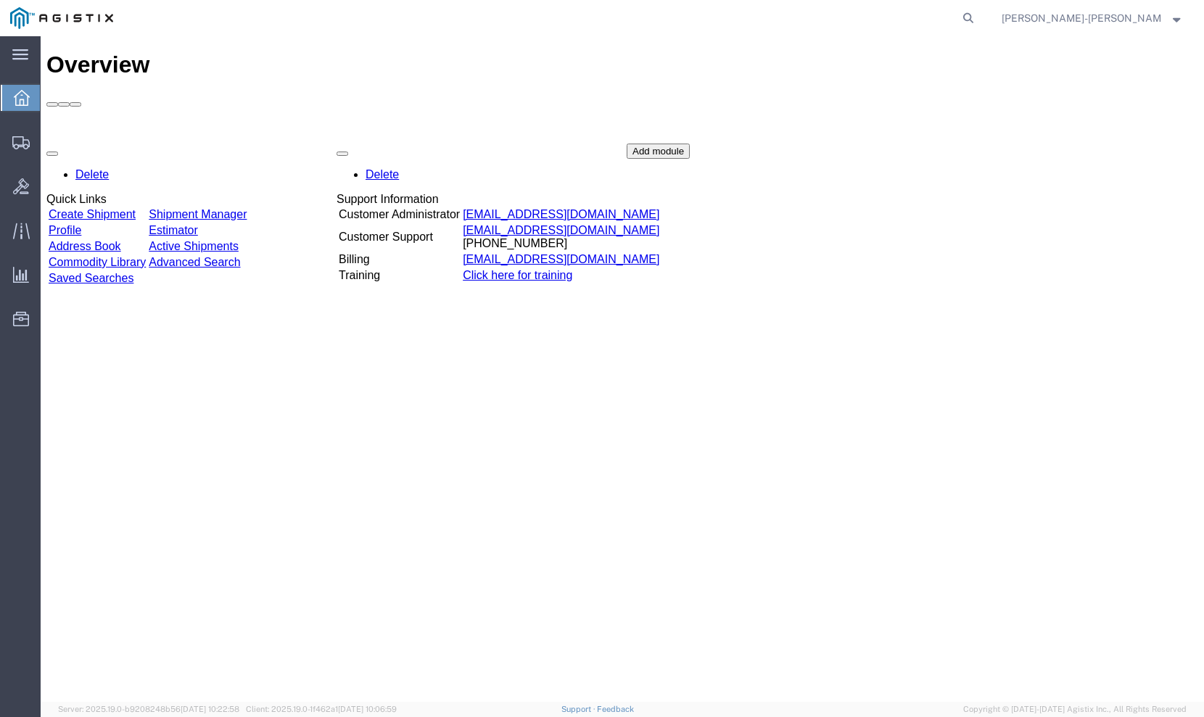
click at [247, 208] on link "Shipment Manager" at bounding box center [198, 214] width 98 height 12
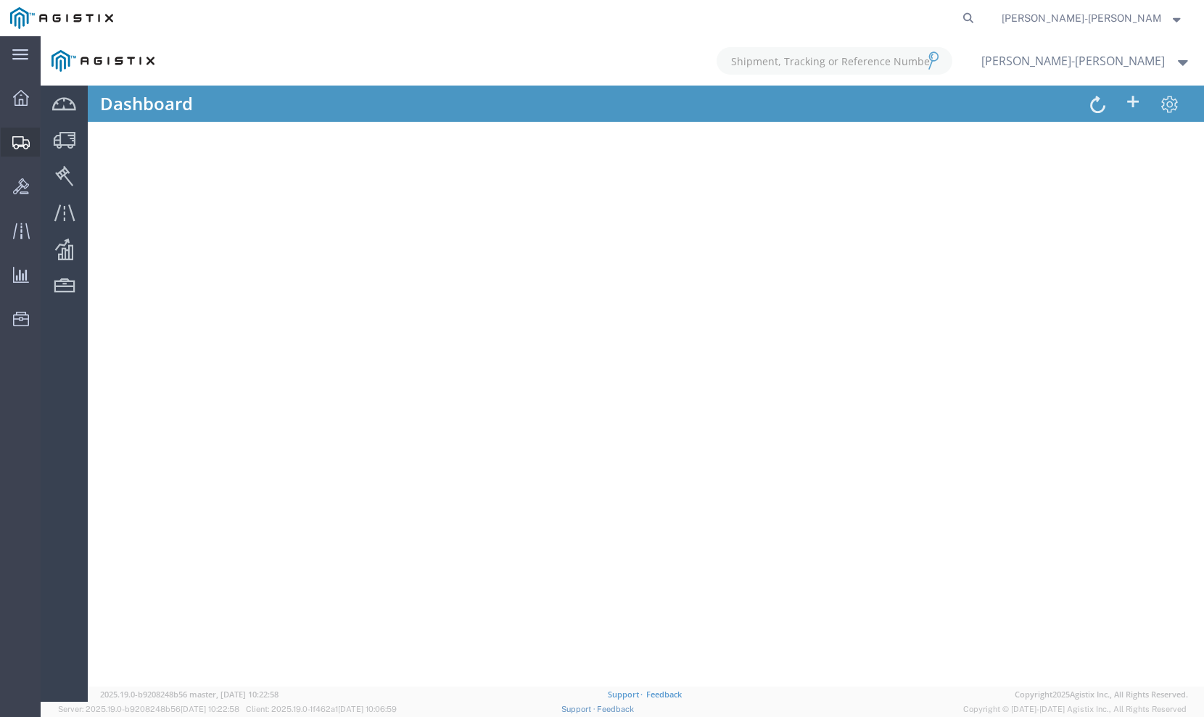
click at [0, 0] on span "Shipment Manager" at bounding box center [0, 0] width 0 height 0
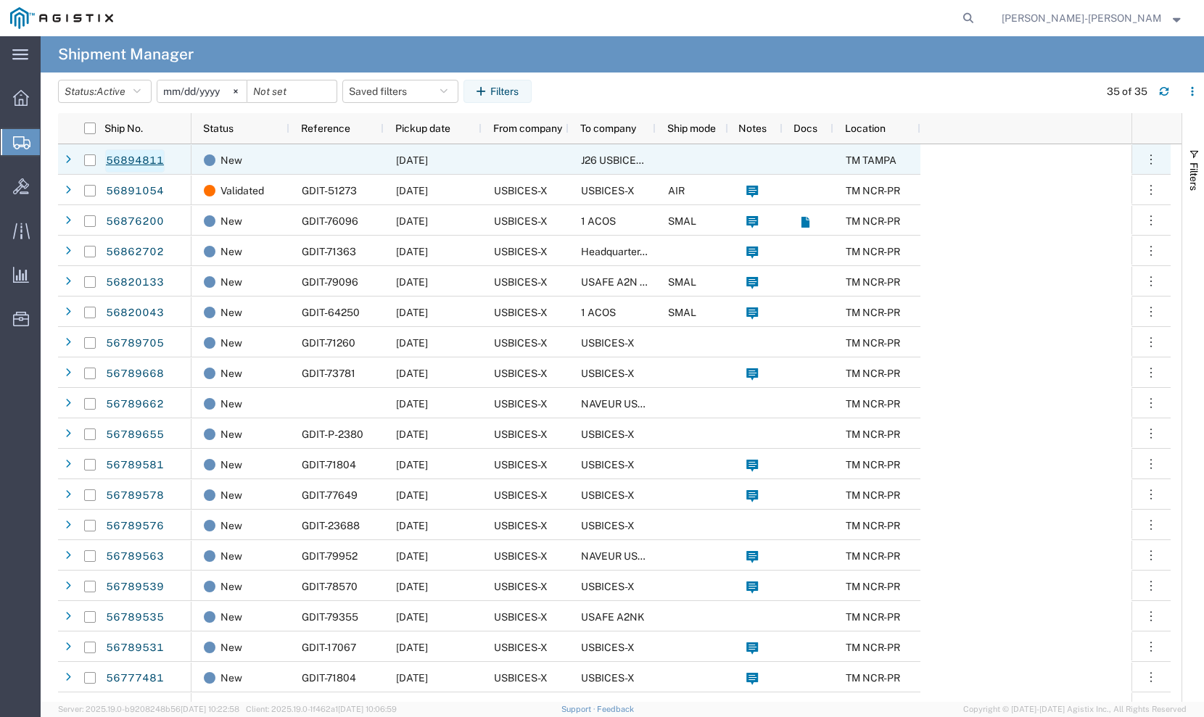
click at [118, 160] on link "56894811" at bounding box center [134, 160] width 59 height 23
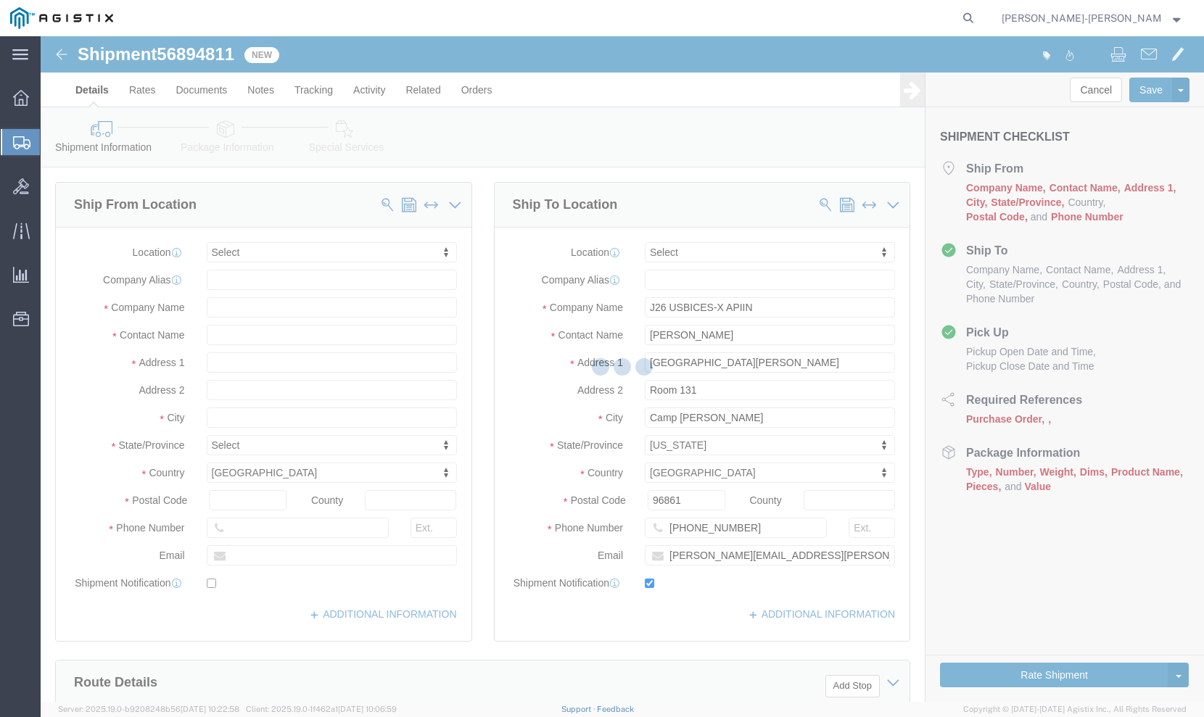
select select
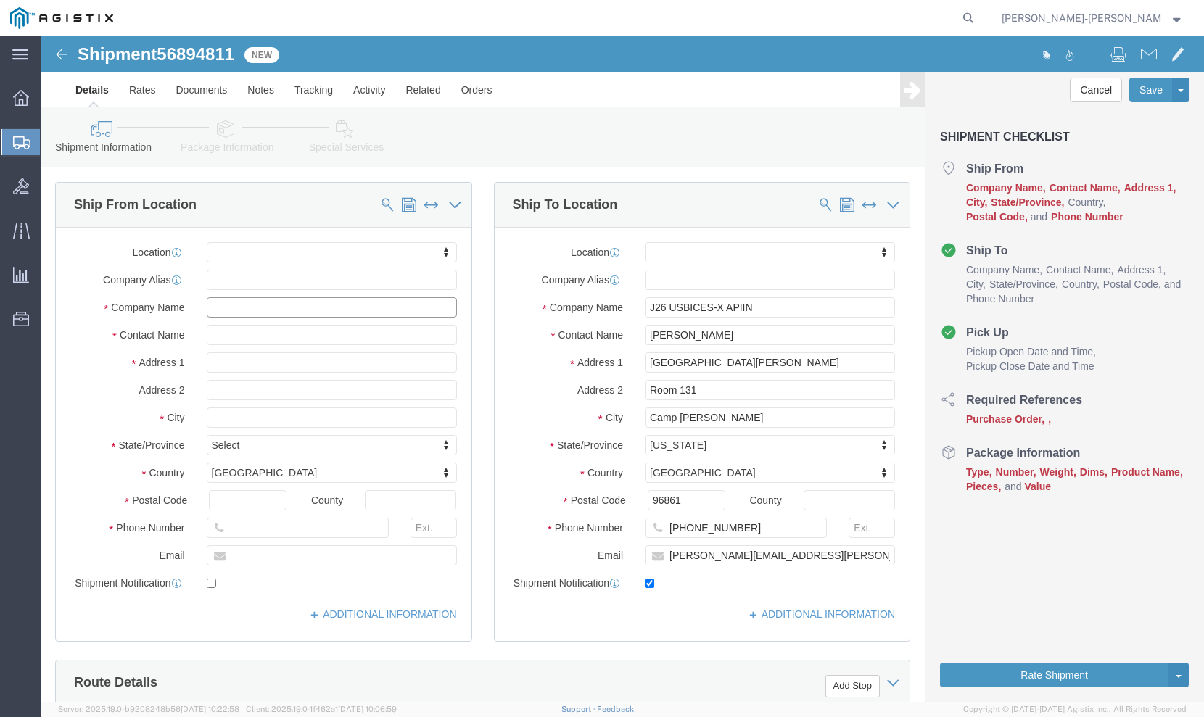
click input "text"
type input "bices"
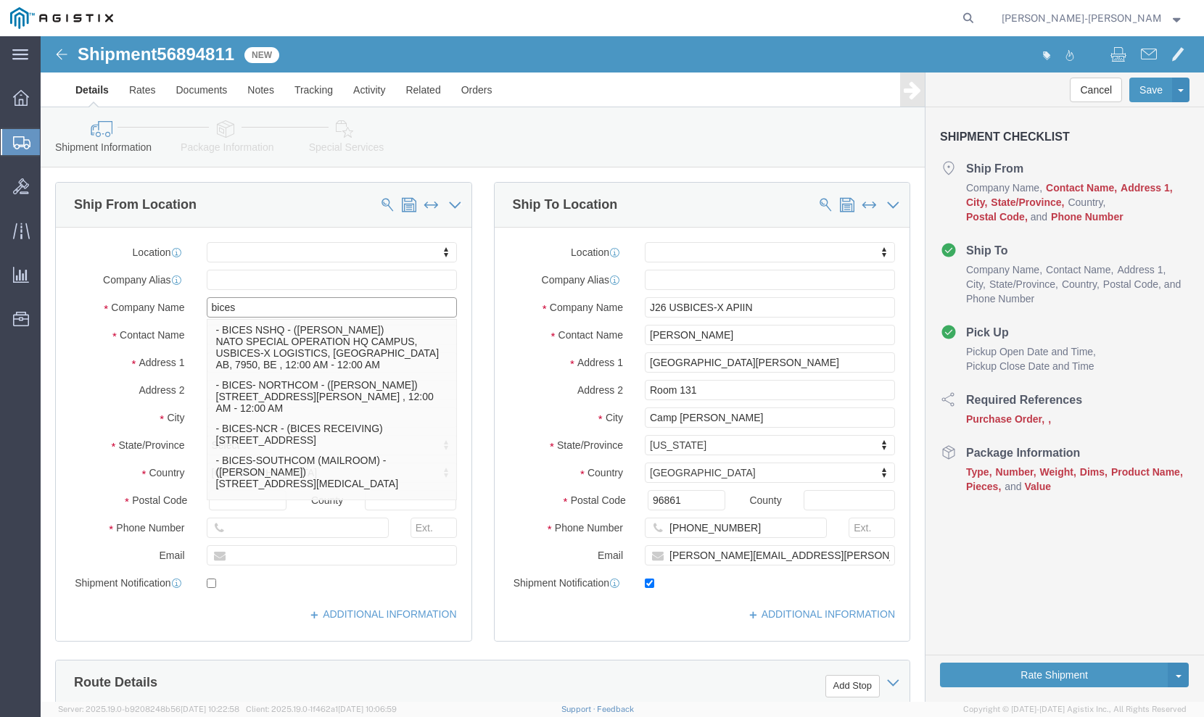
click p "- BICES-TAMPA - (BICES RECEIVING) [STREET_ADDRESS][PERSON_NAME]"
select select "FL"
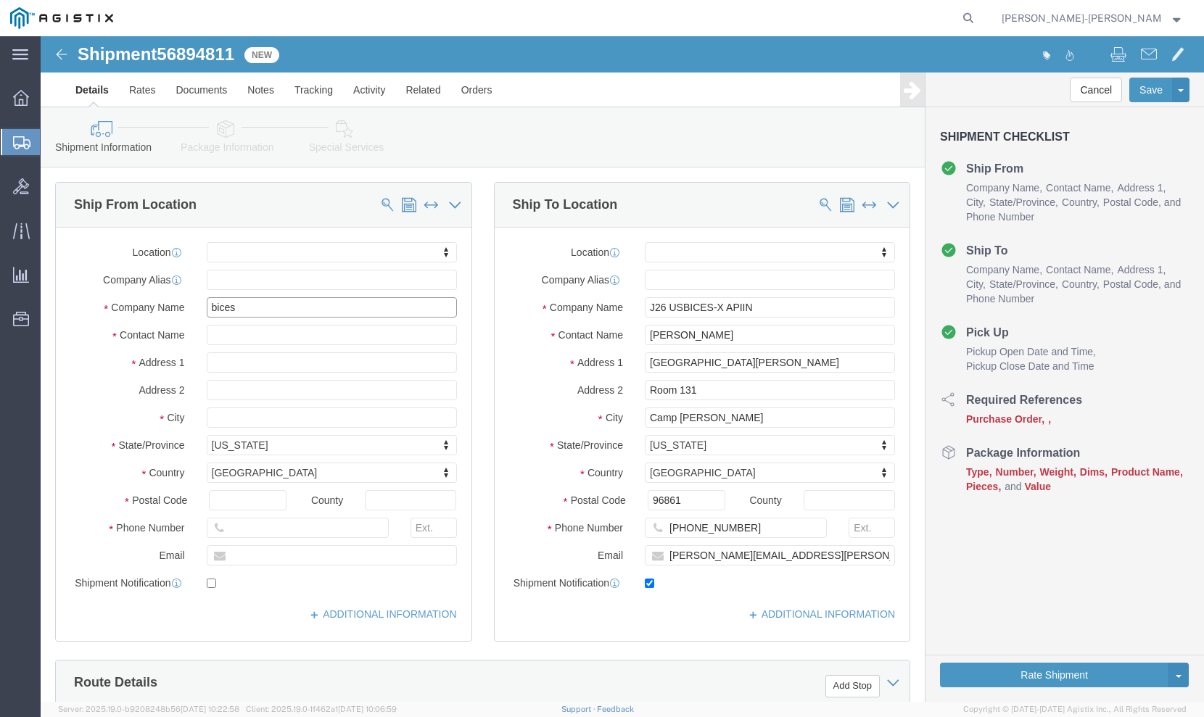
type input "BICES-[GEOGRAPHIC_DATA]"
click input "text"
type input "[PERSON_NAME][EMAIL_ADDRESS][PERSON_NAME][DOMAIN_NAME]"
click input "checkbox"
click label
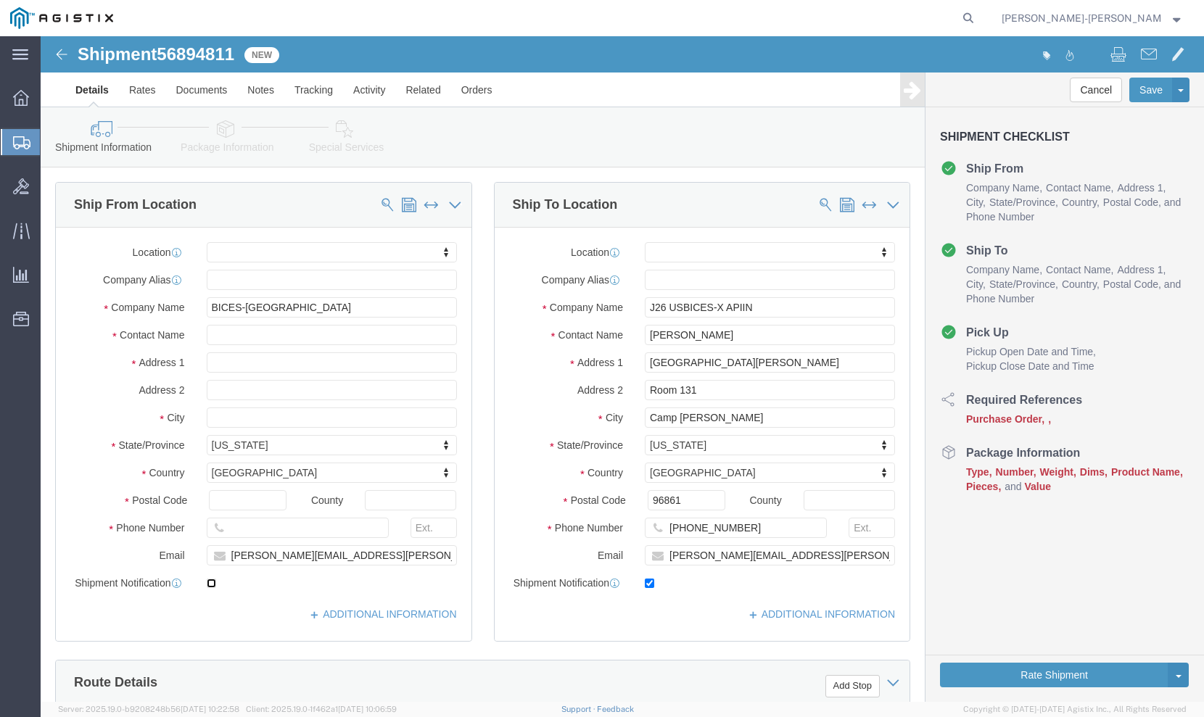
click input "checkbox"
checkbox input "true"
click input "text"
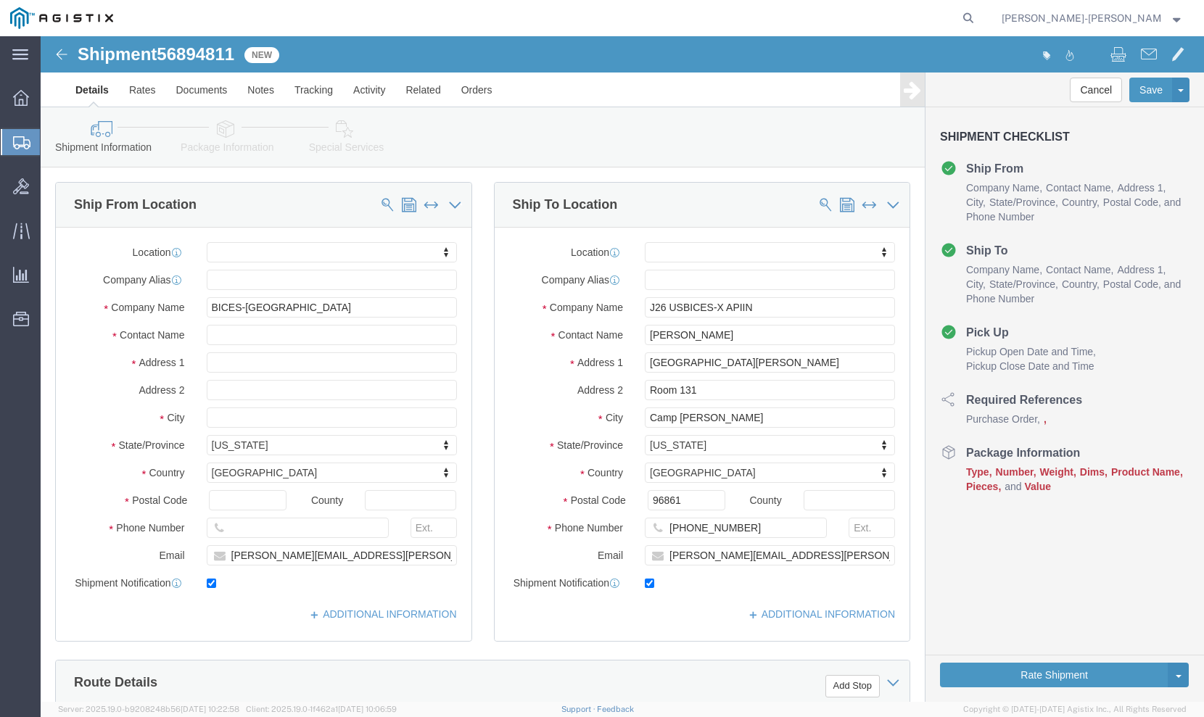
scroll to position [838, 0]
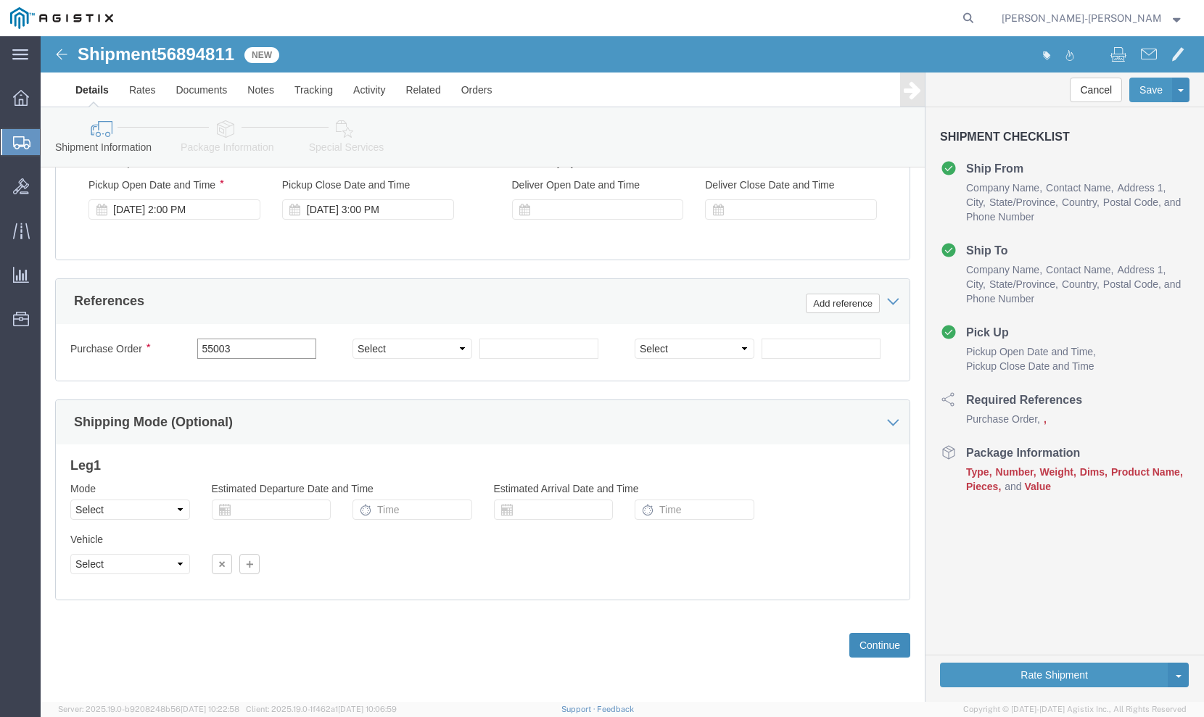
type input "55003"
click button "Continue"
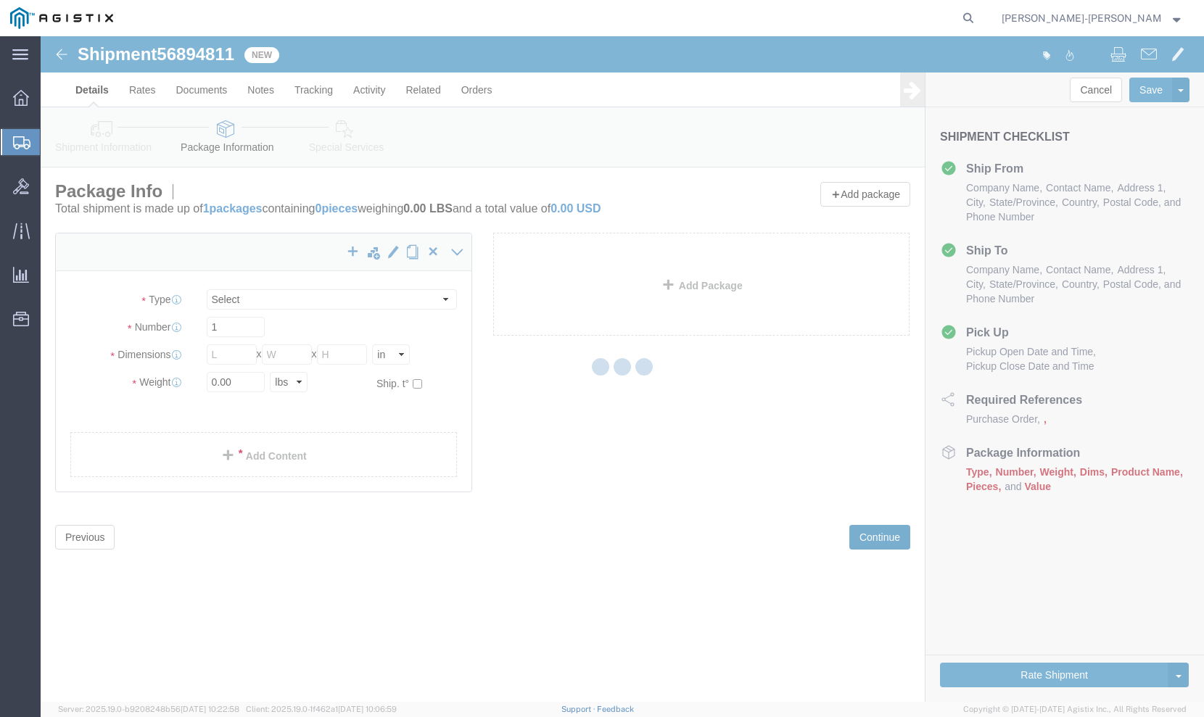
select select "CBOX"
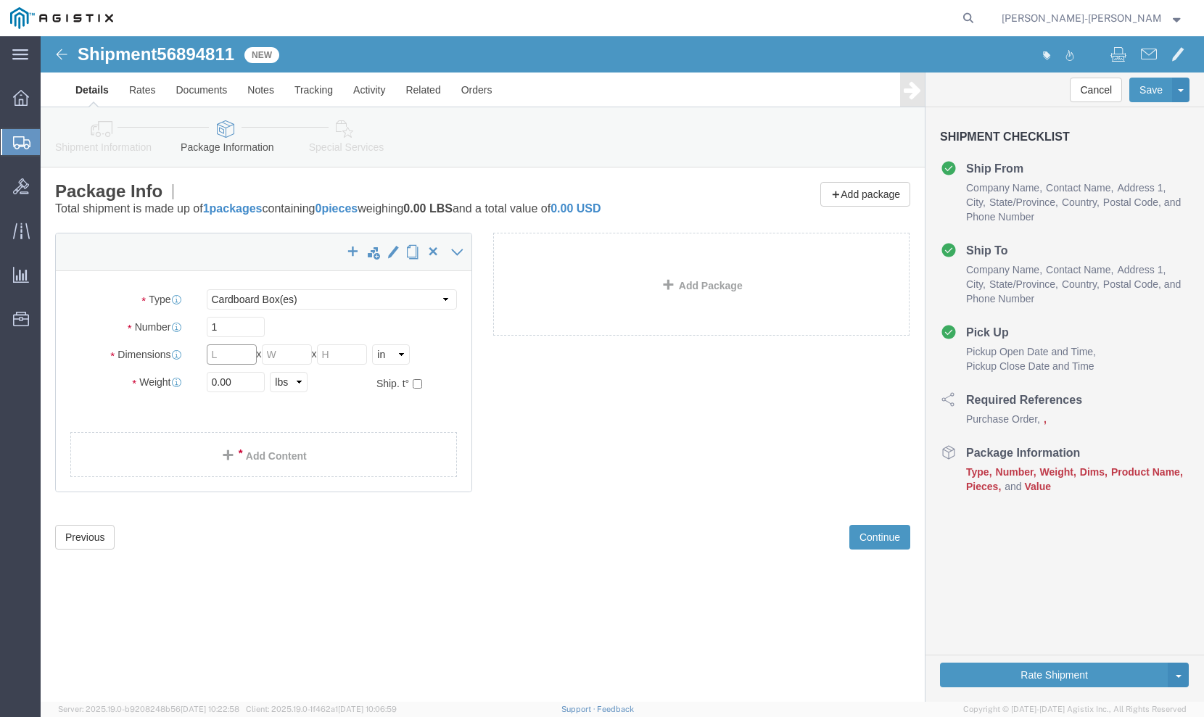
click input "text"
type input "36"
click input "text"
type input "22"
click input "text"
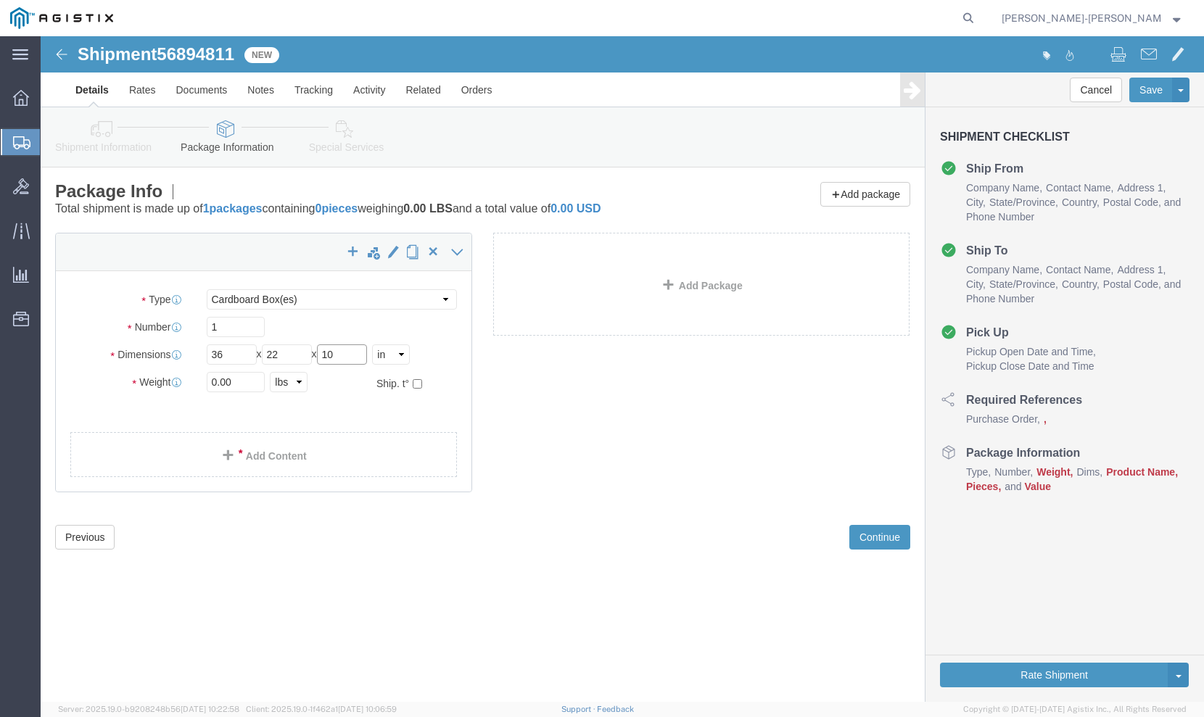
type input "10"
click input "0.00"
type input "49.00"
click link "Add Content"
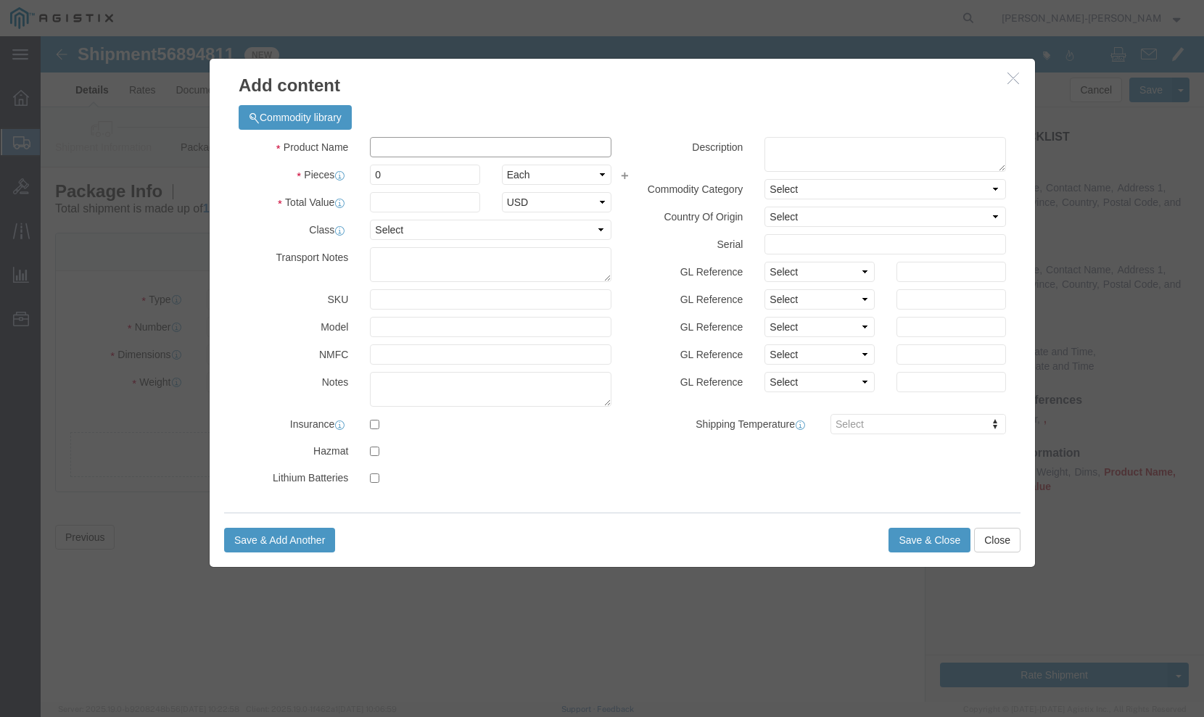
click input "text"
click input "dell R450"
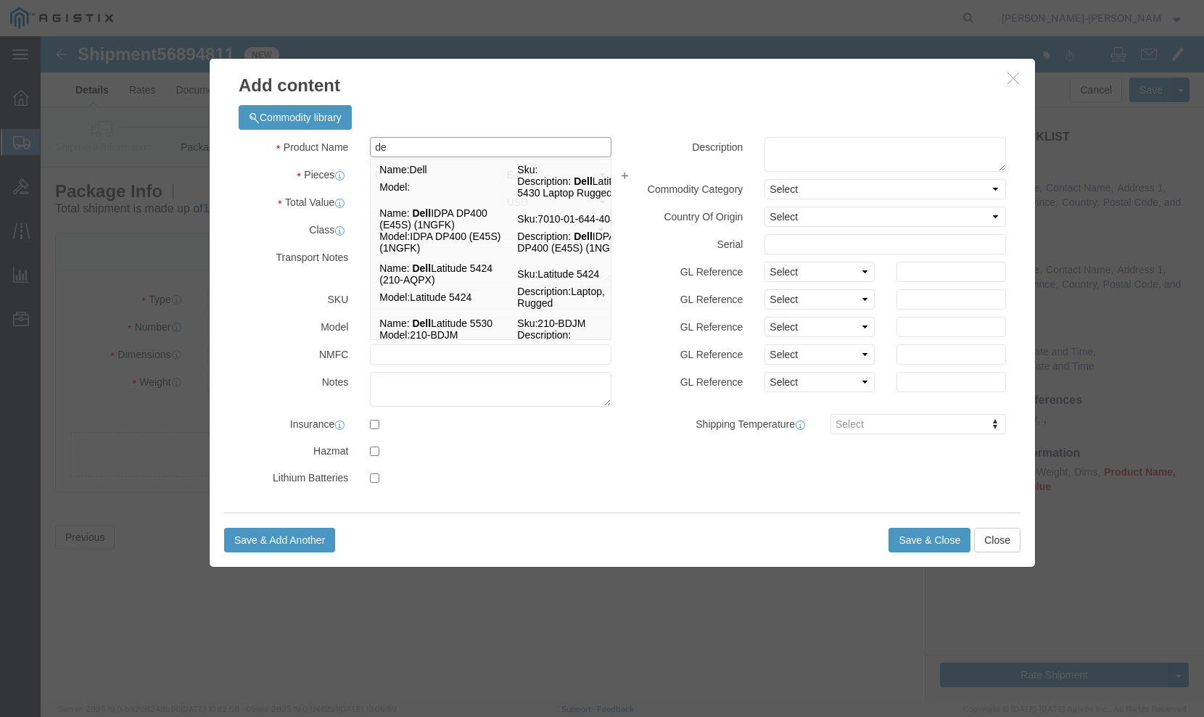
type input "d"
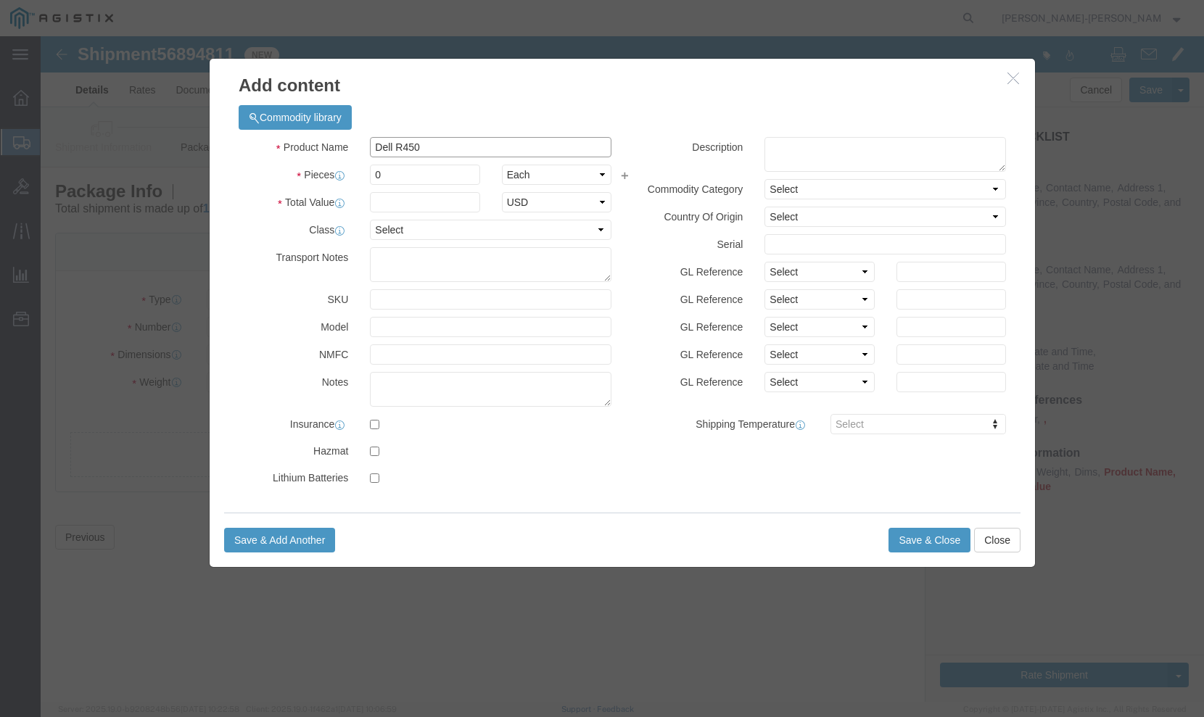
type input "Dell R450"
click input "0"
type input "1"
click input "Dell R450"
type input "Dell"
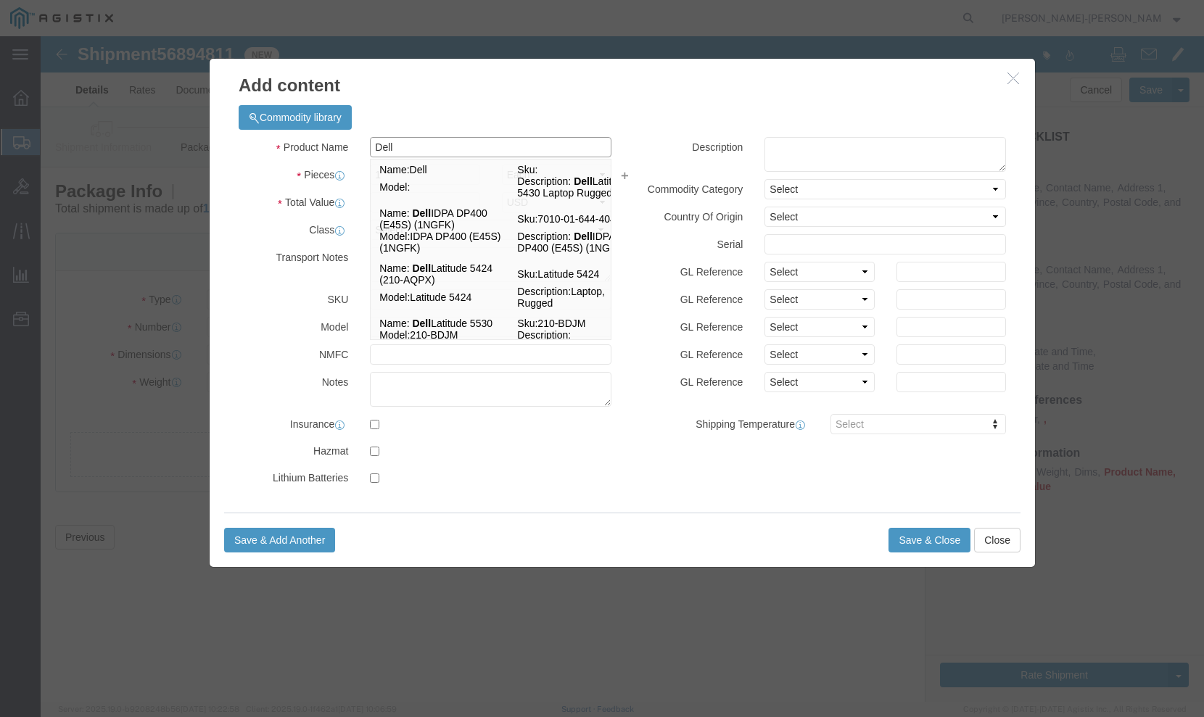
scroll to position [435, 0]
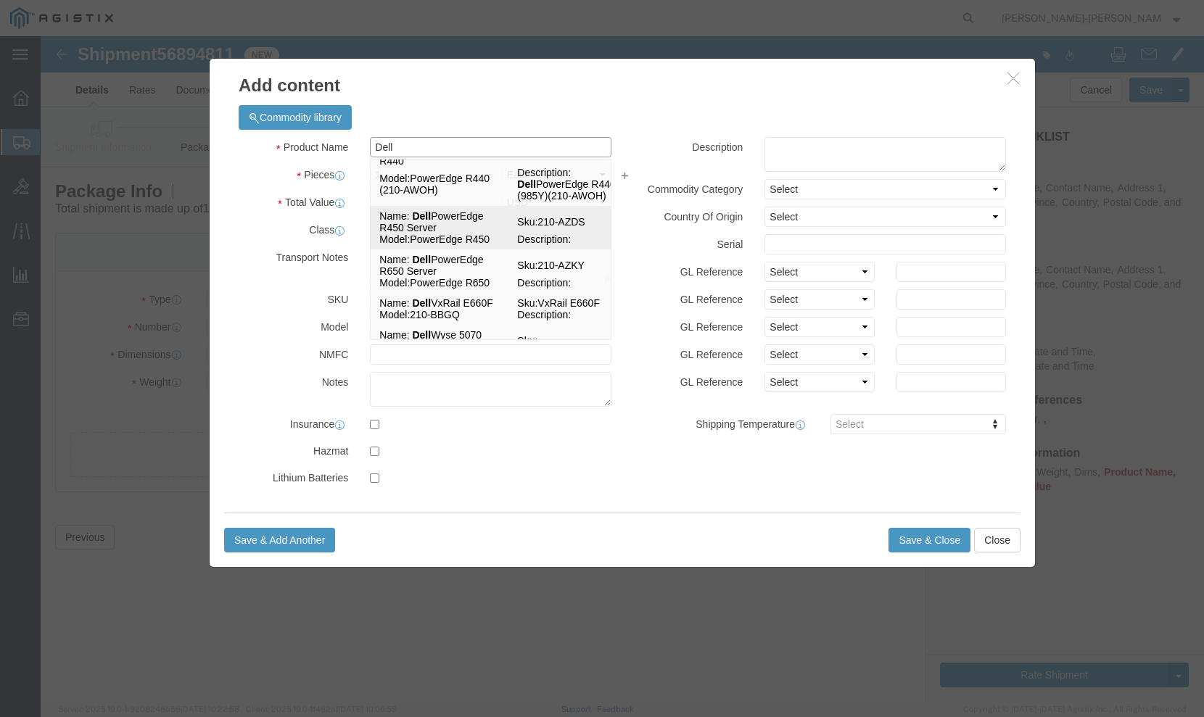
click span "Name:"
select select "USD"
select select "92.5"
type textarea "Asset Tag:"
select select "US"
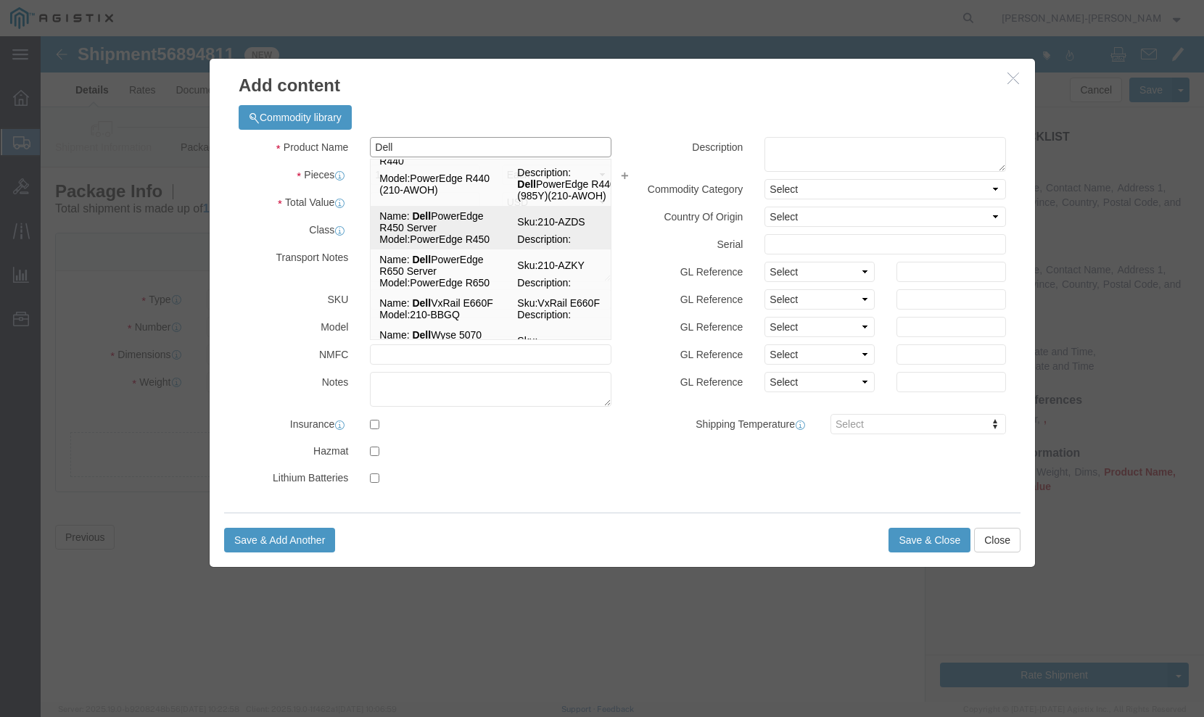
type input "Dell PowerEdge R450 Server"
type input "210-AZDS"
type input "PowerEdge R450"
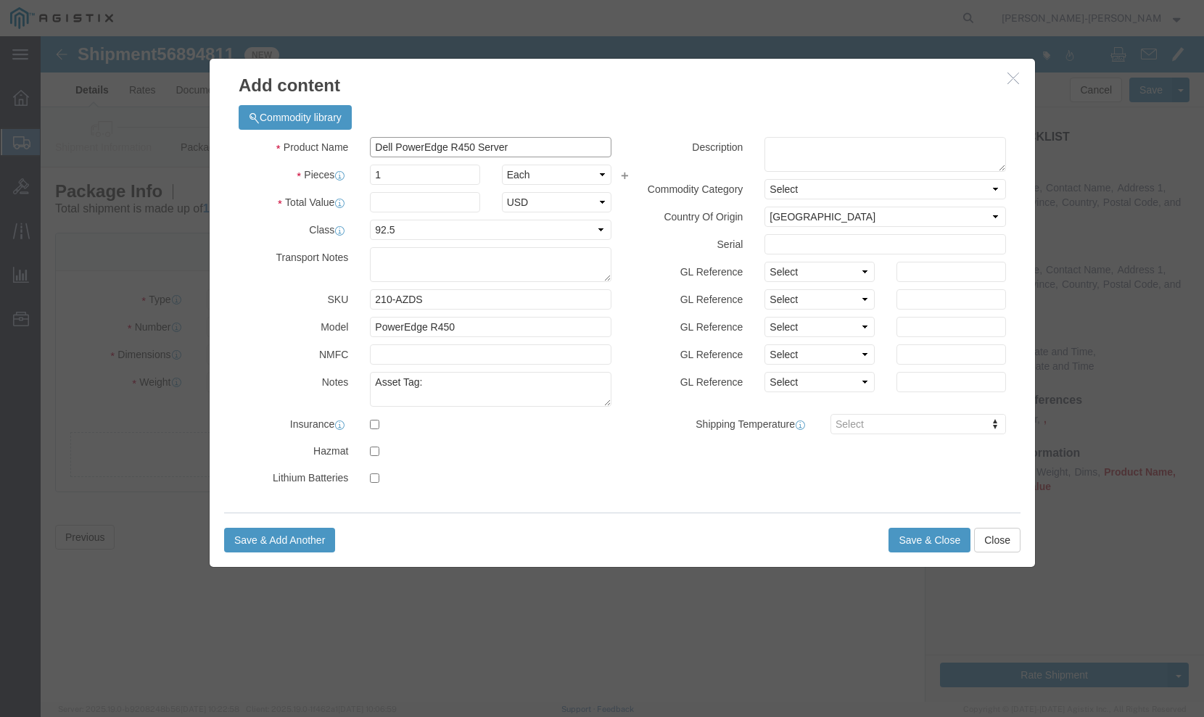
type input "Dell PowerEdge R450 Server"
click textarea "Asset Tag:"
type textarea "Asset Tag: 101017"
click input "text"
click textarea
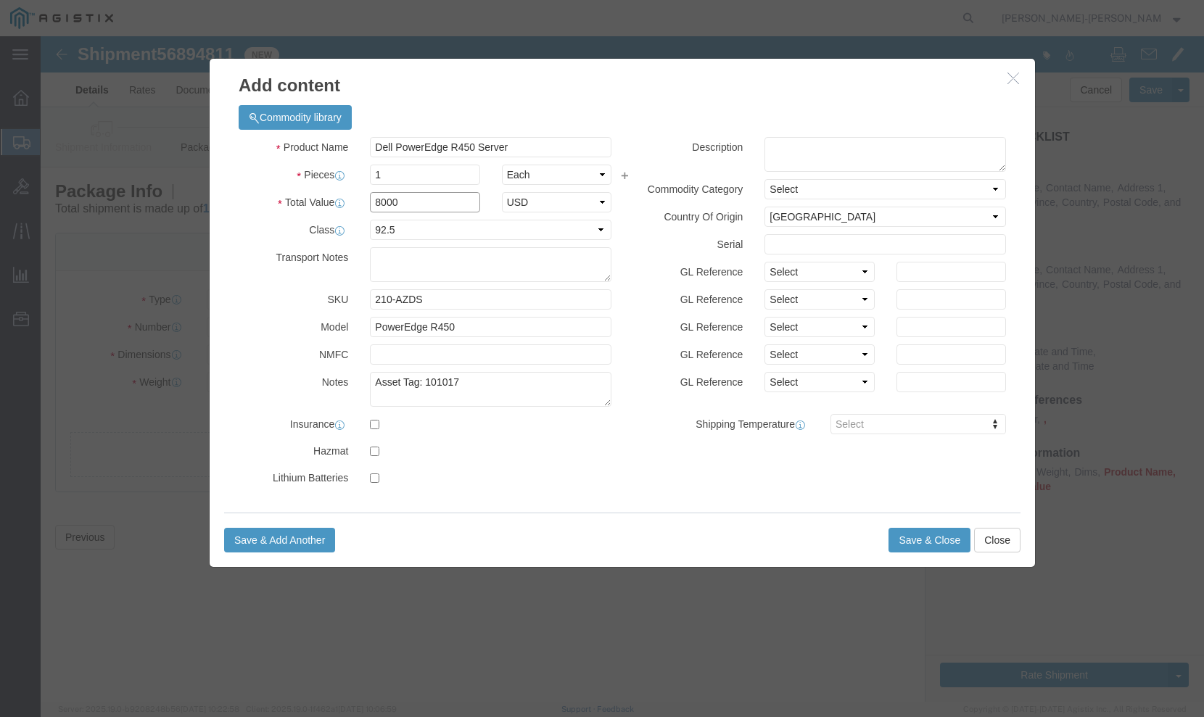
click input "8000"
type input "8000.00"
click textarea
click input "text"
type input "3D65N34"
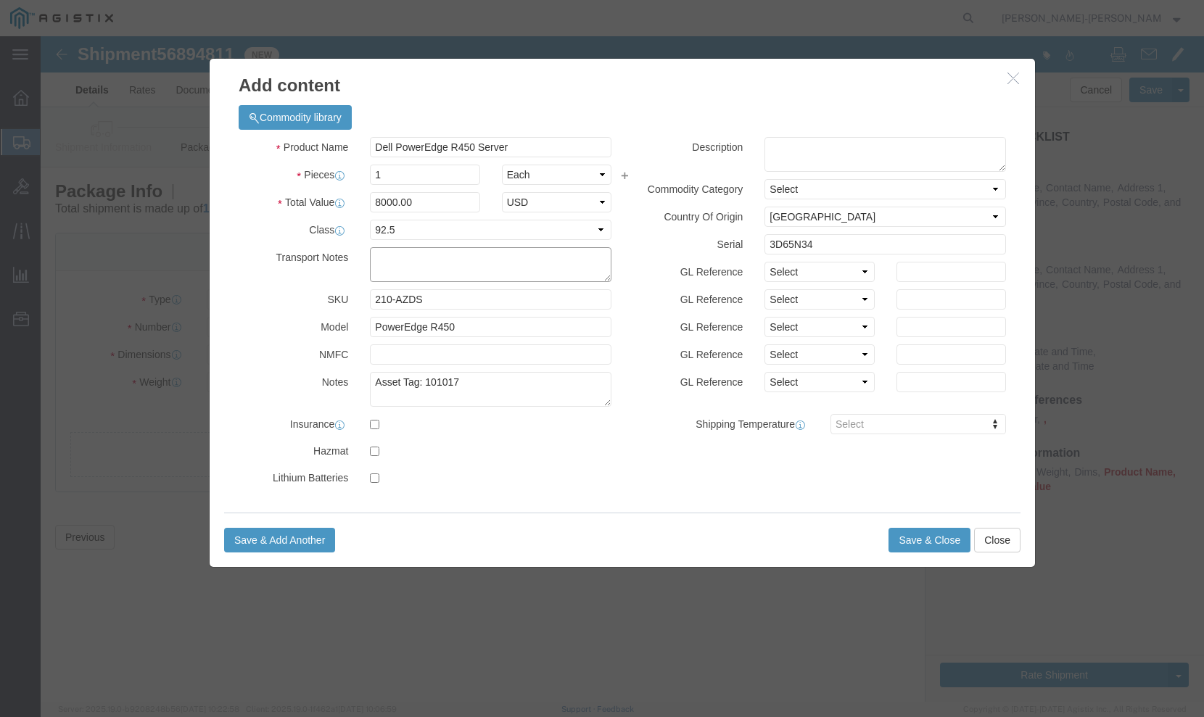
click textarea
click button "Save & Close"
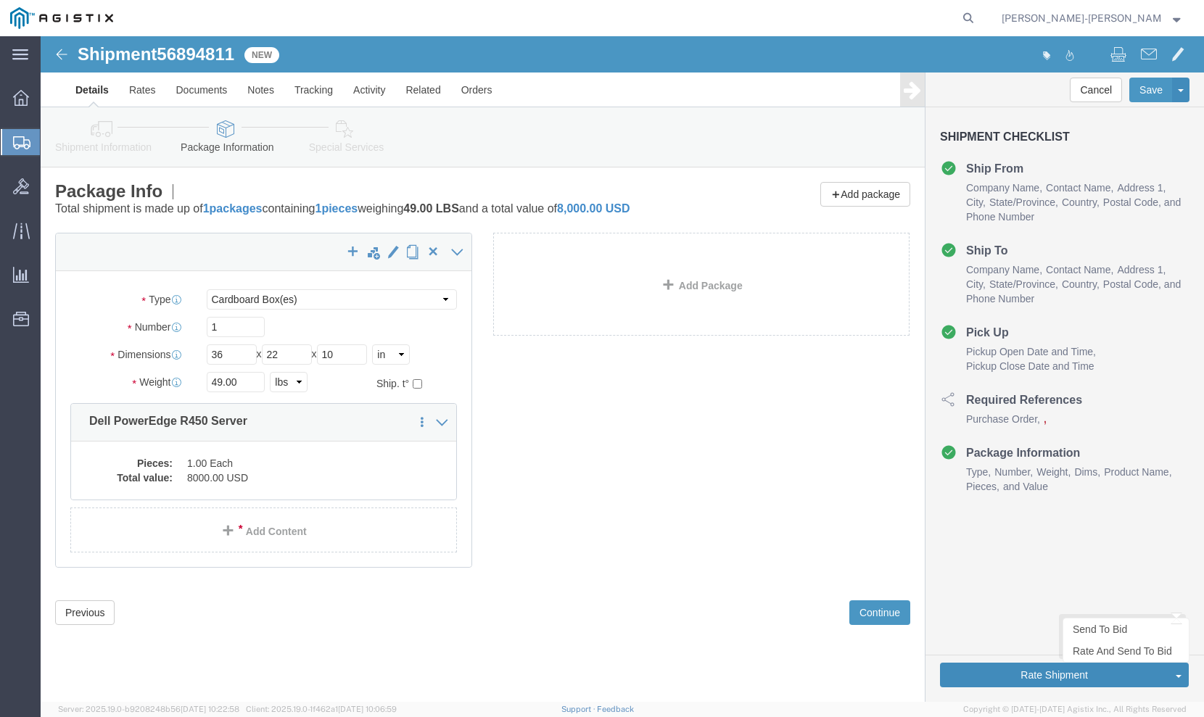
click button "Rate Shipment"
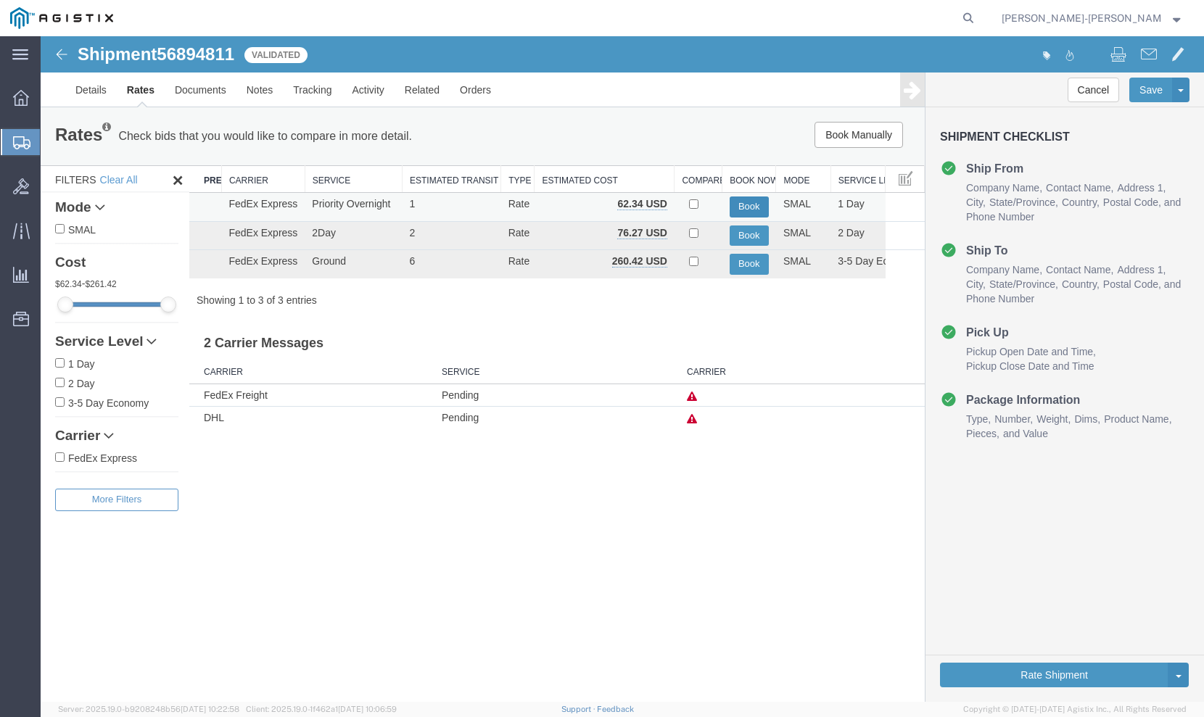
click at [746, 203] on button "Book" at bounding box center [749, 207] width 39 height 21
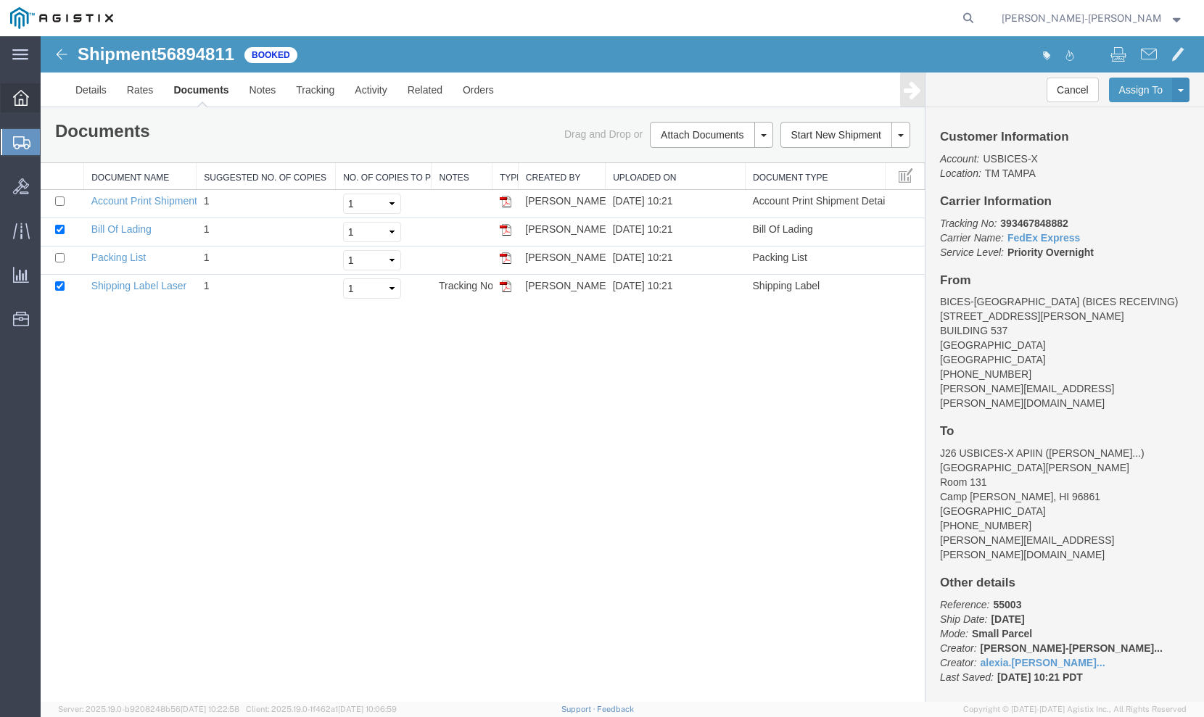
click at [20, 102] on icon at bounding box center [21, 98] width 16 height 16
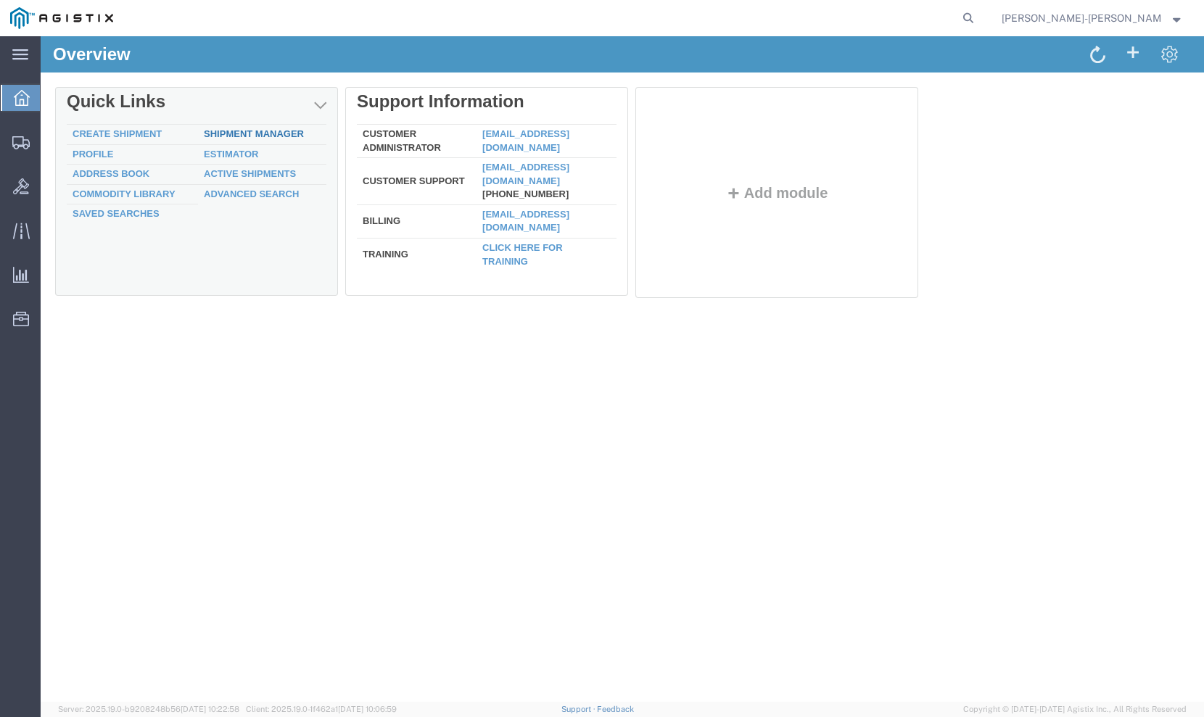
click at [226, 129] on link "Shipment Manager" at bounding box center [254, 133] width 100 height 11
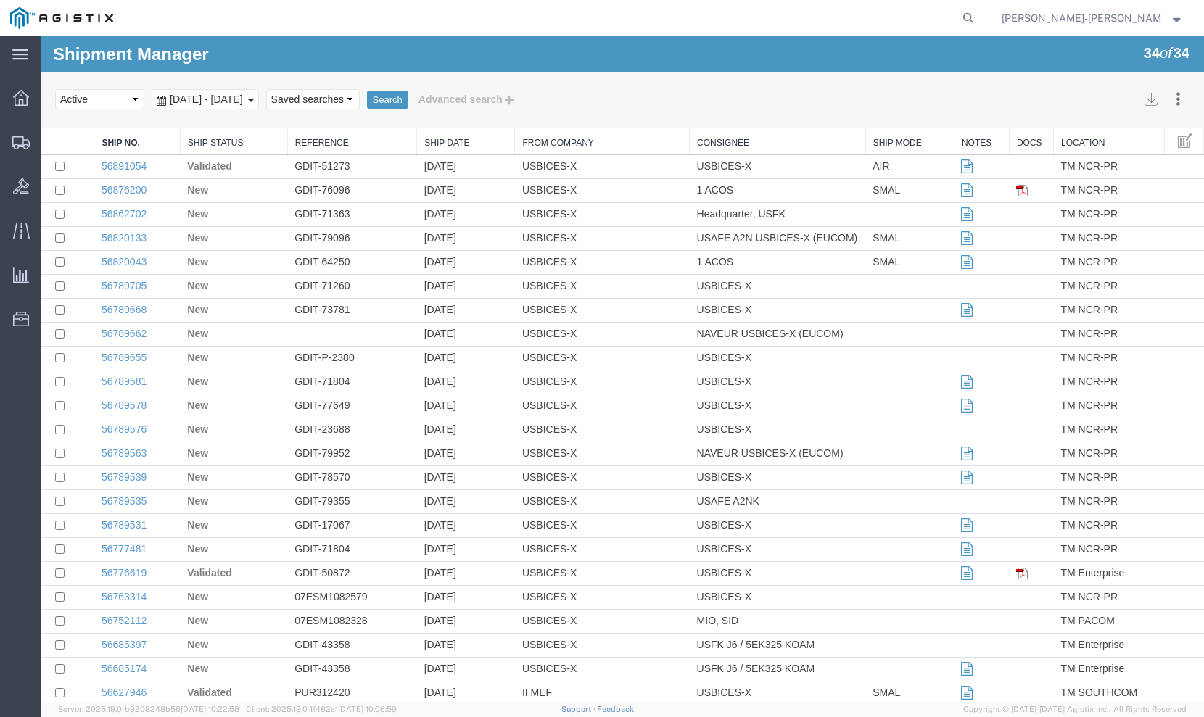
click at [225, 104] on span "[DATE] - [DATE]" at bounding box center [206, 100] width 81 height 12
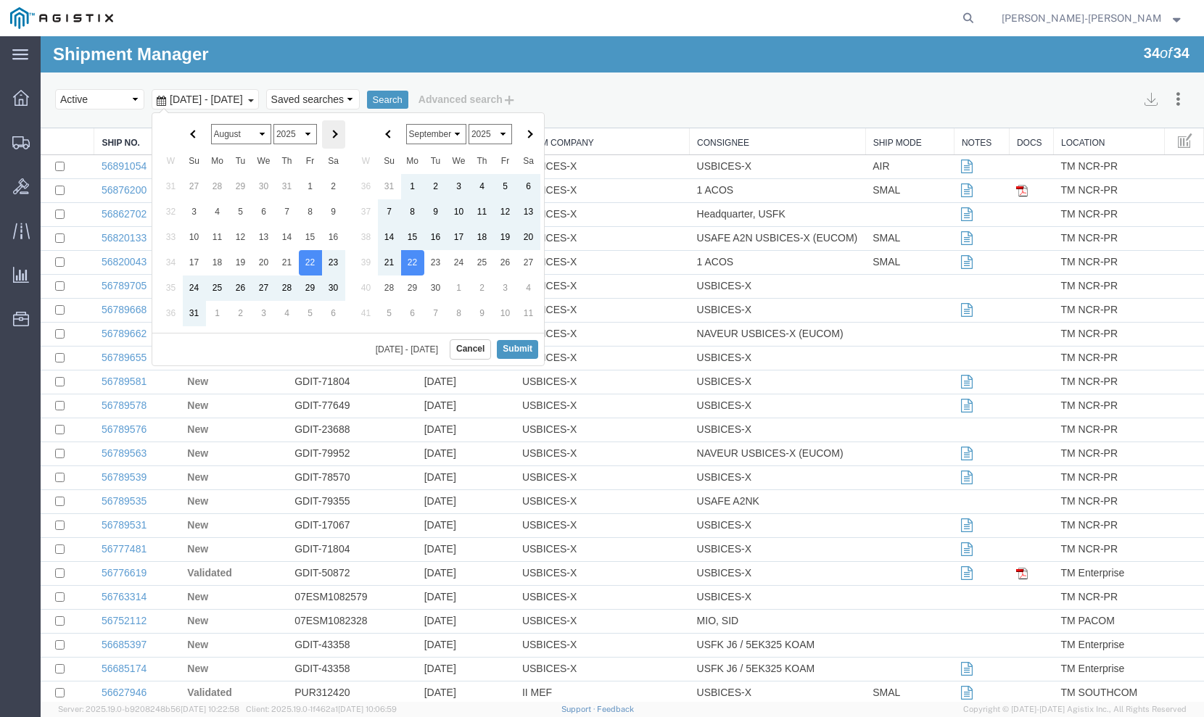
click at [335, 131] on span at bounding box center [333, 135] width 8 height 8
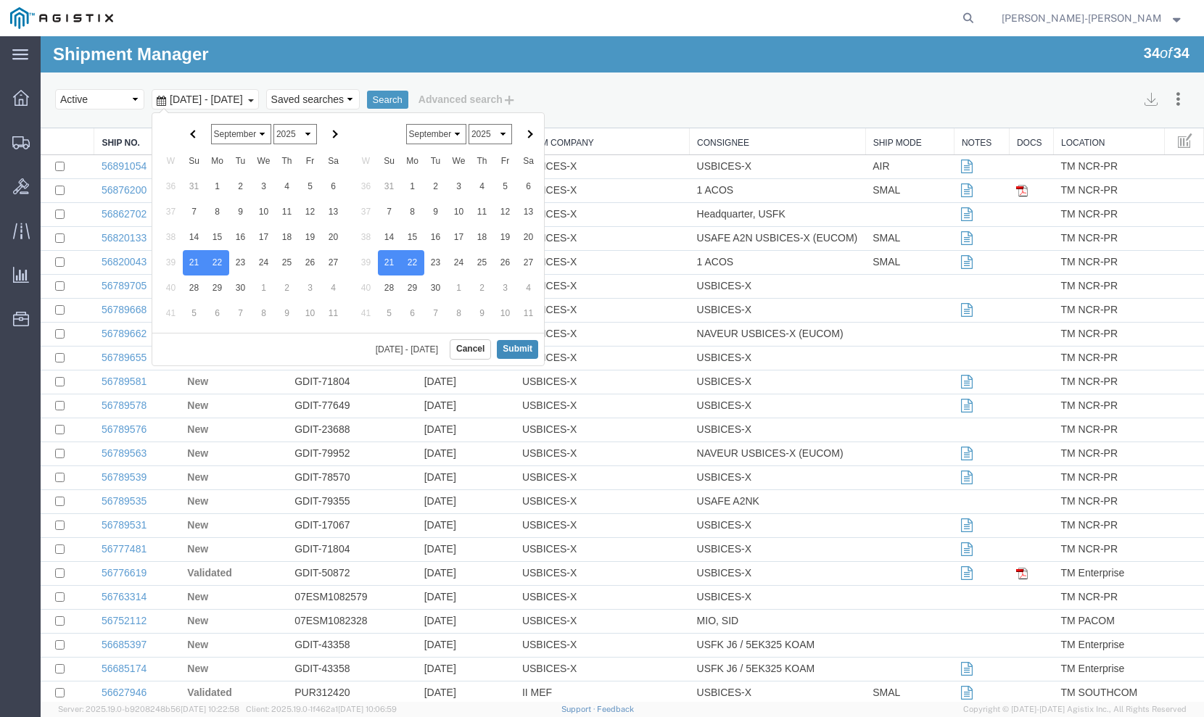
click at [516, 346] on button "Submit" at bounding box center [517, 349] width 41 height 18
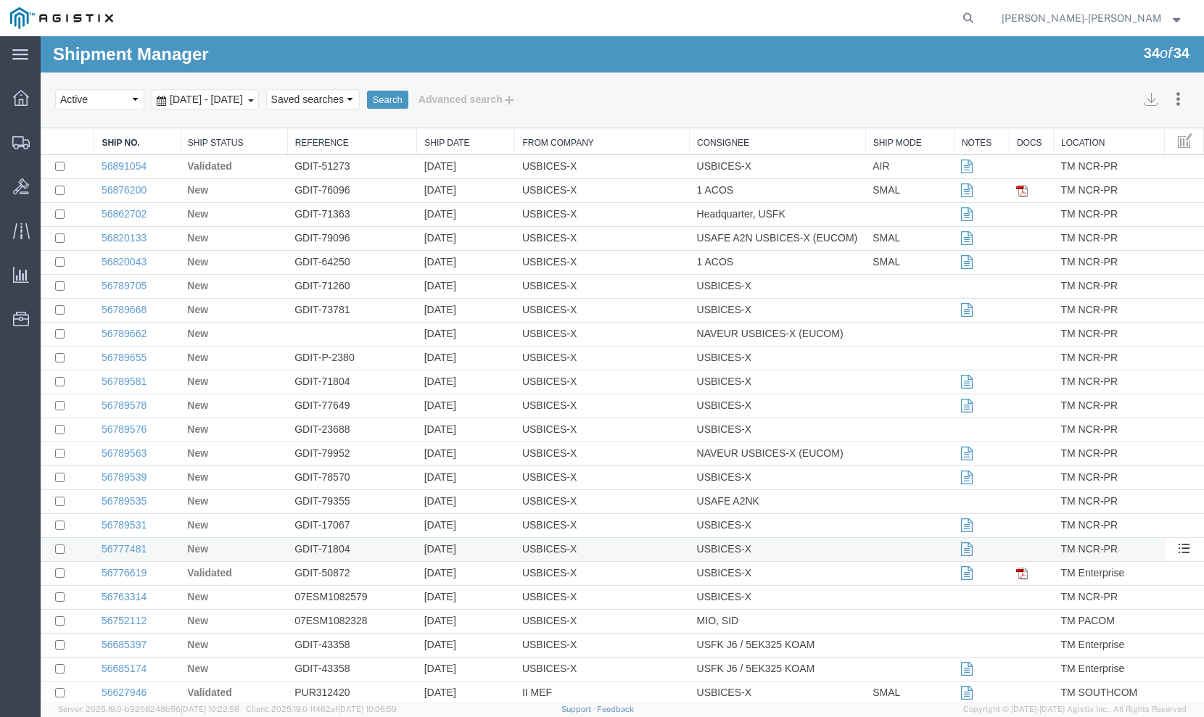
scroll to position [218, 0]
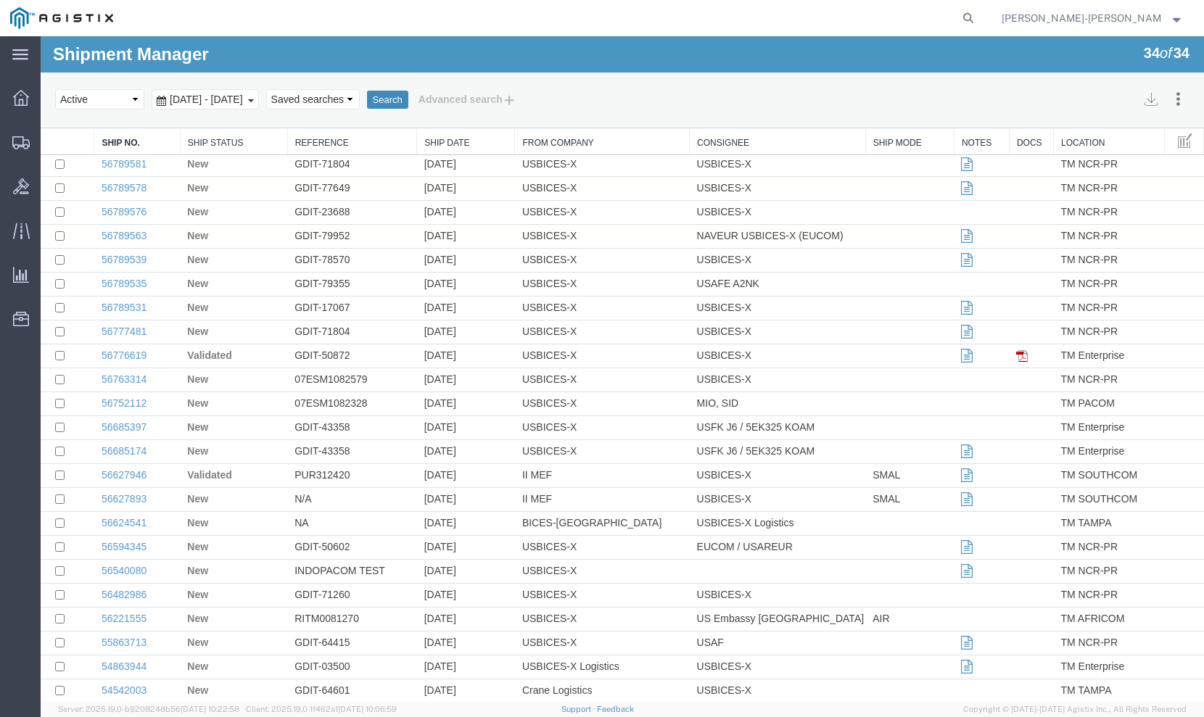
click at [408, 98] on button "Search" at bounding box center [387, 100] width 41 height 19
